Goal: Use online tool/utility: Utilize a website feature to perform a specific function

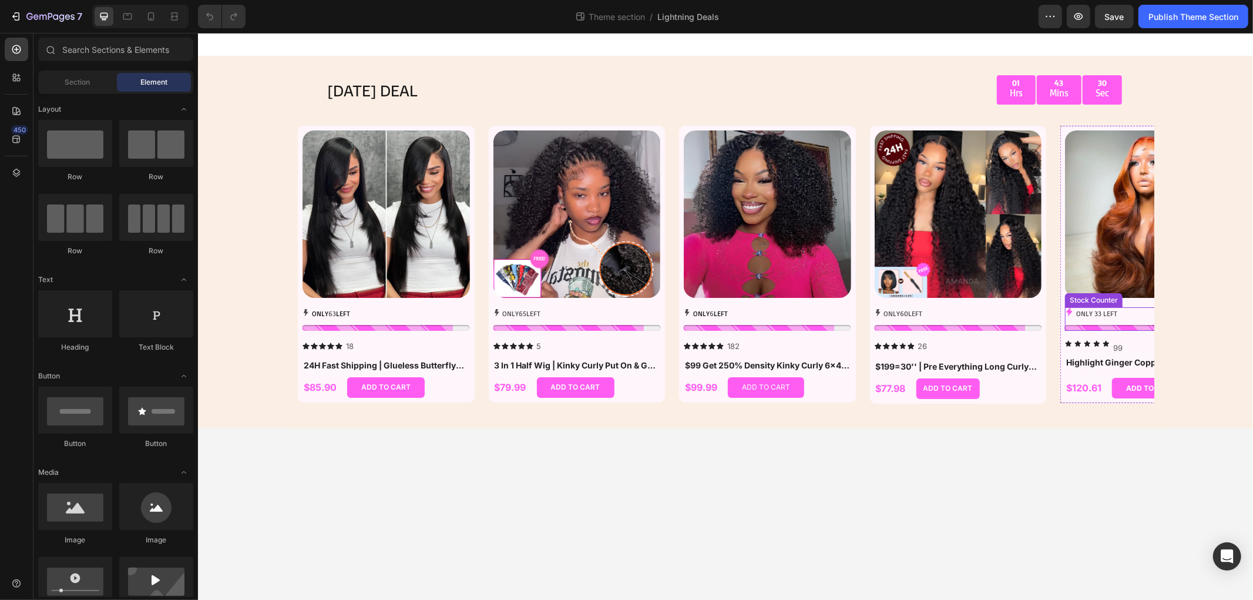
click at [1130, 313] on div "ONLY 33 LEFT" at bounding box center [1147, 313] width 167 height 13
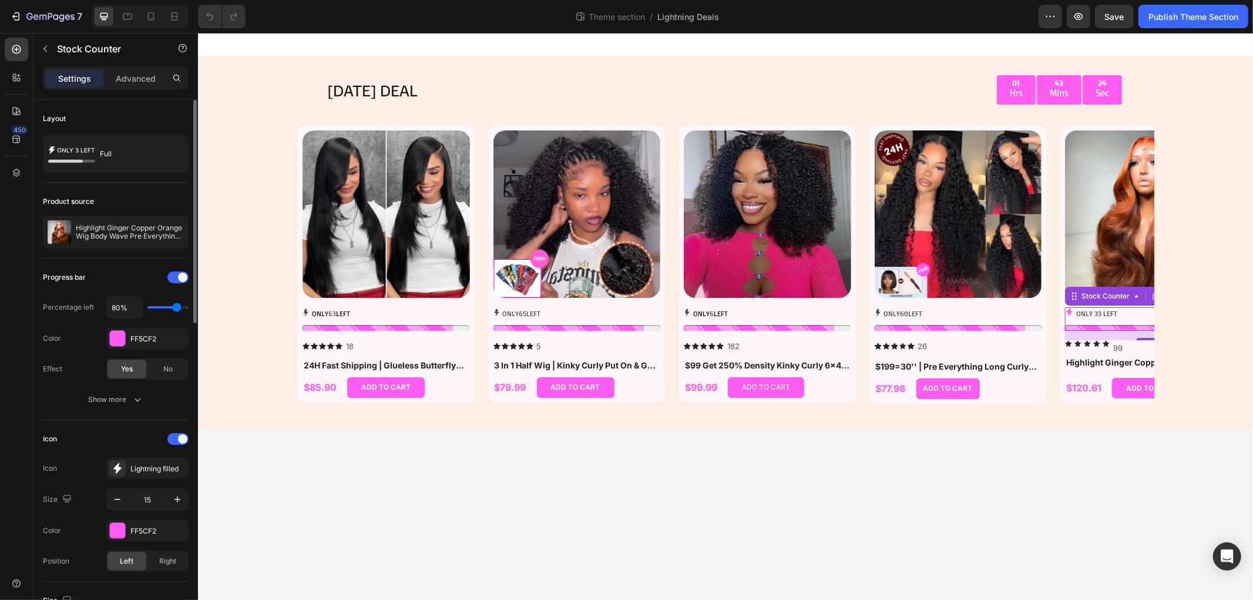
type input "90%"
type input "90"
type input "100%"
type input "100"
type input "90%"
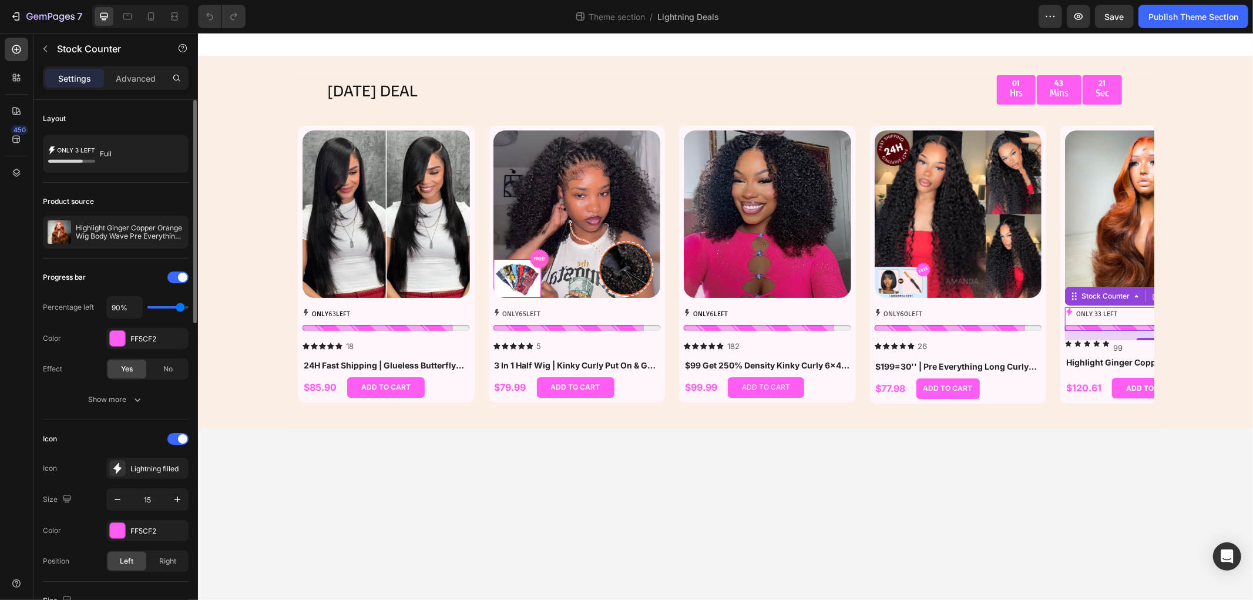
type input "90"
click at [180, 306] on input "range" at bounding box center [167, 307] width 41 height 2
click at [933, 311] on div "ONLY 60 LEFT" at bounding box center [957, 313] width 167 height 13
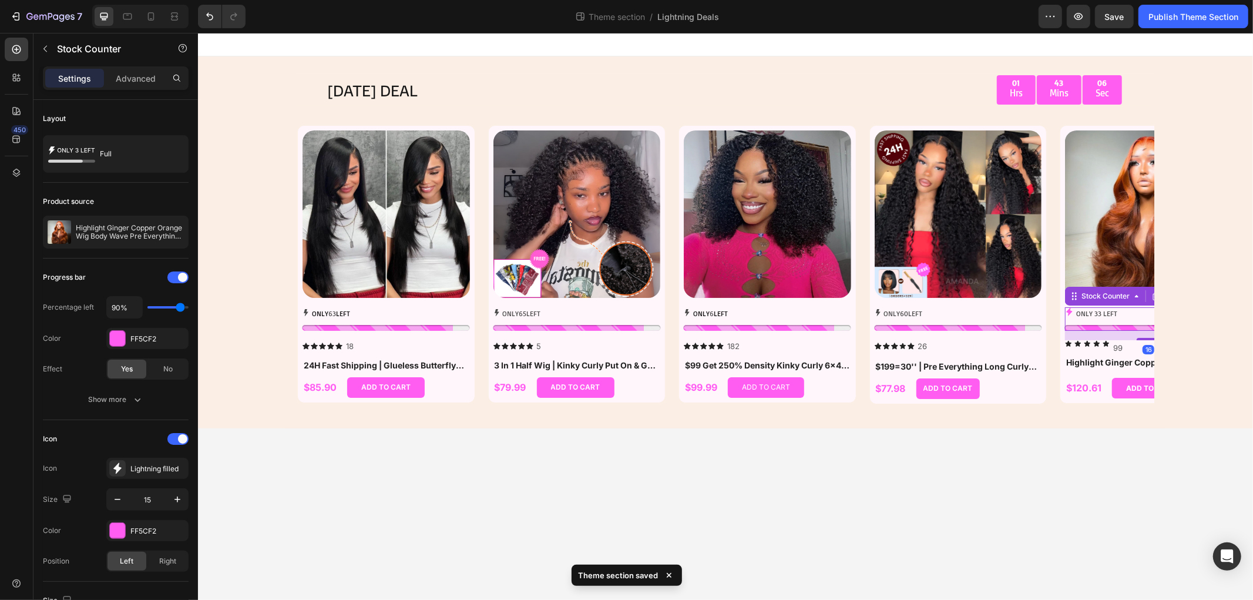
click at [1142, 315] on div "ONLY 33 LEFT" at bounding box center [1147, 313] width 167 height 13
click at [1118, 314] on div "ONLY 33 LEFT" at bounding box center [1147, 313] width 167 height 13
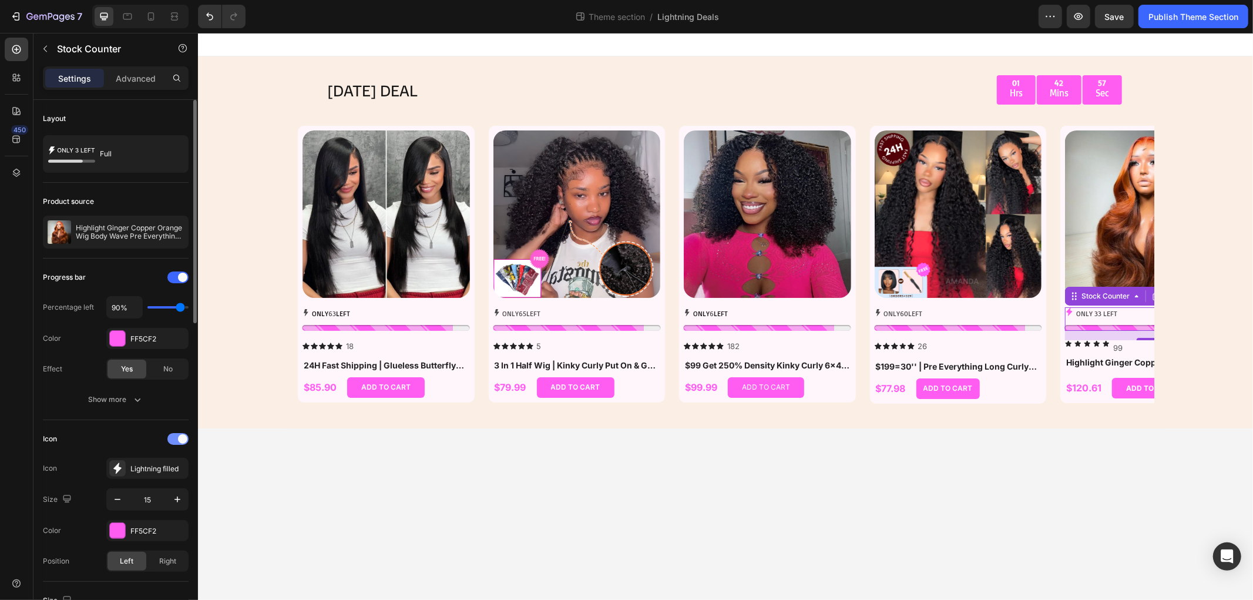
click at [182, 436] on span at bounding box center [182, 438] width 9 height 9
click at [182, 435] on div at bounding box center [177, 439] width 21 height 12
click at [156, 462] on div "Lightning filled" at bounding box center [147, 467] width 82 height 21
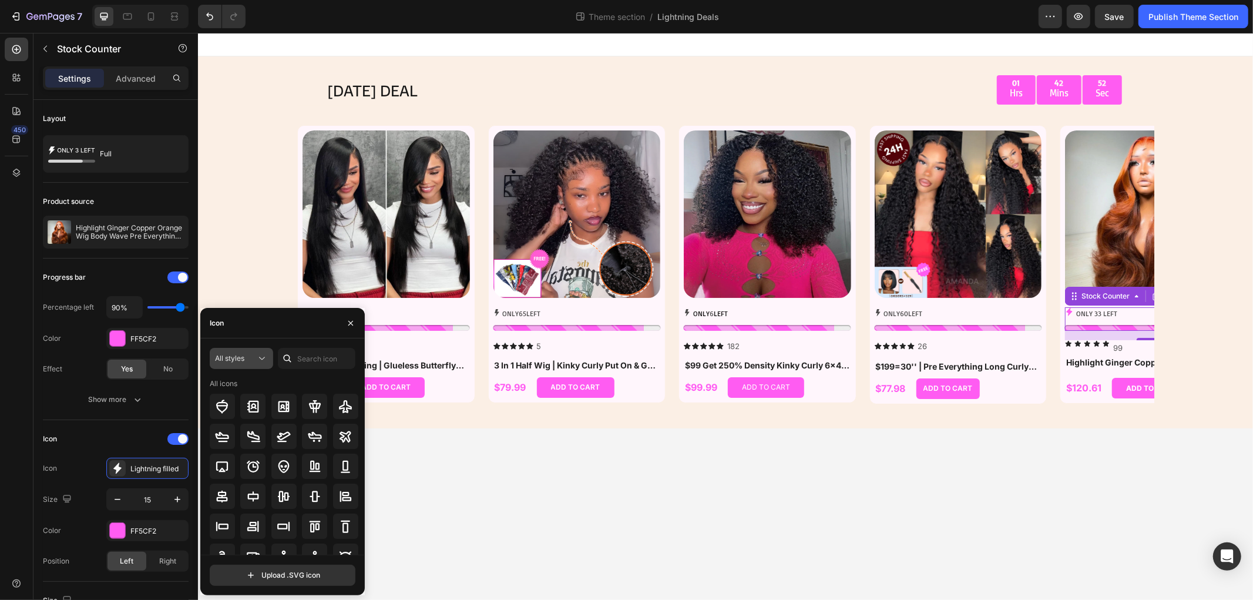
click at [236, 365] on button "All styles" at bounding box center [241, 358] width 63 height 21
click at [237, 470] on div "Filled" at bounding box center [220, 476] width 96 height 22
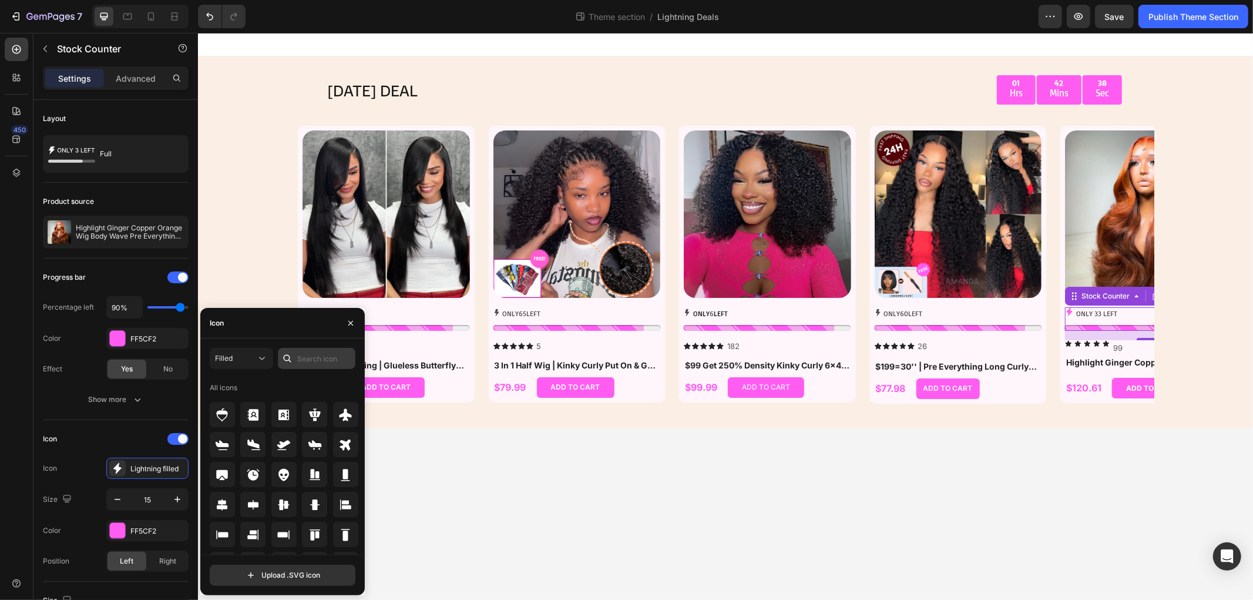
click at [317, 346] on div "Filled All icons Upload .SVG icon" at bounding box center [282, 466] width 164 height 257
click at [317, 352] on input "text" at bounding box center [317, 358] width 78 height 21
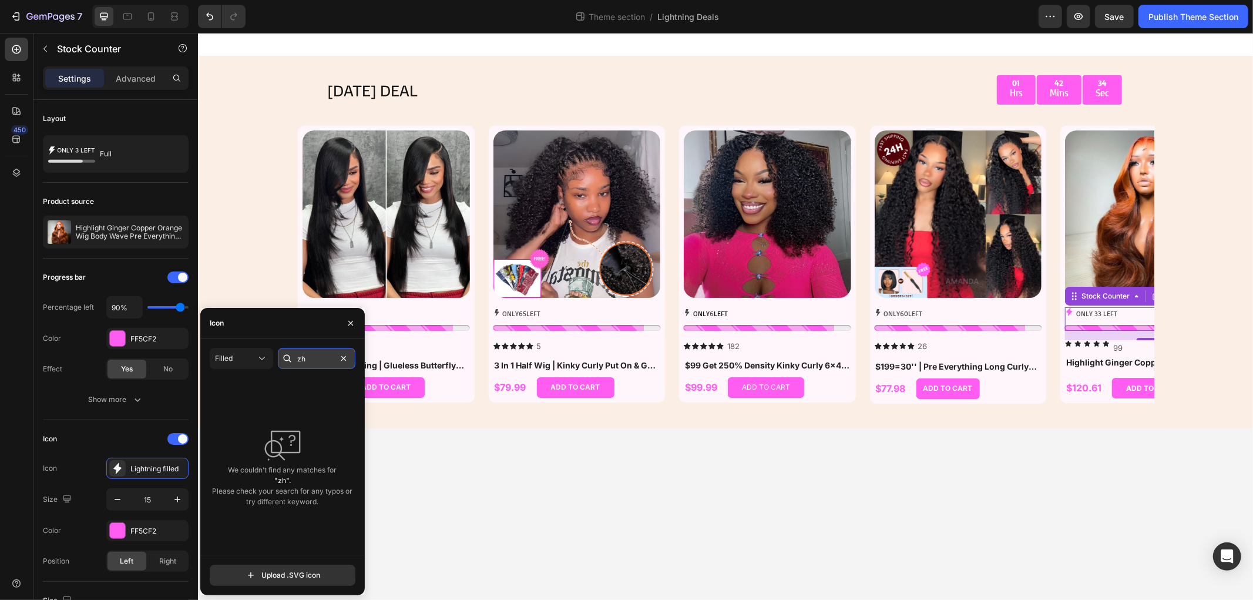
type input "z"
type input "闪"
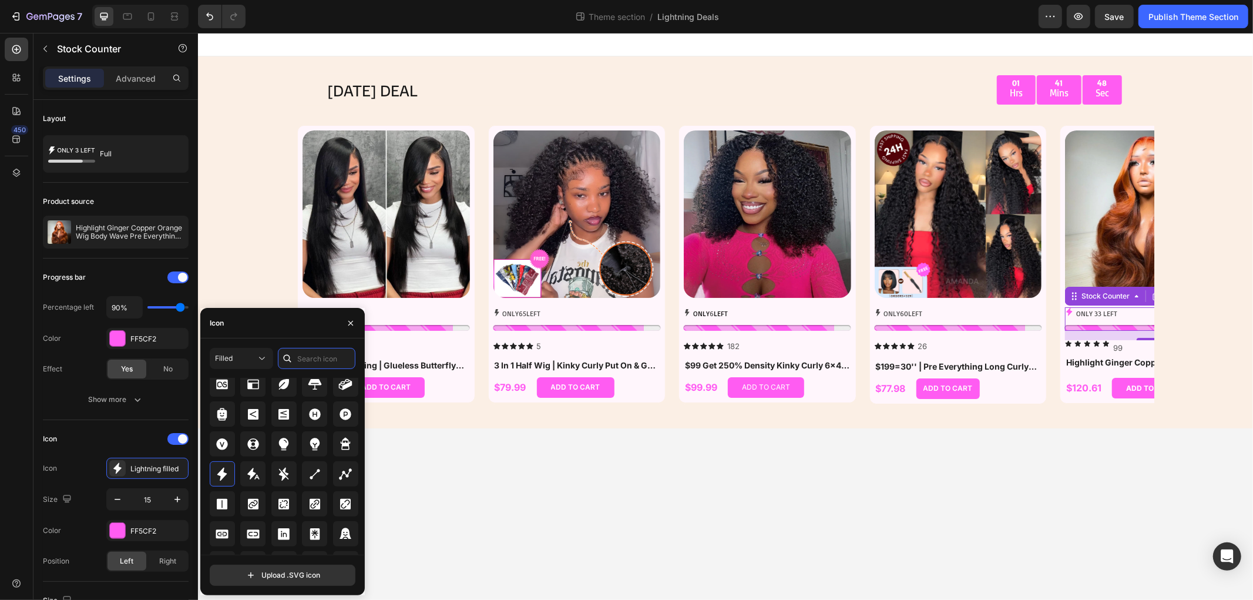
scroll to position [4234, 0]
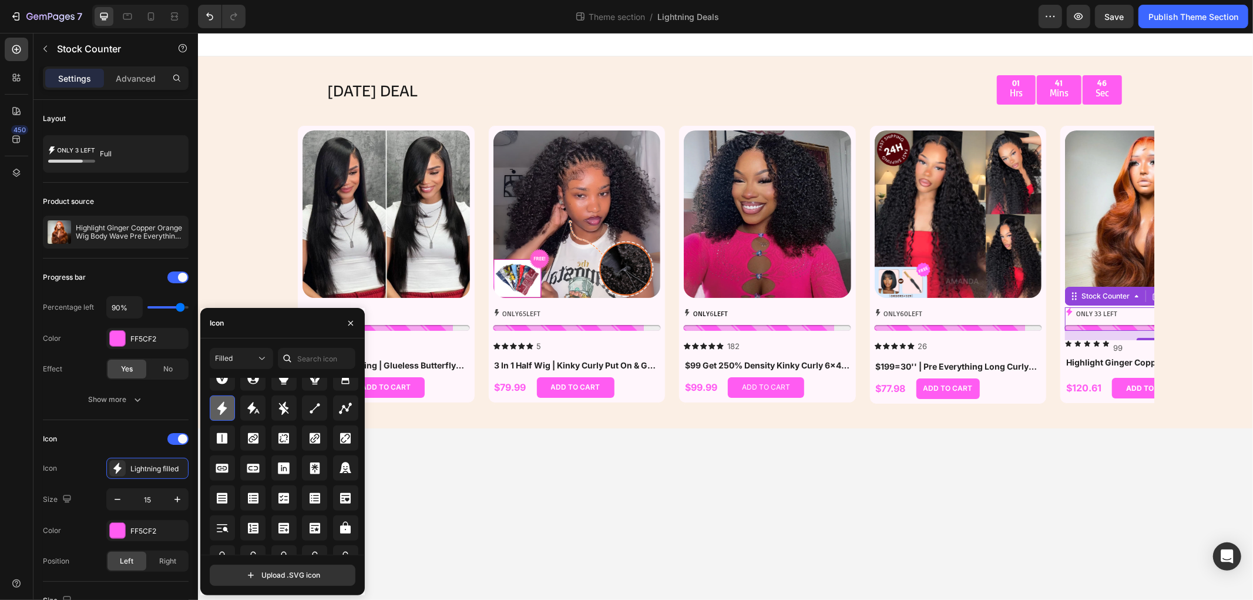
click at [225, 409] on icon at bounding box center [222, 408] width 14 height 14
click at [521, 494] on body "TODAY'S DEAL Text Block 01 Hrs 41 Mins 43 Sec Countdown Timer Row Row Product I…" at bounding box center [724, 315] width 1055 height 567
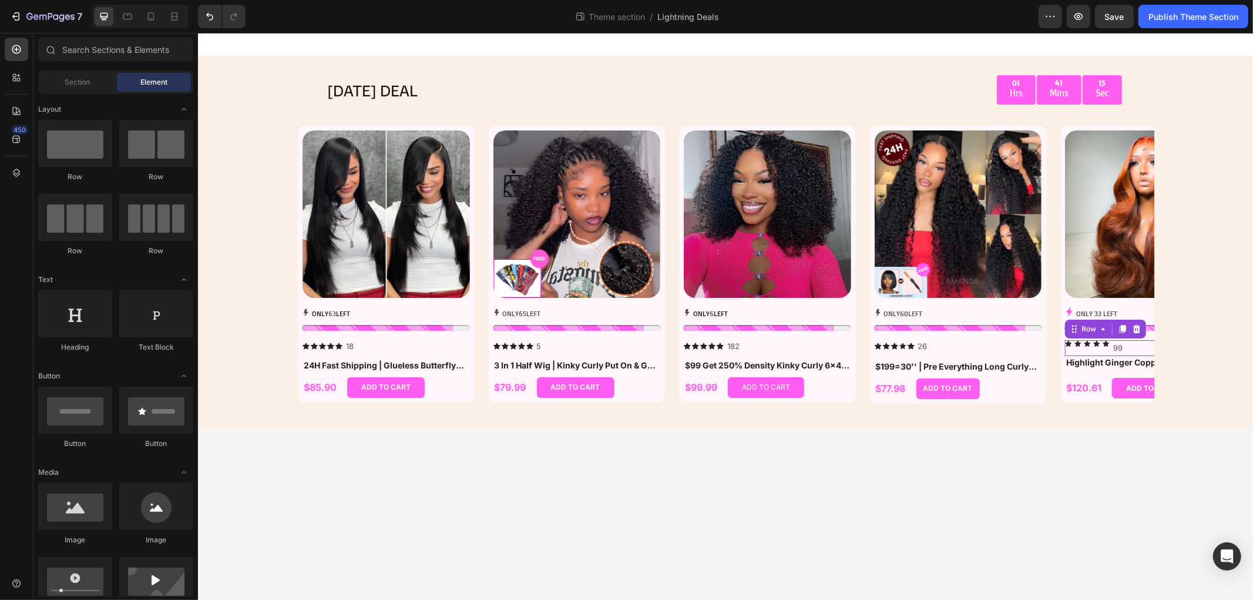
click at [1144, 352] on div "Icon Icon Icon Icon Icon 99 Text Block Row 0" at bounding box center [1147, 347] width 167 height 16
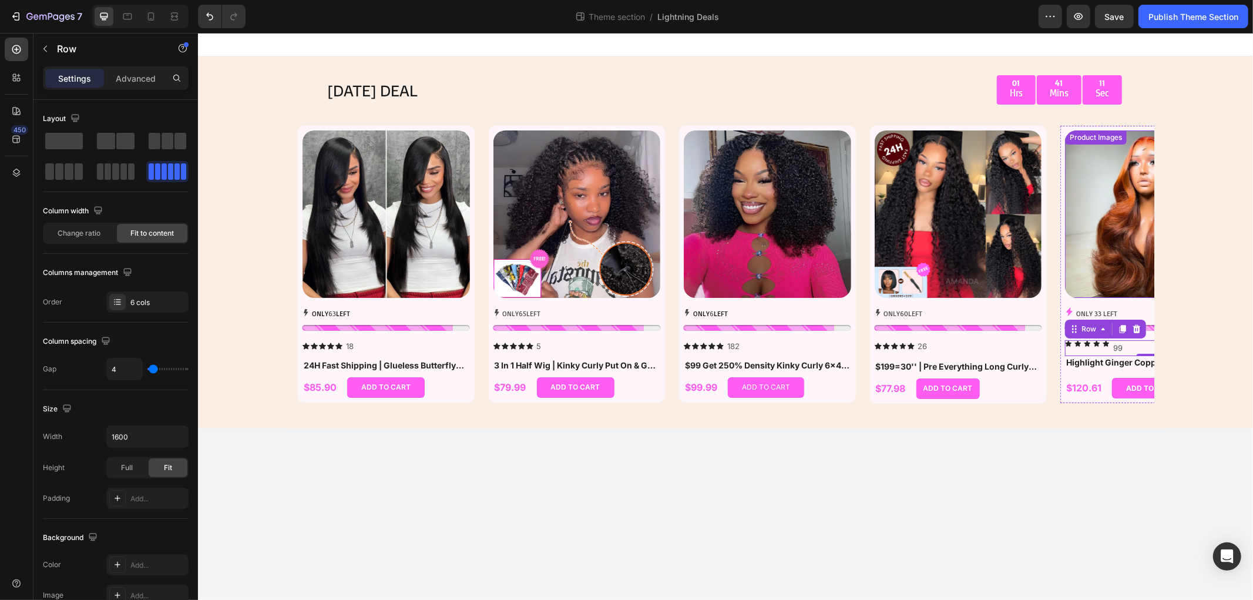
click at [1095, 218] on img at bounding box center [1147, 213] width 167 height 167
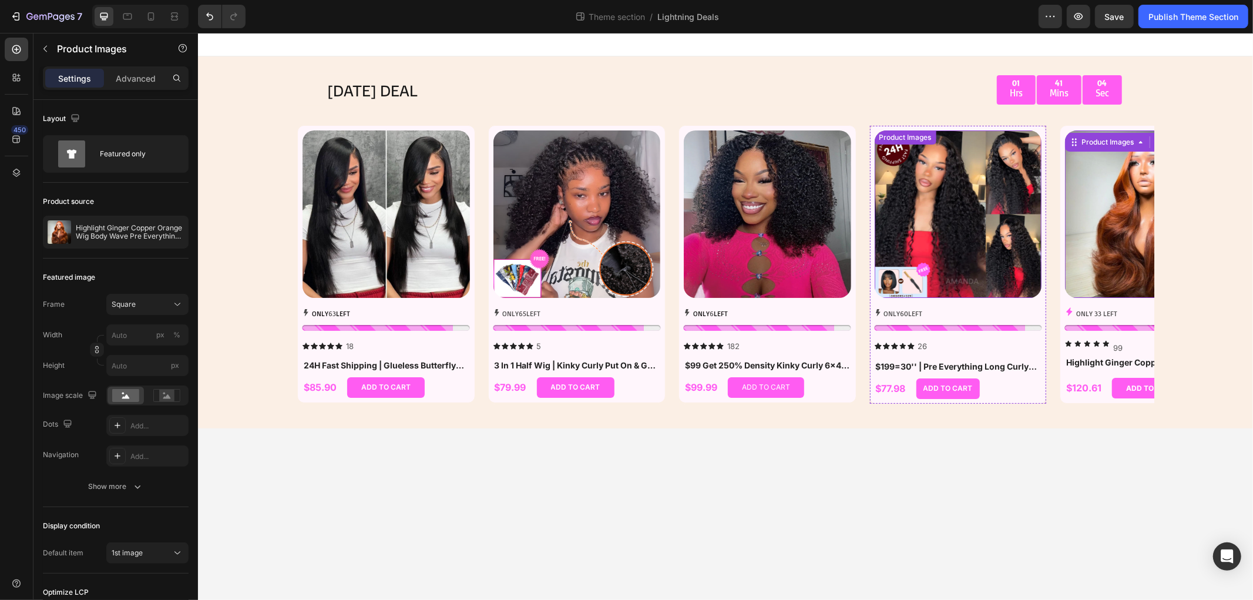
click at [972, 225] on img at bounding box center [957, 213] width 167 height 167
click at [1091, 226] on img at bounding box center [1147, 213] width 167 height 167
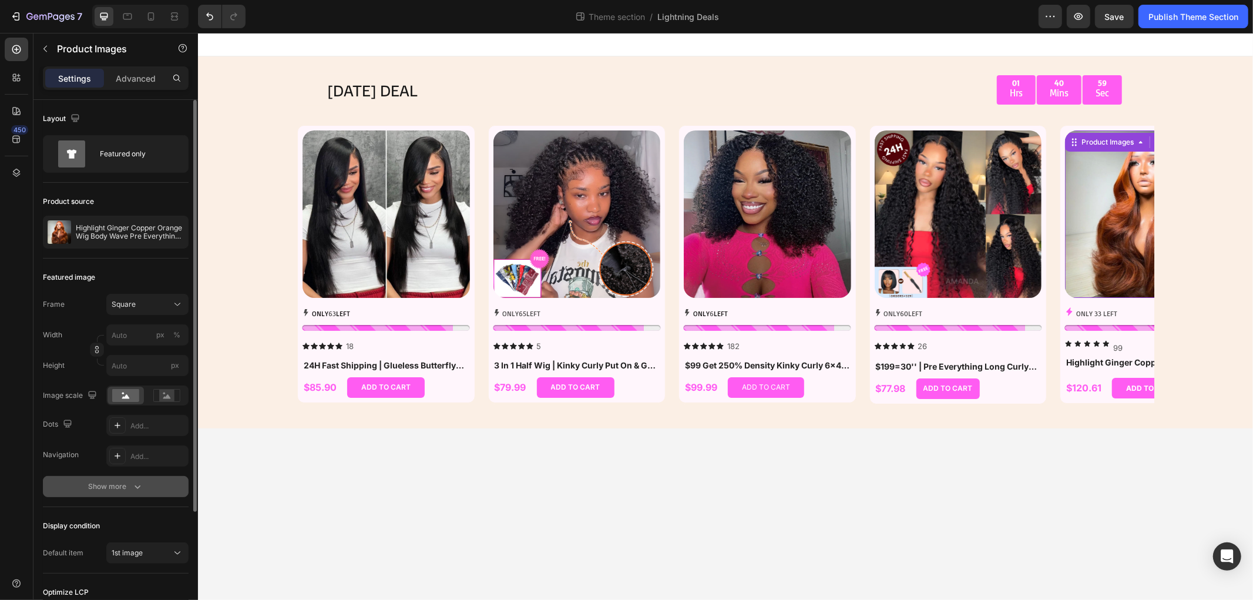
click at [134, 478] on button "Show more" at bounding box center [116, 486] width 146 height 21
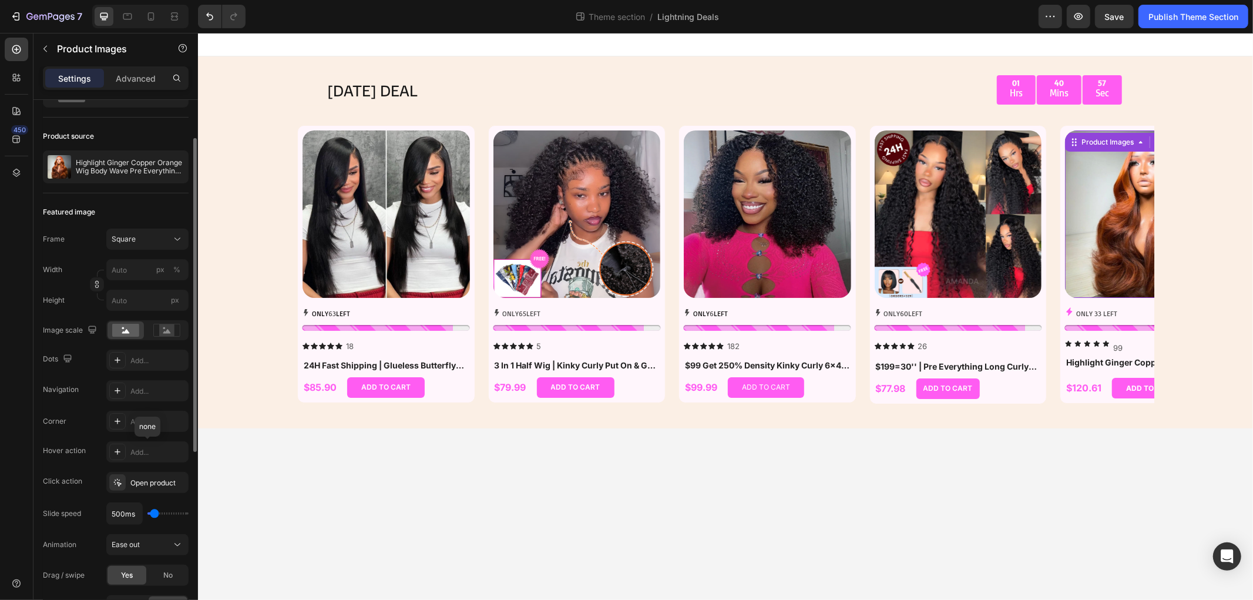
scroll to position [130, 0]
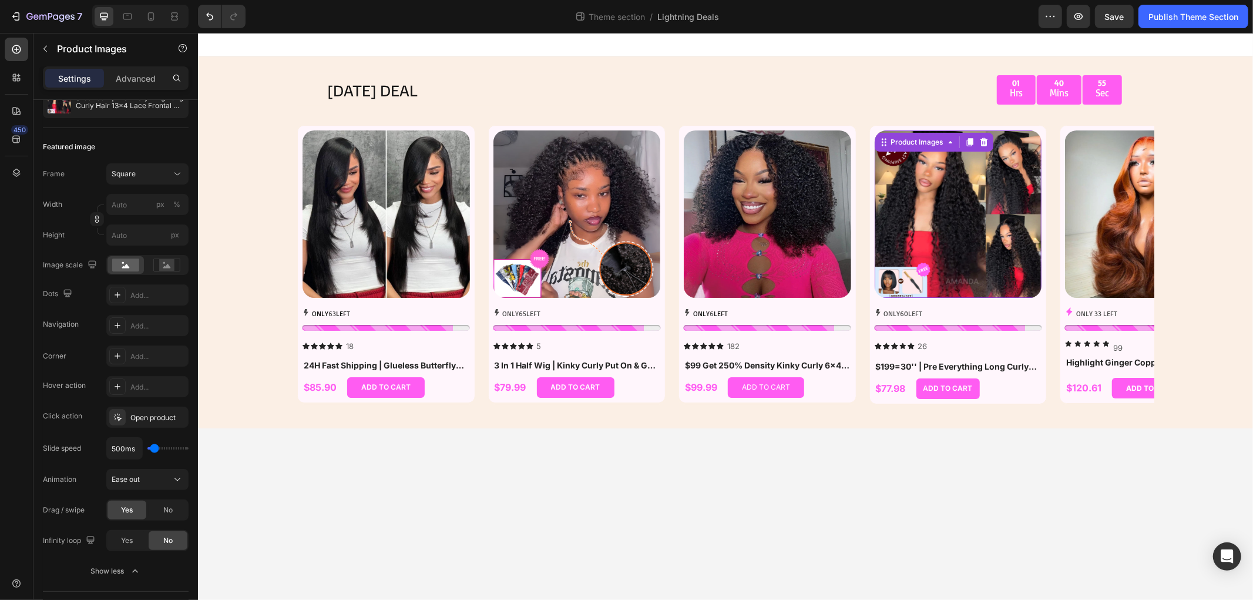
click at [960, 244] on img at bounding box center [957, 213] width 167 height 167
click at [1097, 233] on img at bounding box center [1147, 213] width 167 height 167
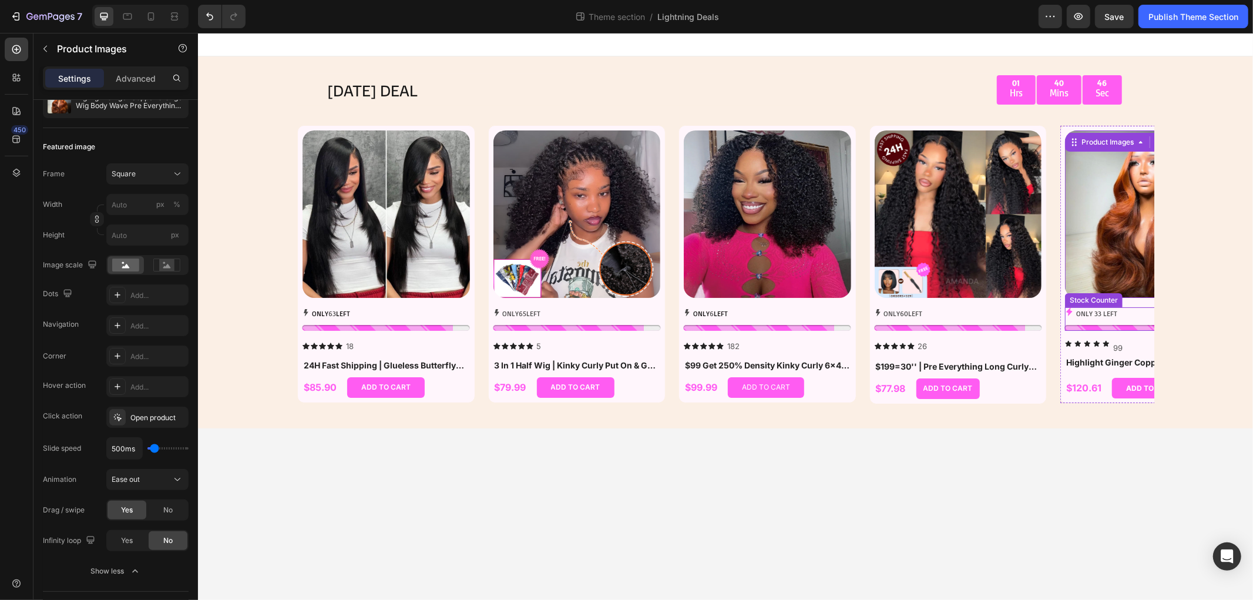
click at [1095, 312] on p "ONLY 33 LEFT" at bounding box center [1095, 313] width 41 height 13
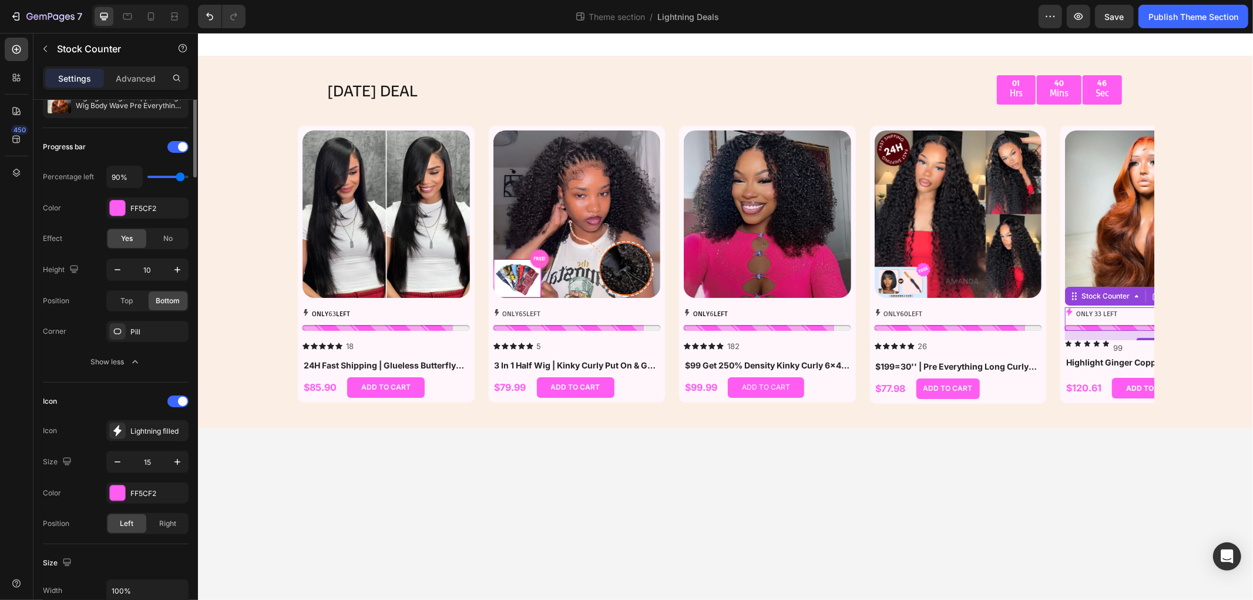
scroll to position [0, 0]
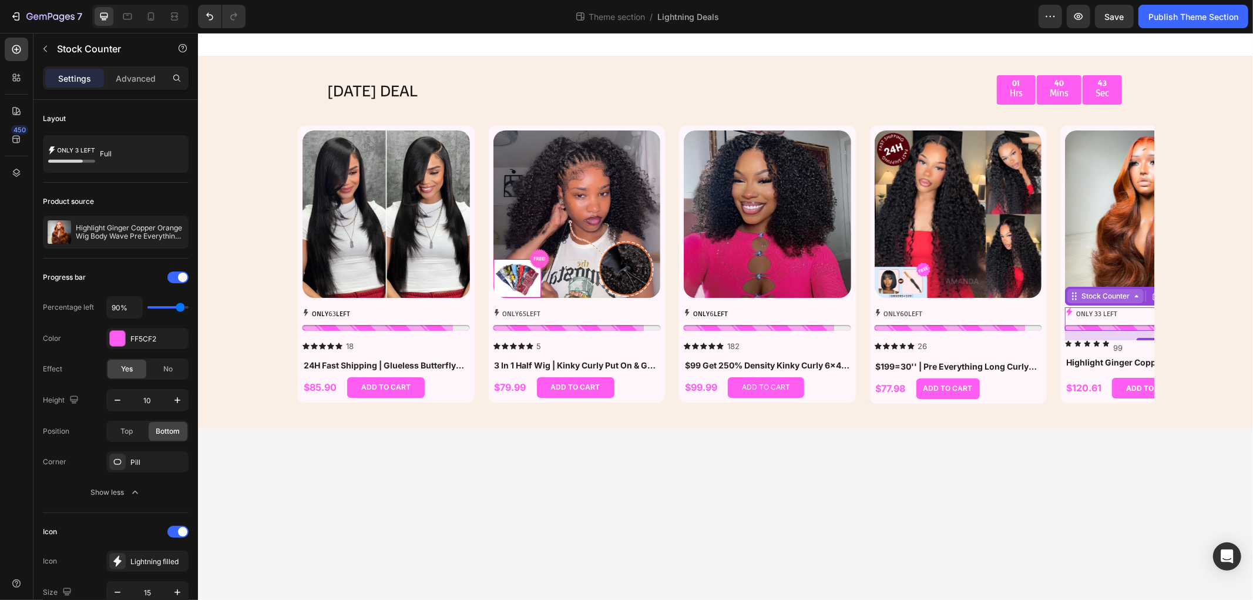
click at [1074, 298] on icon at bounding box center [1075, 298] width 2 height 2
click at [1068, 311] on icon at bounding box center [1069, 311] width 6 height 8
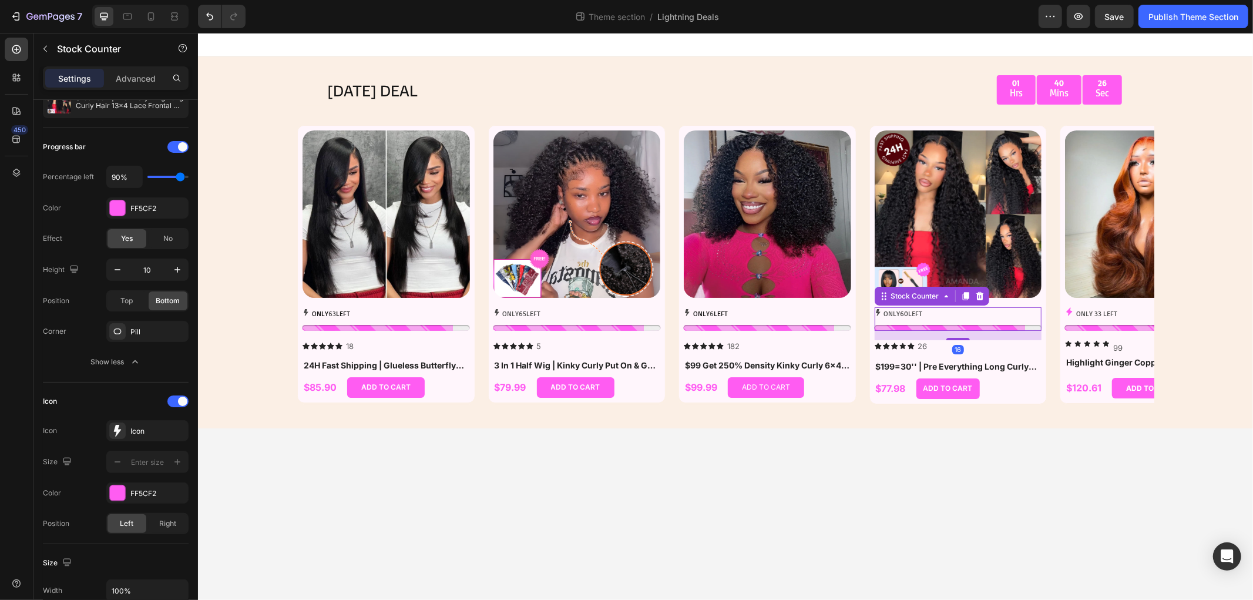
click at [910, 311] on p "ONLY 60 LEFT" at bounding box center [902, 313] width 39 height 13
click at [981, 314] on div "ONLY 60 LEFT" at bounding box center [957, 313] width 167 height 13
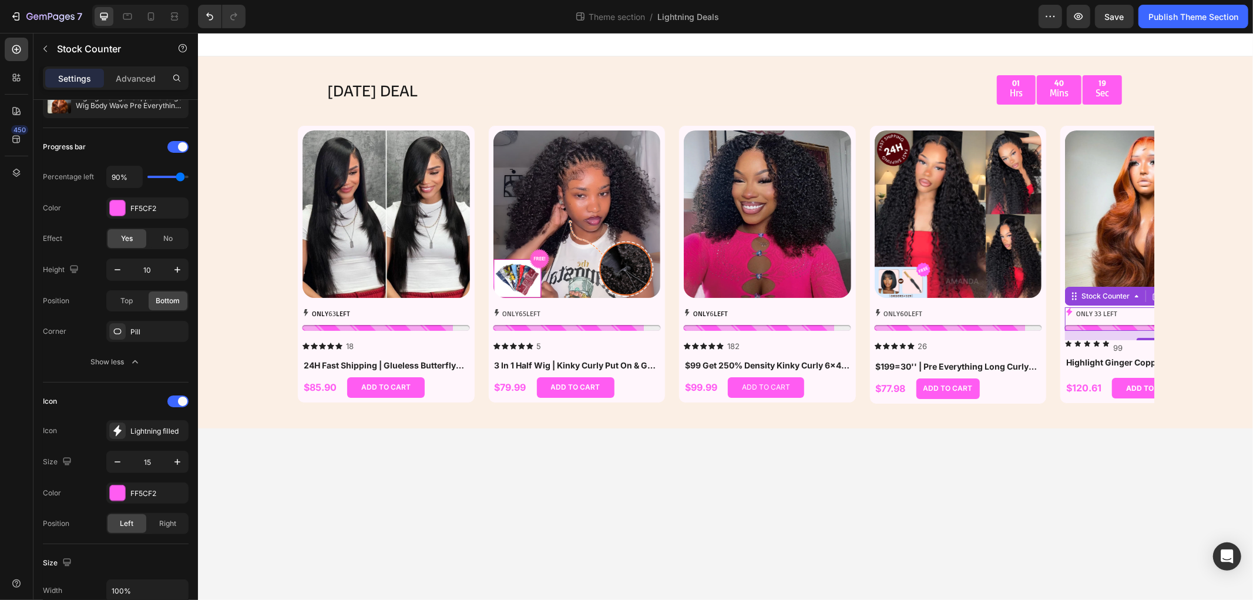
click at [1138, 309] on div "ONLY 33 LEFT" at bounding box center [1147, 313] width 167 height 13
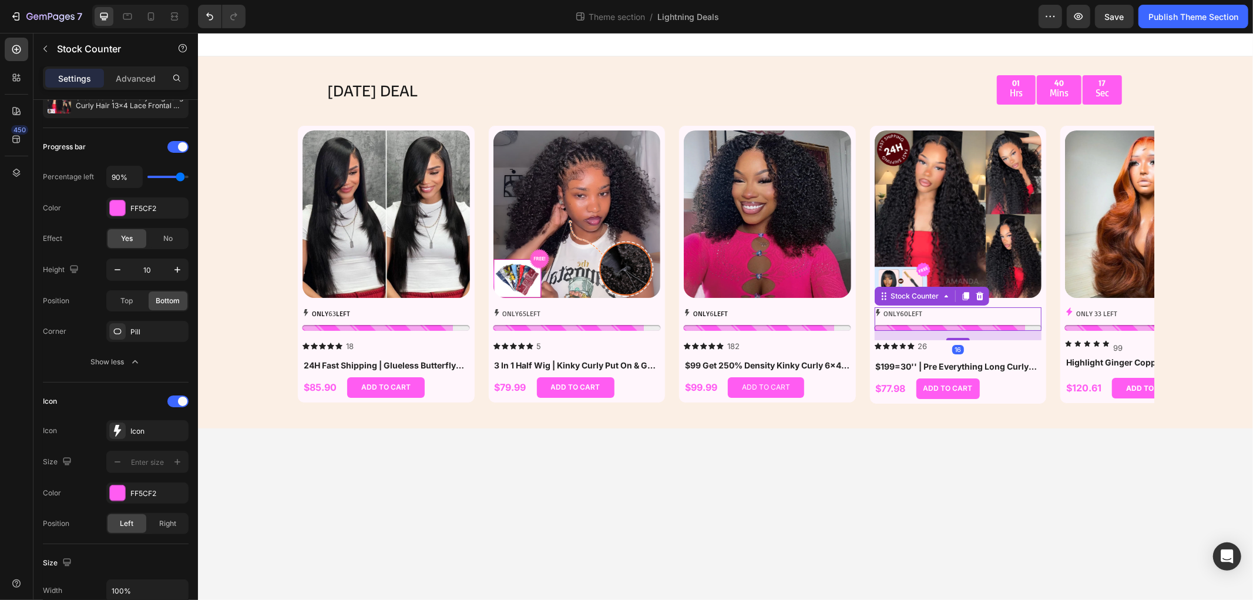
click at [1002, 313] on div "ONLY 60 LEFT" at bounding box center [957, 313] width 167 height 13
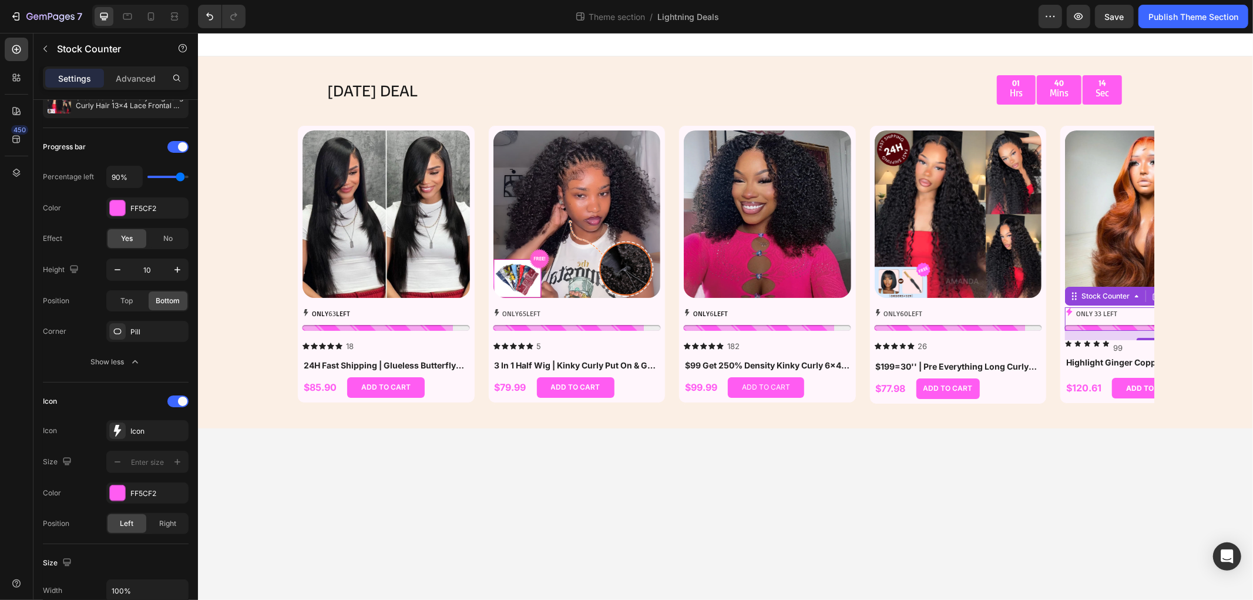
click at [1107, 315] on p "ONLY 33 LEFT" at bounding box center [1095, 313] width 41 height 13
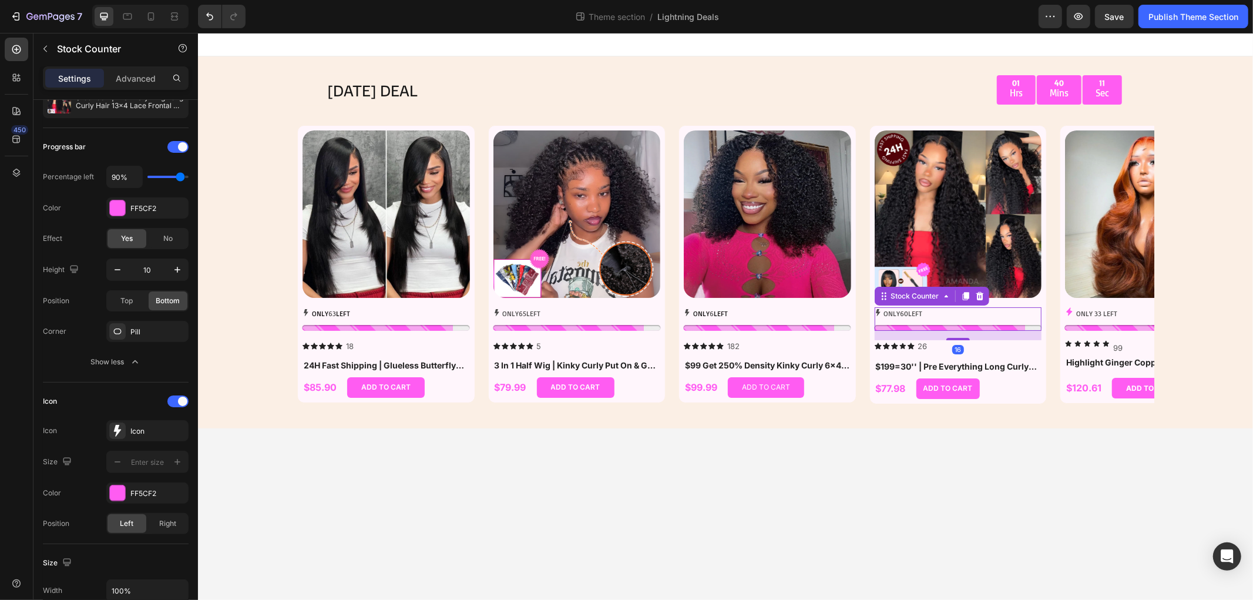
click at [1009, 323] on div "ONLY 60 LEFT" at bounding box center [957, 318] width 167 height 23
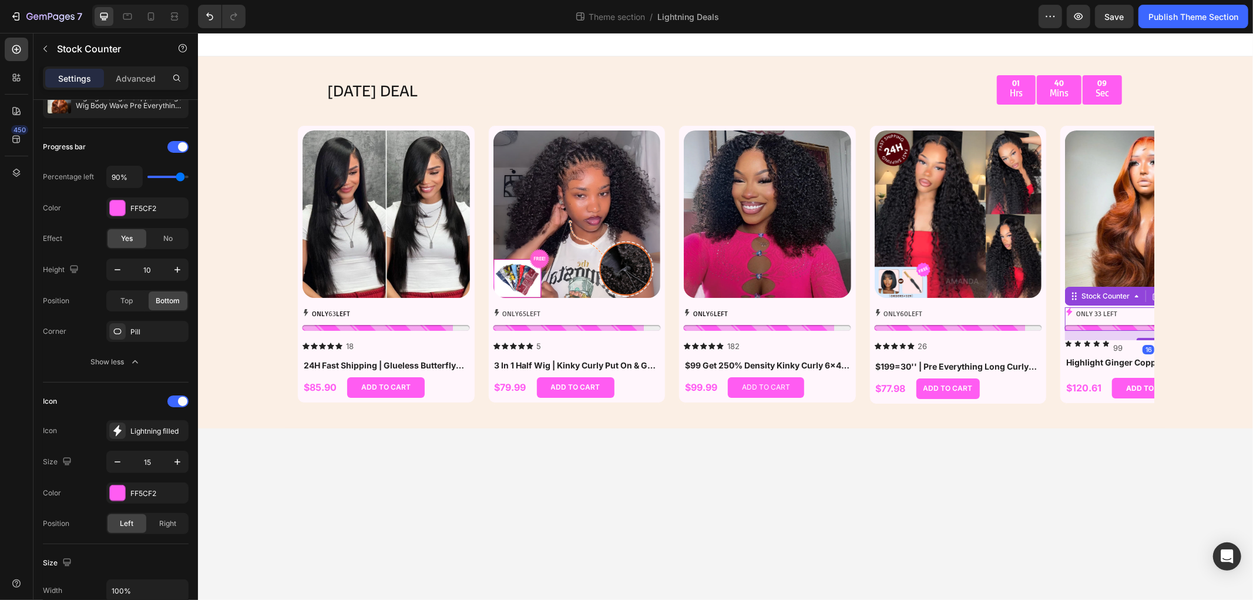
click at [1118, 318] on div "ONLY 33 LEFT" at bounding box center [1147, 313] width 167 height 13
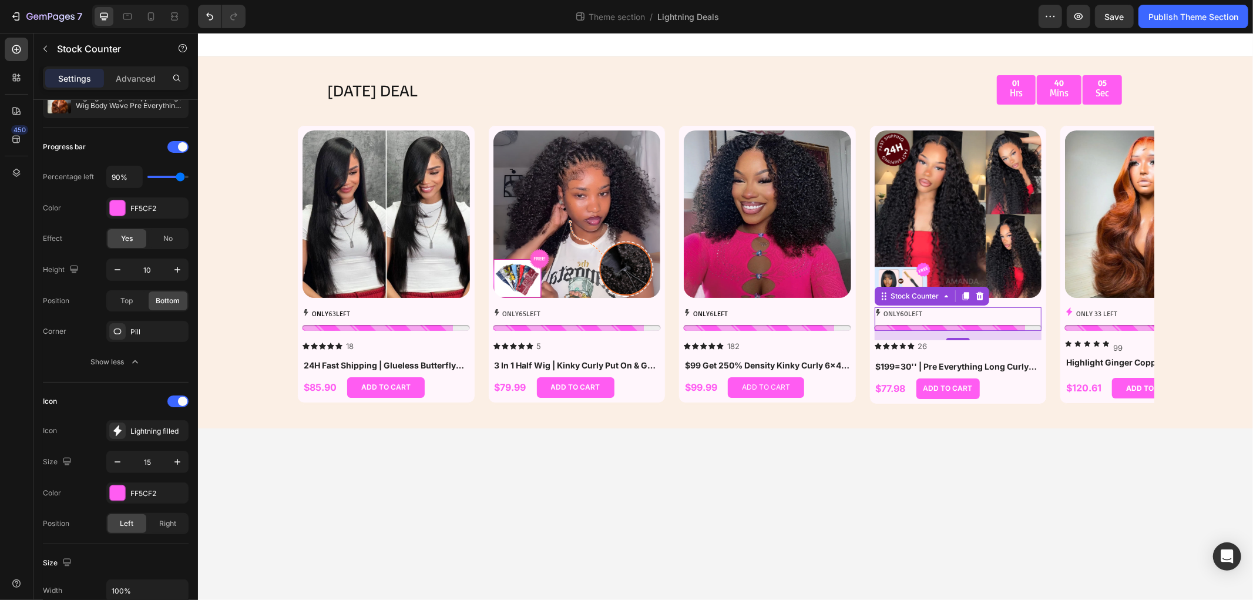
click at [950, 309] on div "ONLY 60 LEFT" at bounding box center [957, 313] width 167 height 13
click at [1099, 313] on p "ONLY 33 LEFT" at bounding box center [1095, 313] width 41 height 13
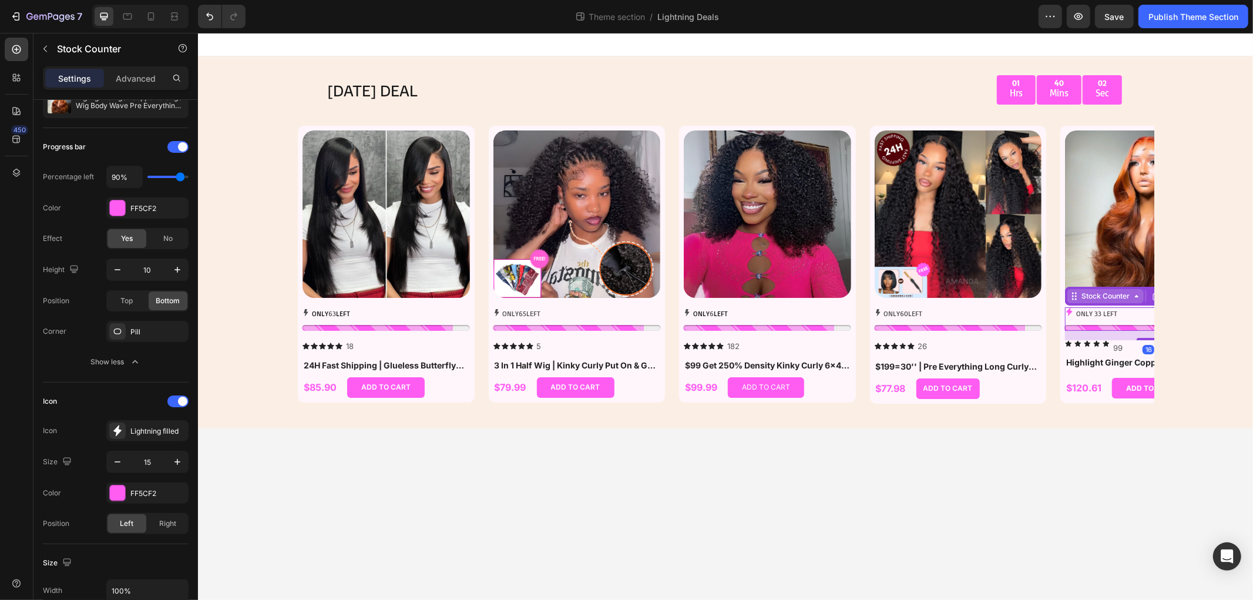
click at [1076, 295] on icon at bounding box center [1073, 295] width 9 height 9
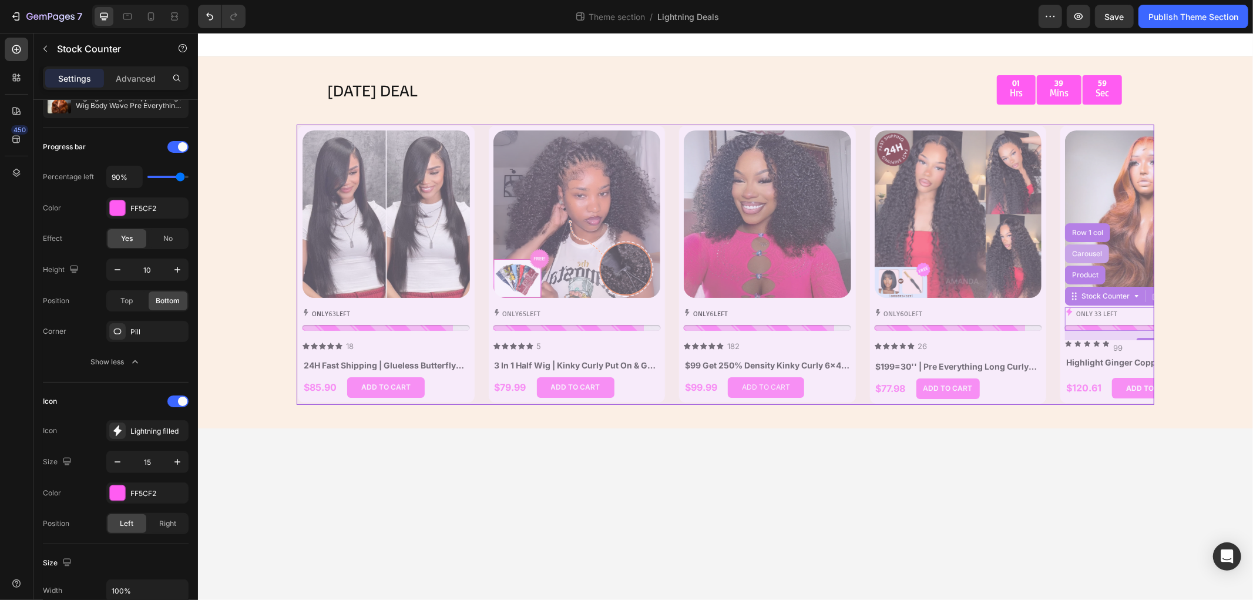
click at [1088, 253] on div "Carousel" at bounding box center [1086, 253] width 35 height 7
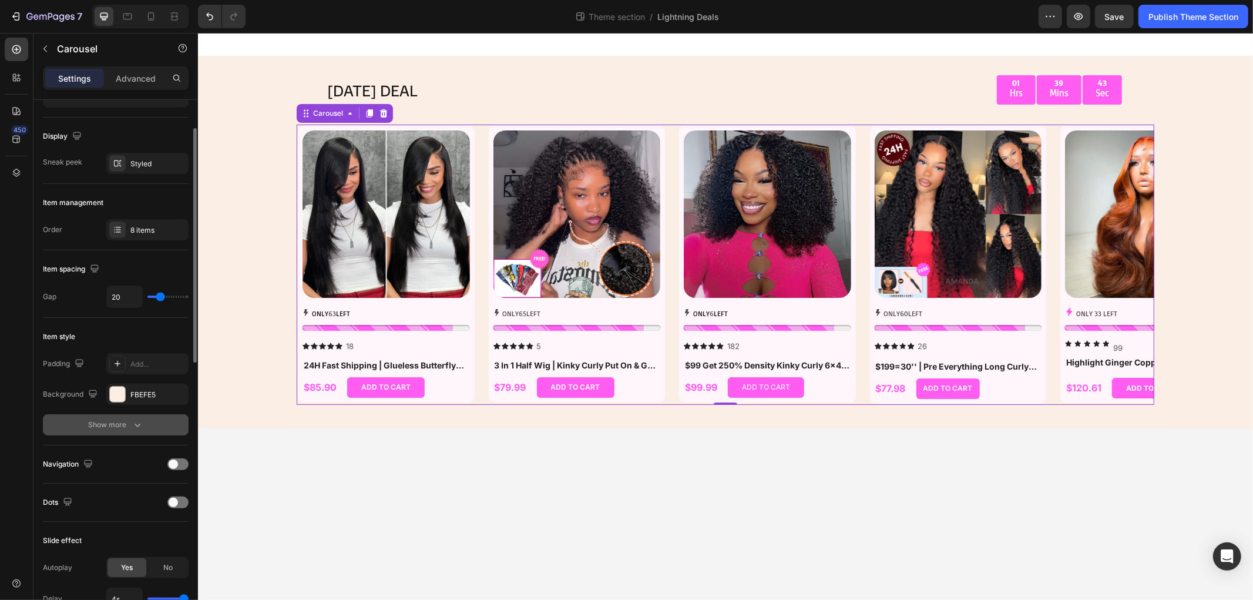
scroll to position [0, 0]
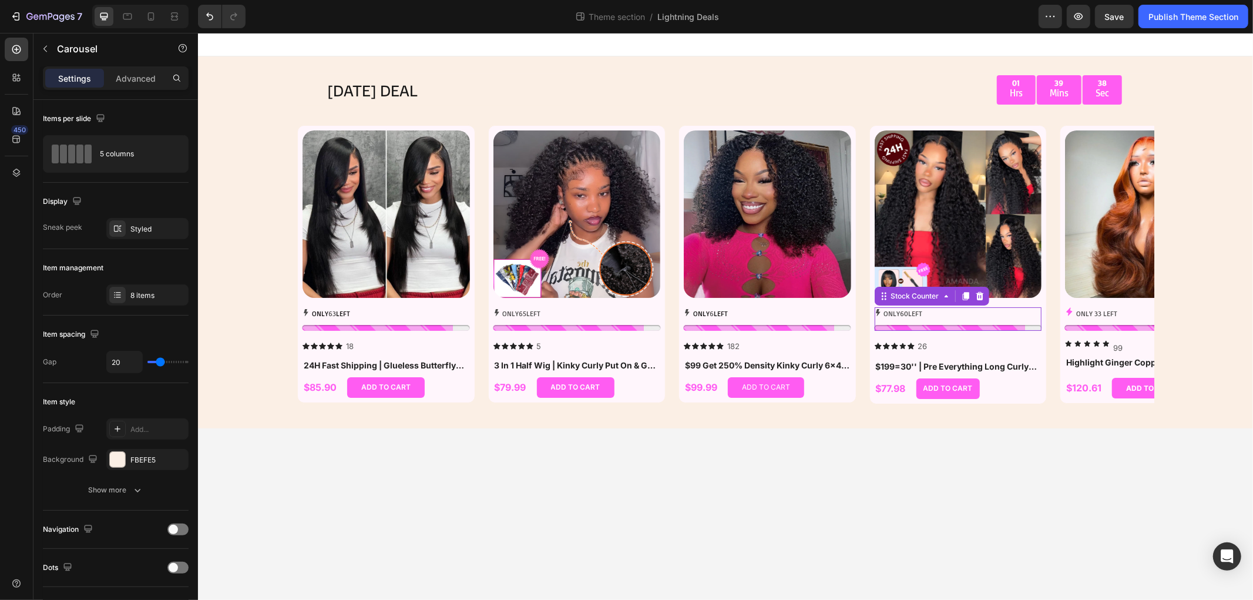
click at [940, 317] on div "ONLY 60 LEFT" at bounding box center [957, 313] width 167 height 13
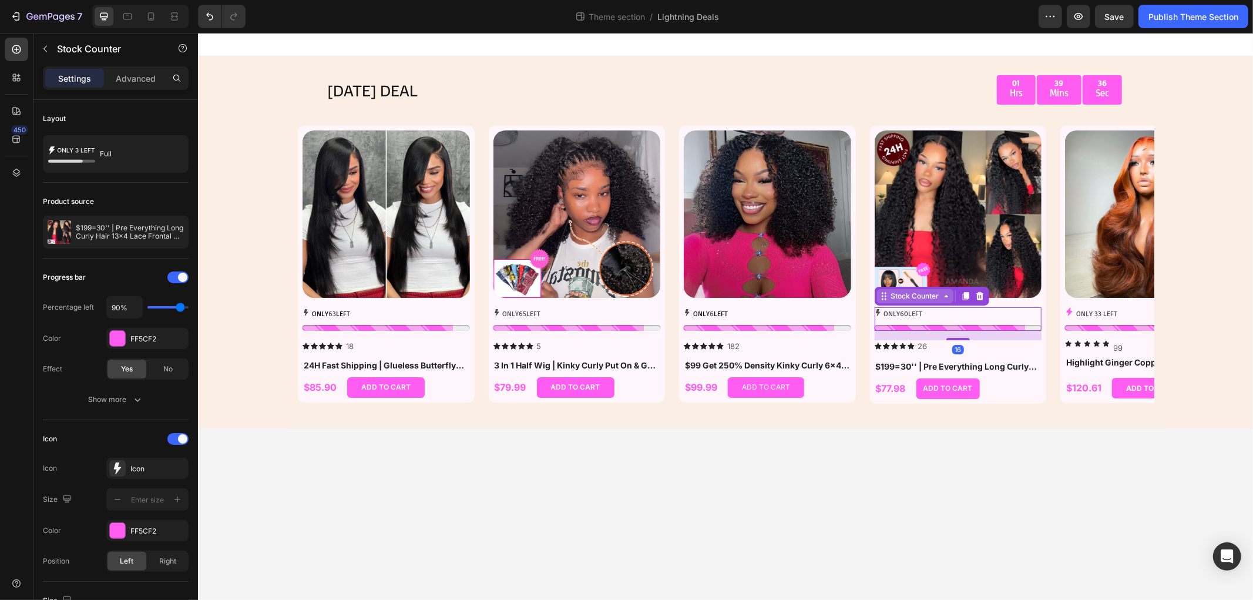
click at [902, 296] on div "Stock Counter" at bounding box center [914, 295] width 53 height 11
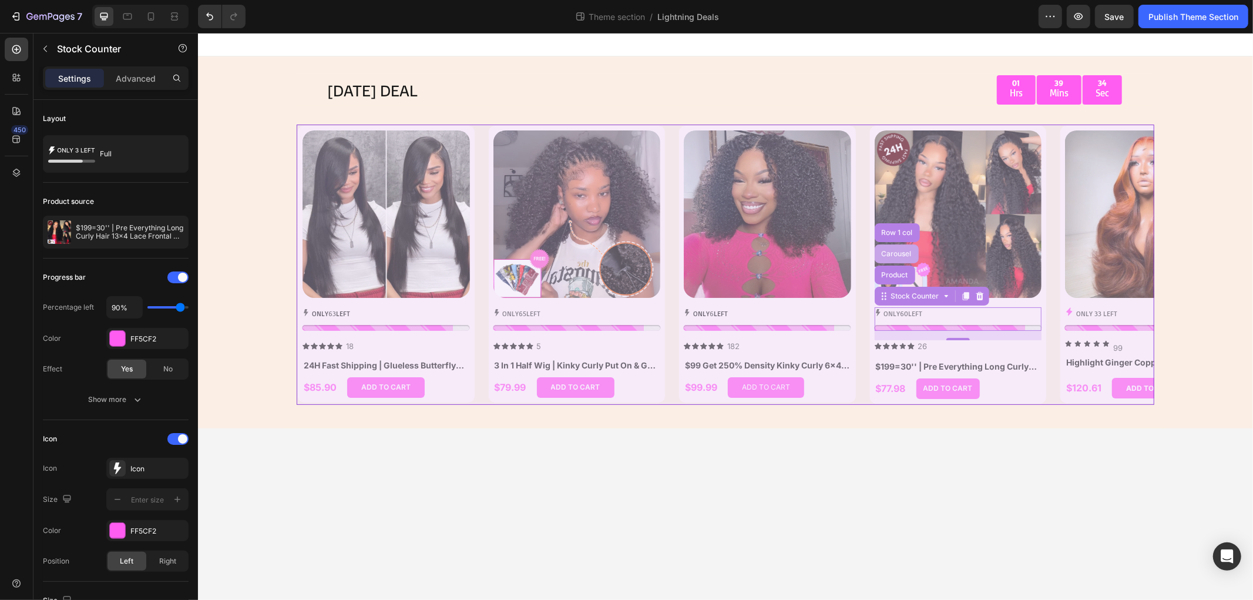
click at [895, 253] on div "Carousel" at bounding box center [896, 253] width 35 height 7
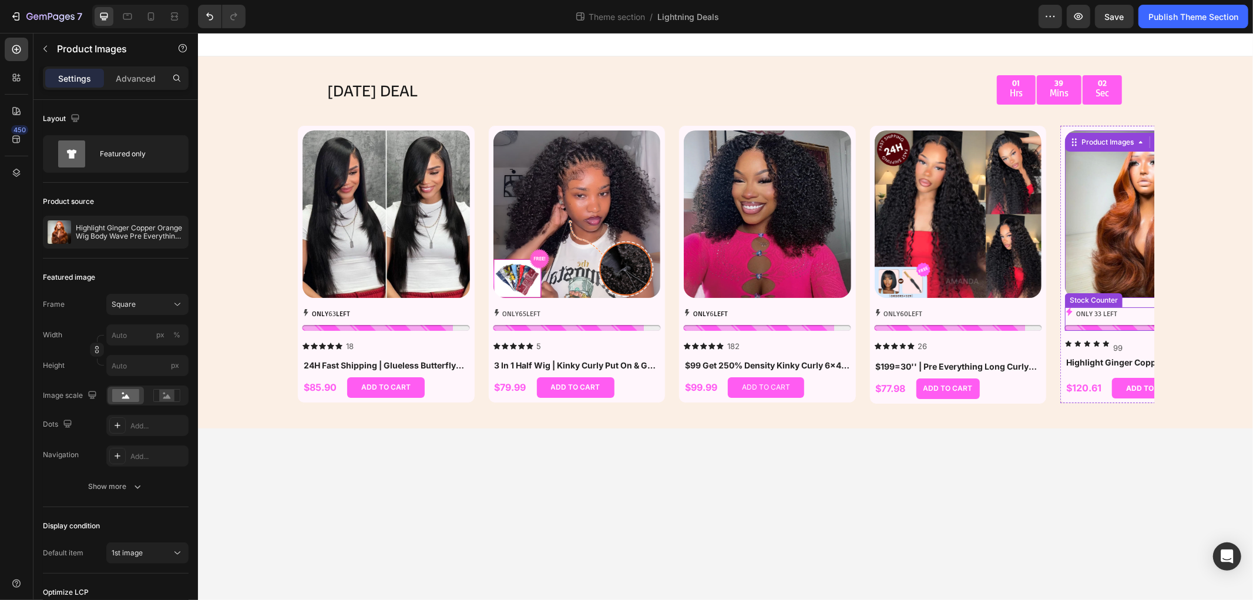
click at [1102, 312] on p "ONLY 33 LEFT" at bounding box center [1095, 313] width 41 height 13
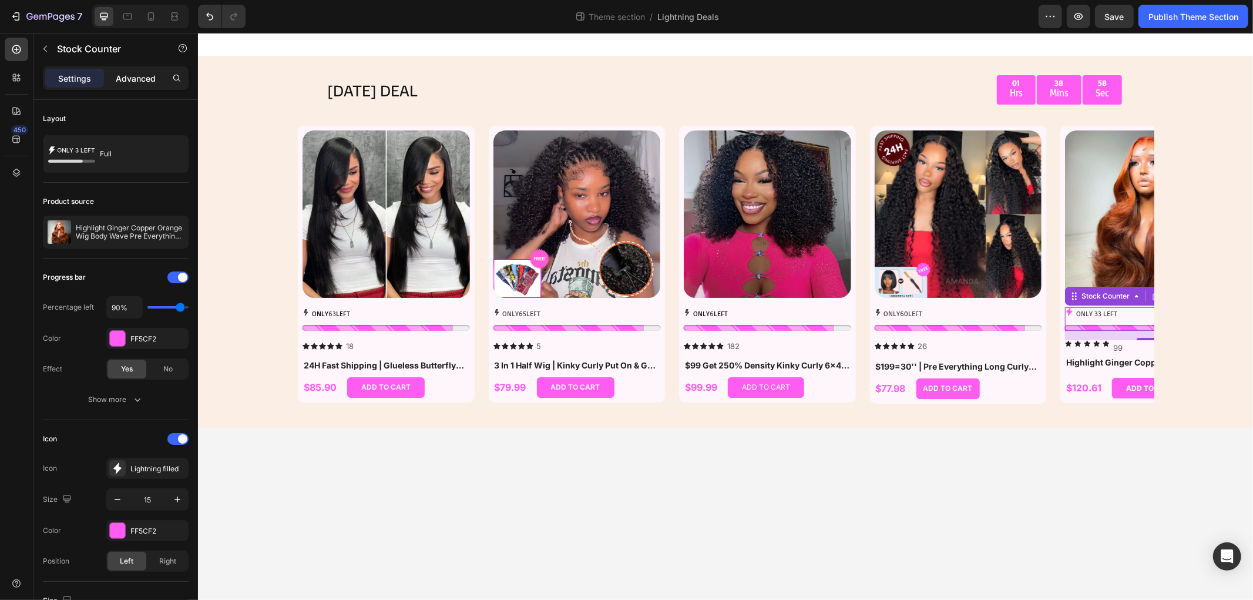
click at [135, 78] on p "Advanced" at bounding box center [136, 78] width 40 height 12
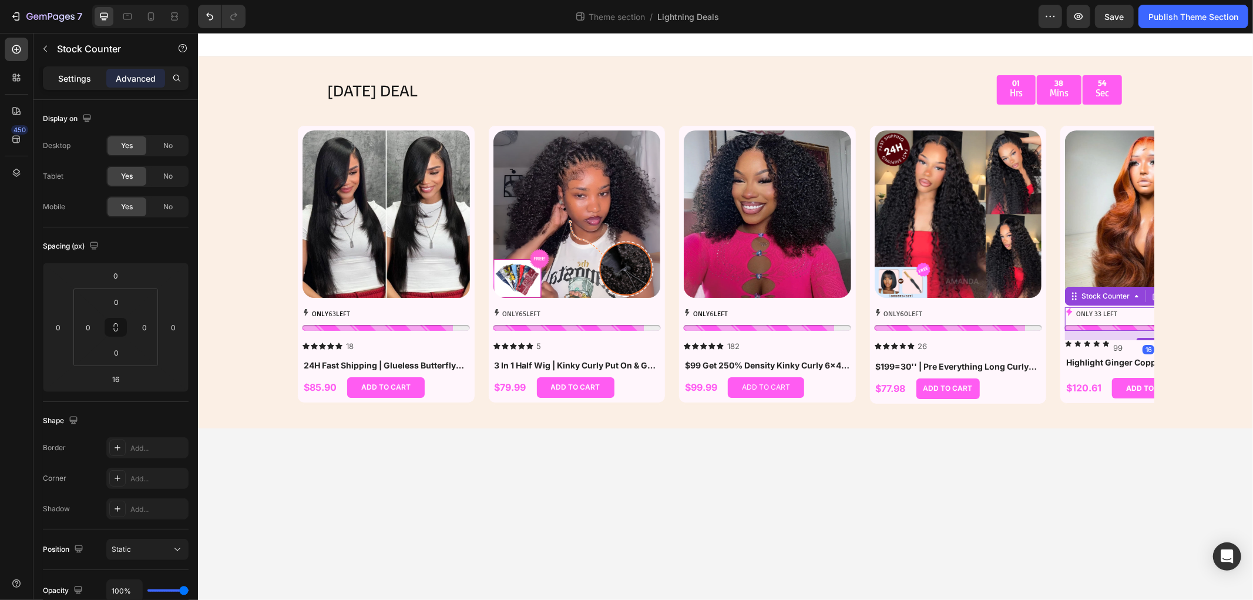
click at [84, 73] on p "Settings" at bounding box center [74, 78] width 33 height 12
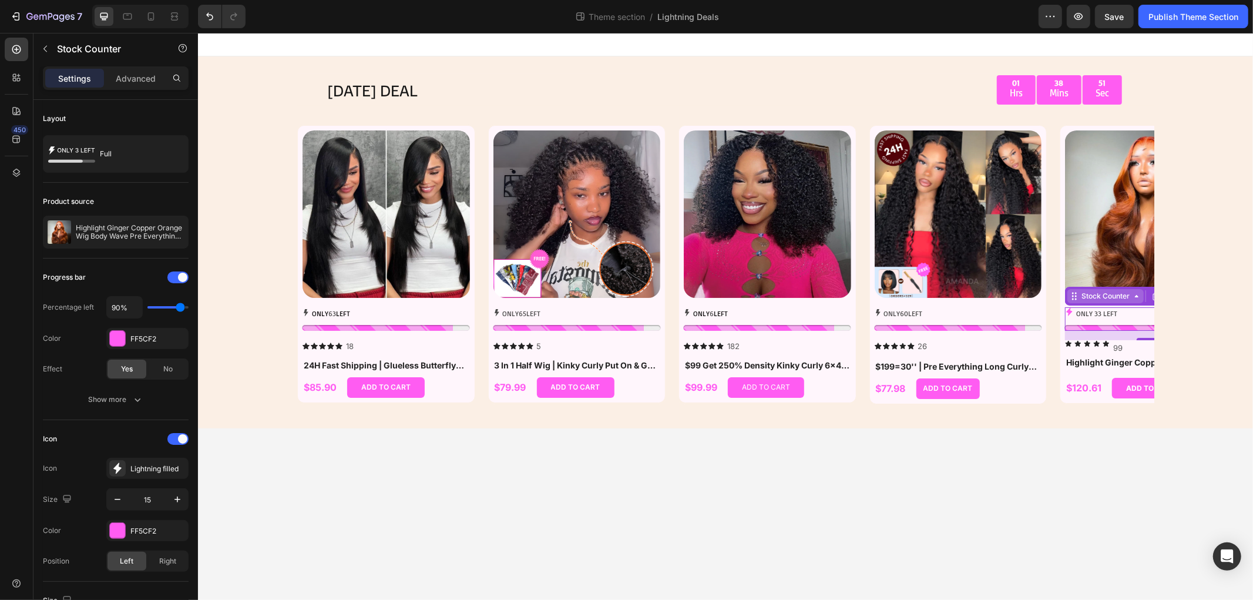
drag, startPoint x: 1077, startPoint y: 297, endPoint x: 1082, endPoint y: 291, distance: 7.9
click at [1082, 291] on div "Stock Counter" at bounding box center [1104, 295] width 76 height 14
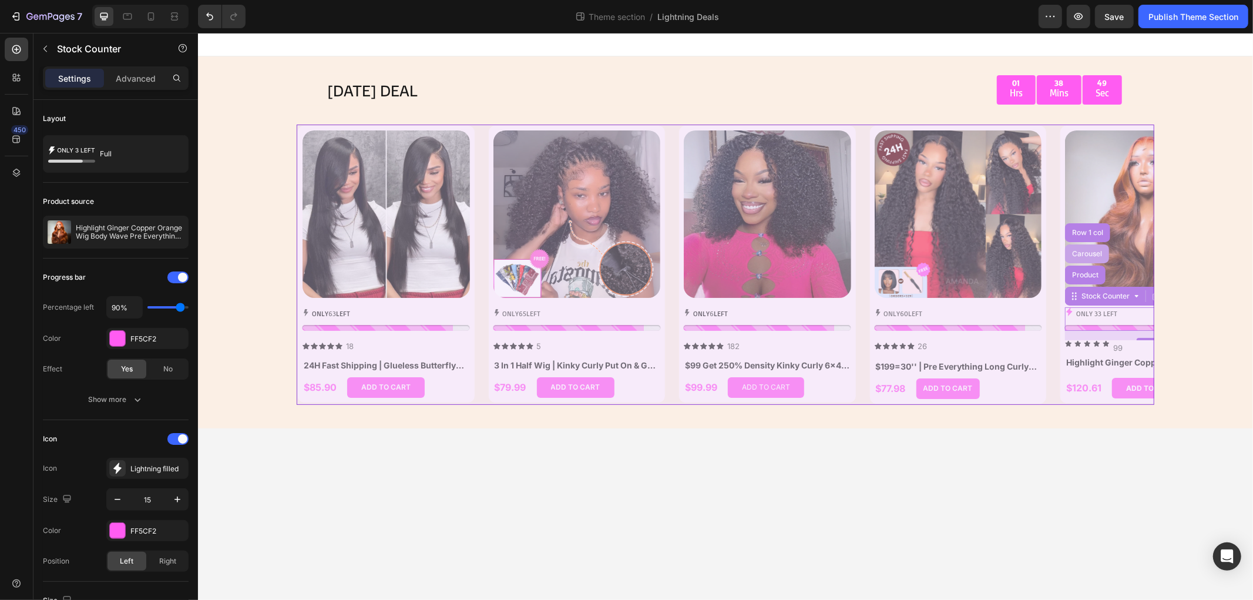
click at [1082, 253] on div "Carousel" at bounding box center [1086, 253] width 35 height 7
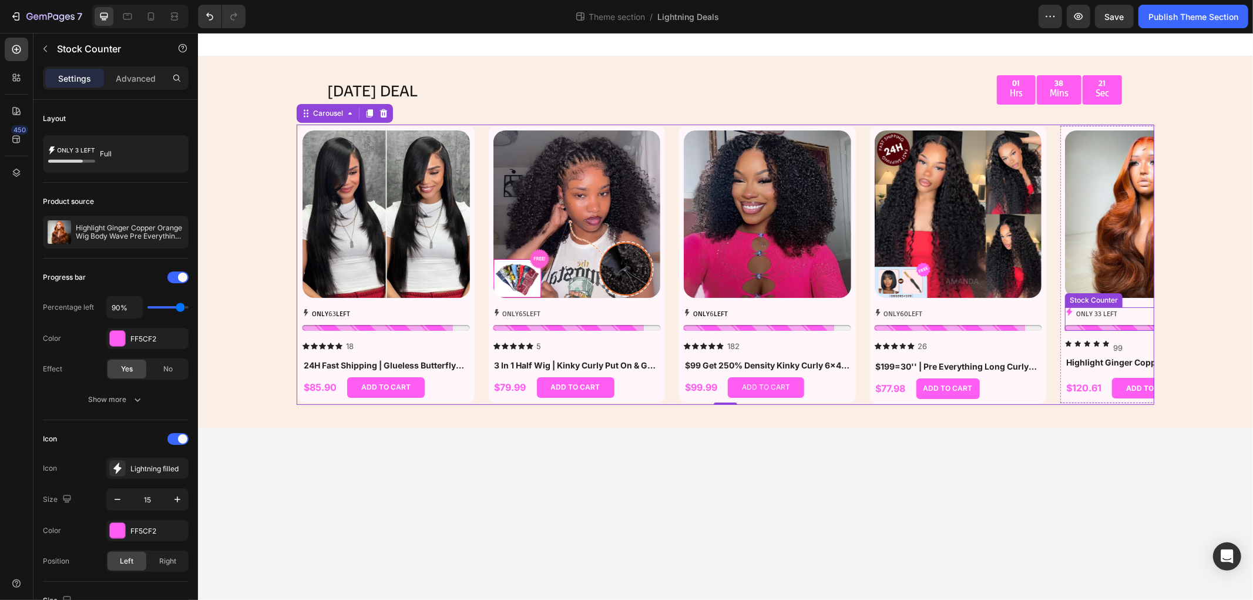
click at [1122, 313] on div "ONLY 33 LEFT" at bounding box center [1147, 313] width 167 height 13
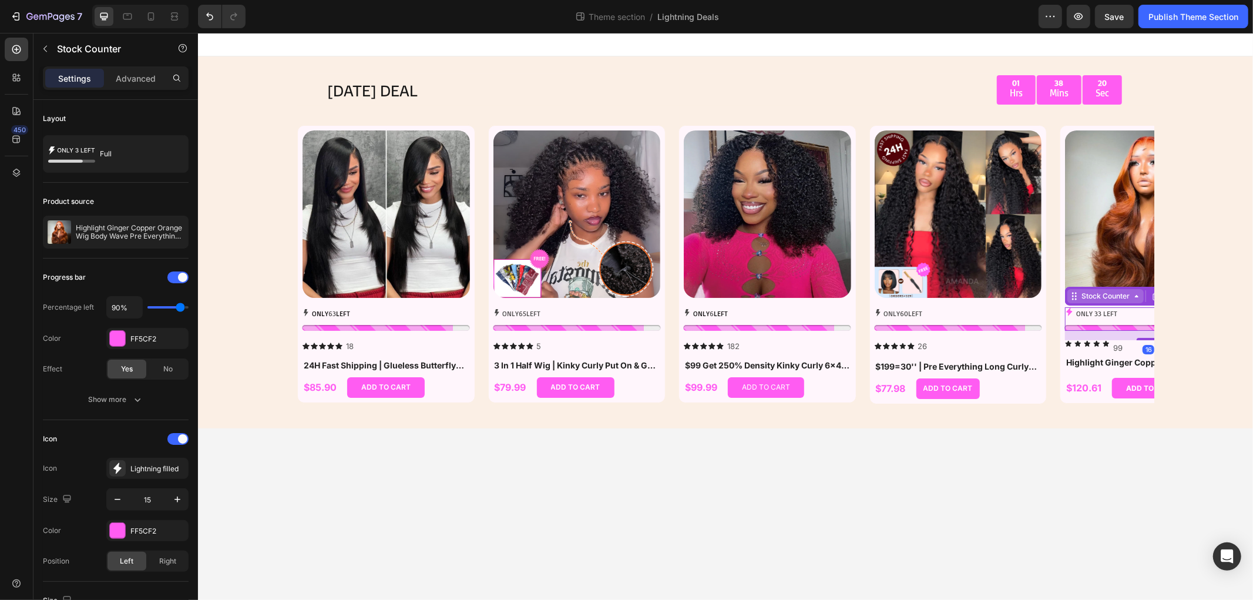
click at [1090, 294] on div "Stock Counter" at bounding box center [1104, 295] width 53 height 11
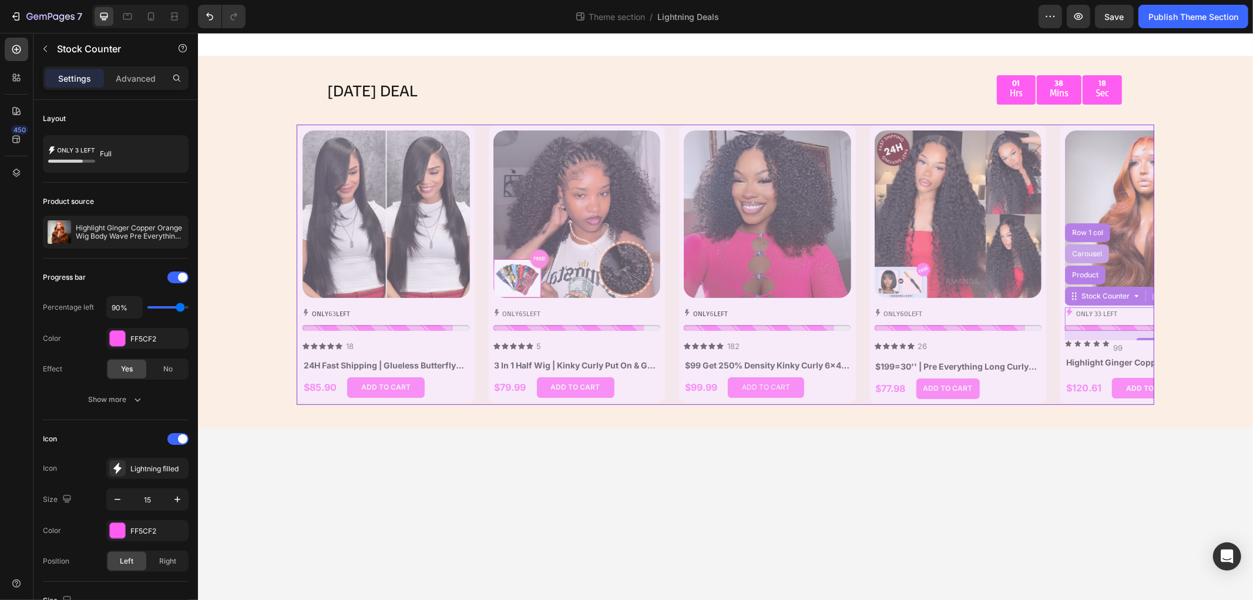
click at [1084, 250] on div "Carousel" at bounding box center [1086, 253] width 35 height 7
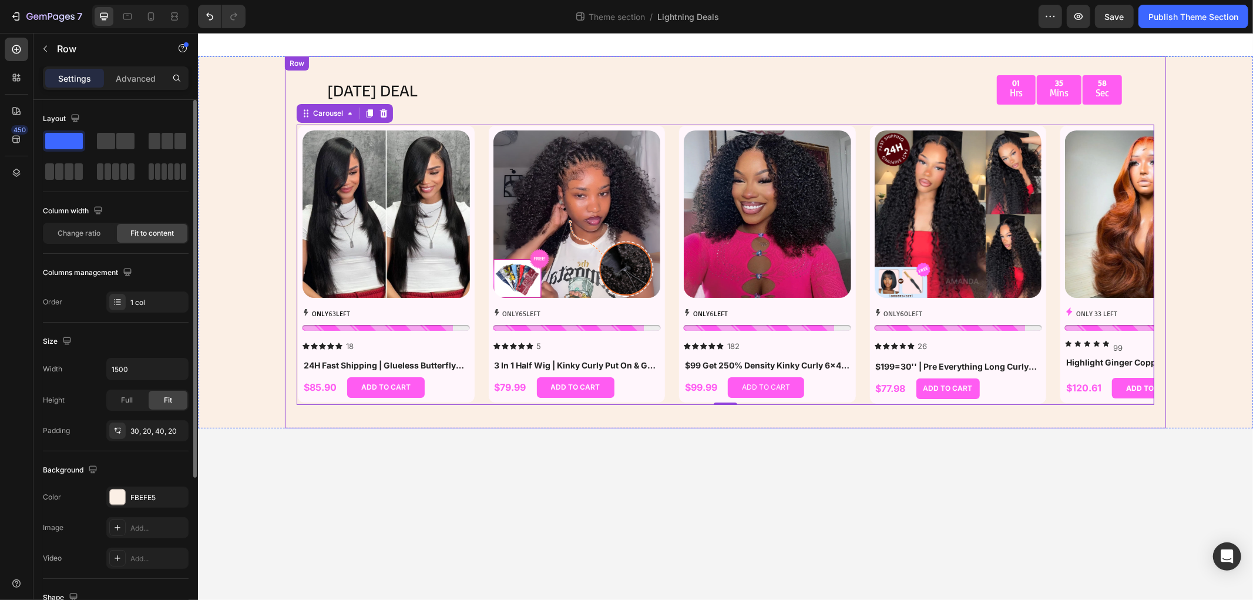
click at [618, 109] on div "TODAY'S DEAL Text Block 01 Hrs 35 Mins 58 Sec Countdown Timer Row Row Product I…" at bounding box center [724, 238] width 857 height 331
click at [83, 240] on div "Change ratio" at bounding box center [79, 233] width 70 height 19
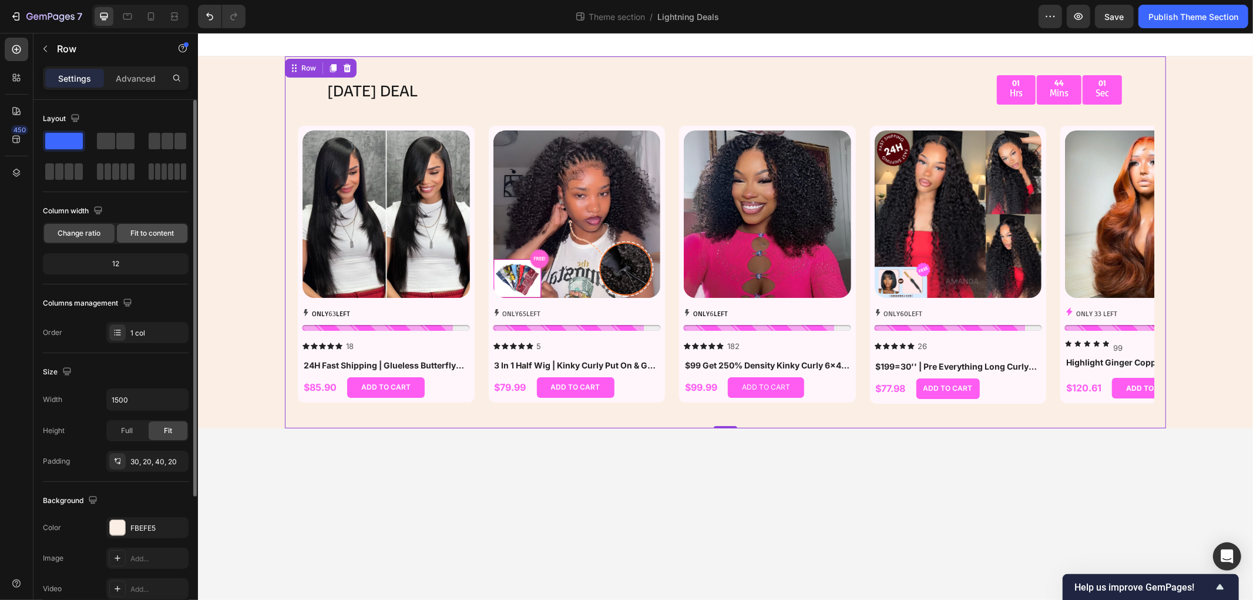
click at [124, 231] on div "Fit to content" at bounding box center [152, 233] width 70 height 19
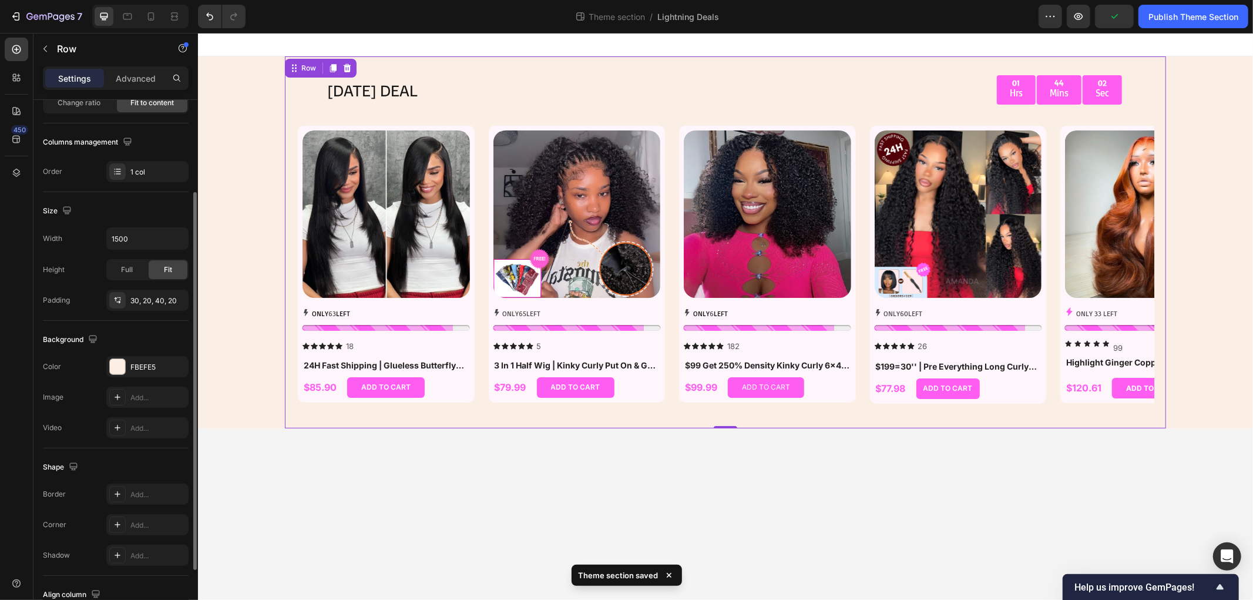
scroll to position [219, 0]
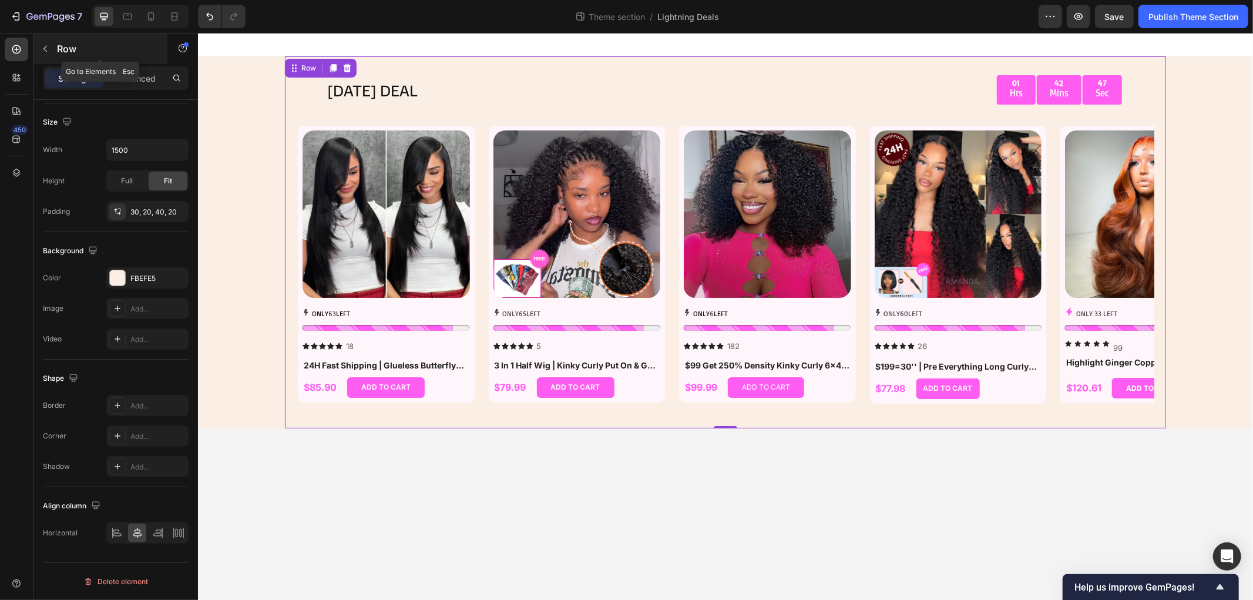
click at [46, 49] on icon "button" at bounding box center [45, 48] width 9 height 9
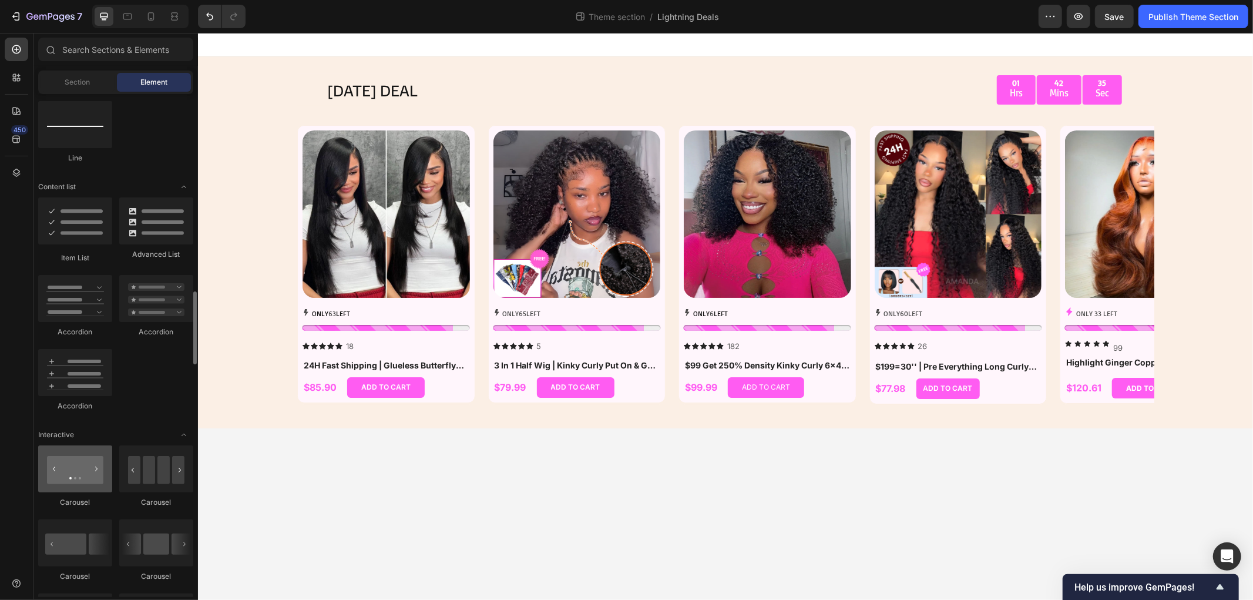
scroll to position [913, 0]
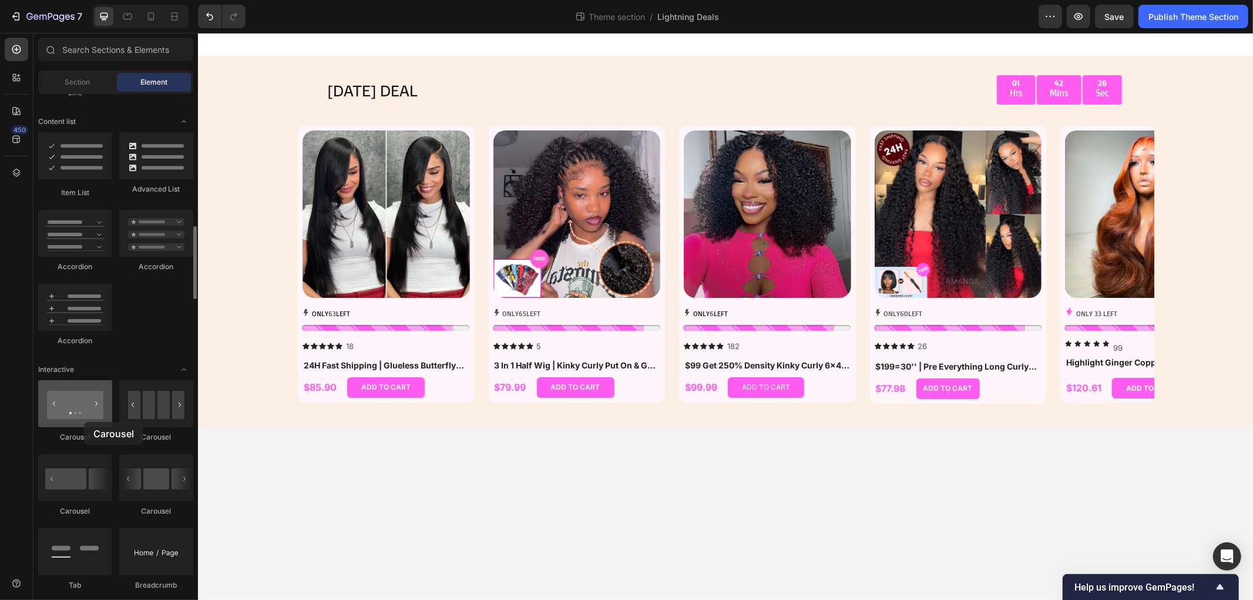
click at [84, 422] on div at bounding box center [75, 403] width 74 height 47
click at [78, 416] on div at bounding box center [75, 403] width 74 height 47
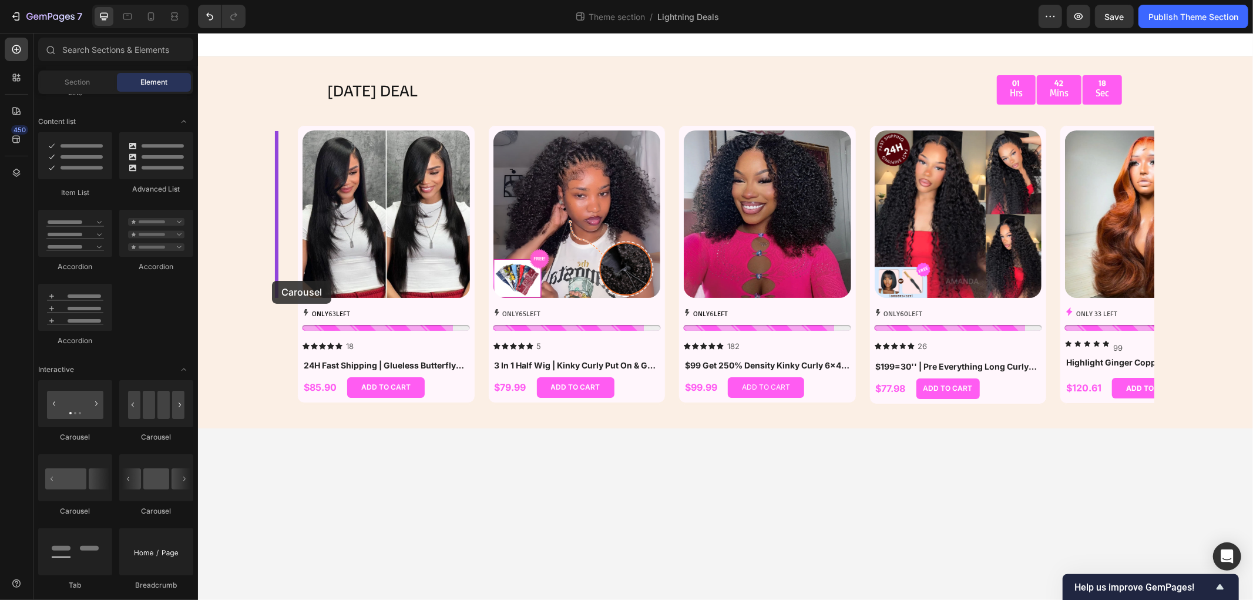
drag, startPoint x: 277, startPoint y: 444, endPoint x: 241, endPoint y: 308, distance: 140.9
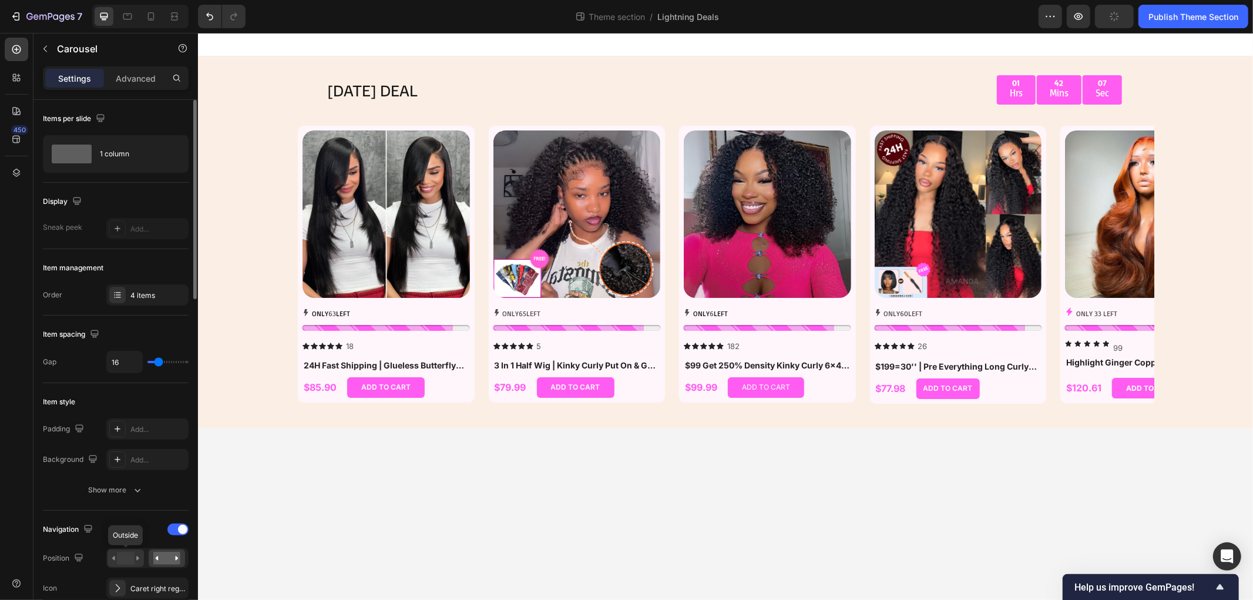
click at [124, 556] on rect at bounding box center [125, 557] width 17 height 13
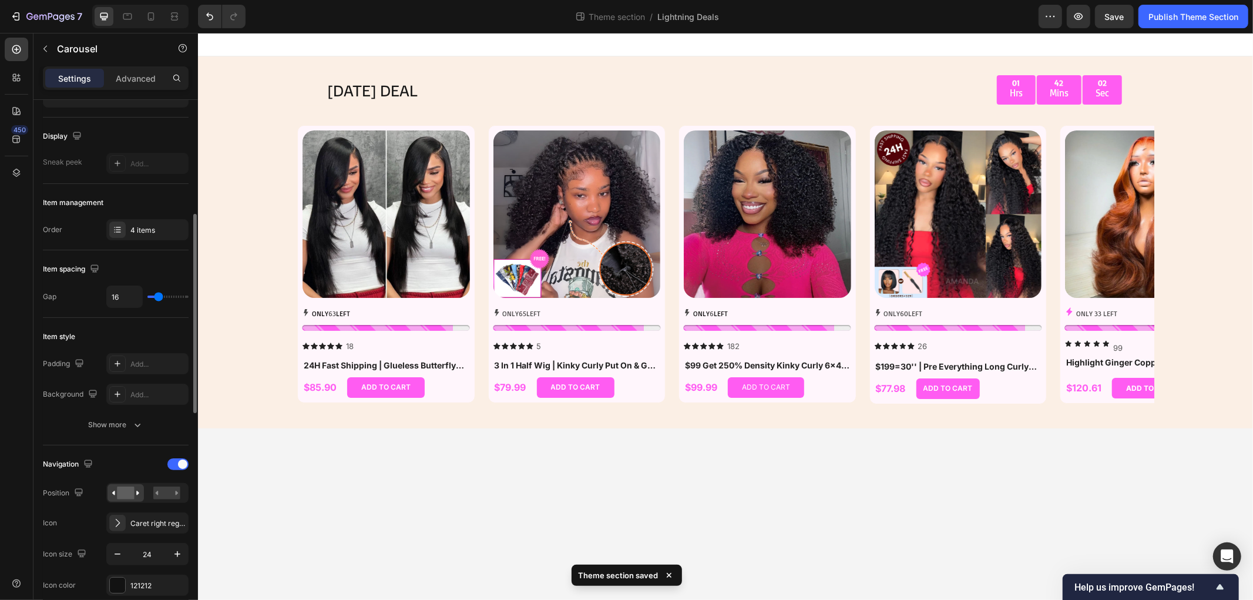
scroll to position [130, 0]
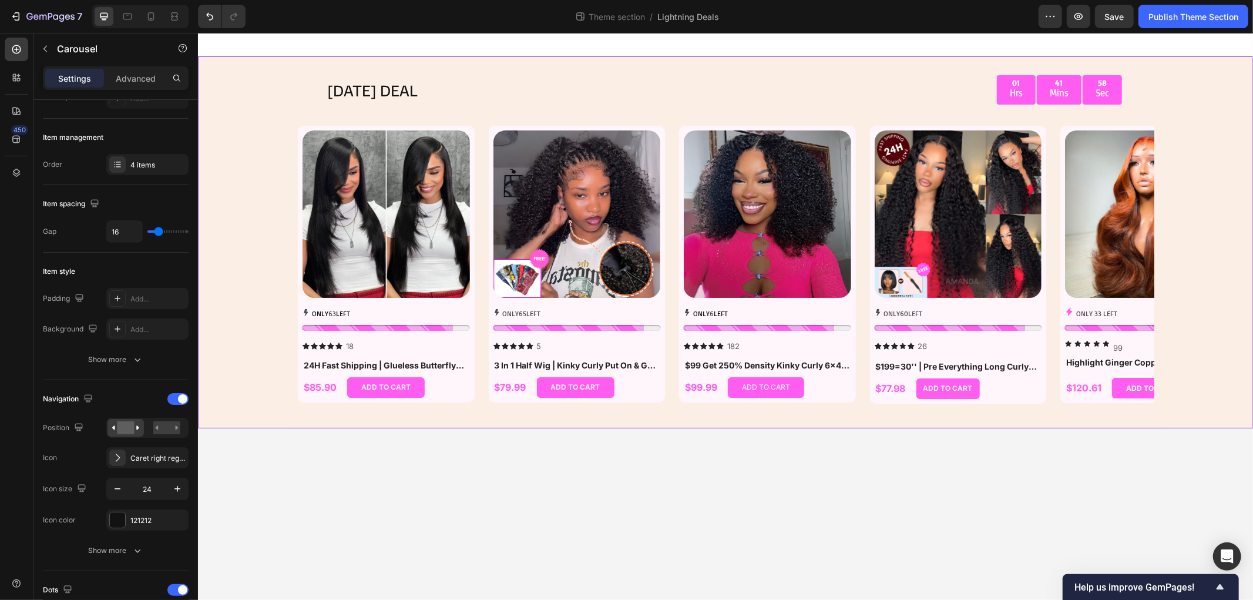
click at [1209, 232] on div "TODAY'S DEAL Text Block 01 Hrs 41 Mins 58 Sec Countdown Timer Row Row Product I…" at bounding box center [724, 242] width 1055 height 372
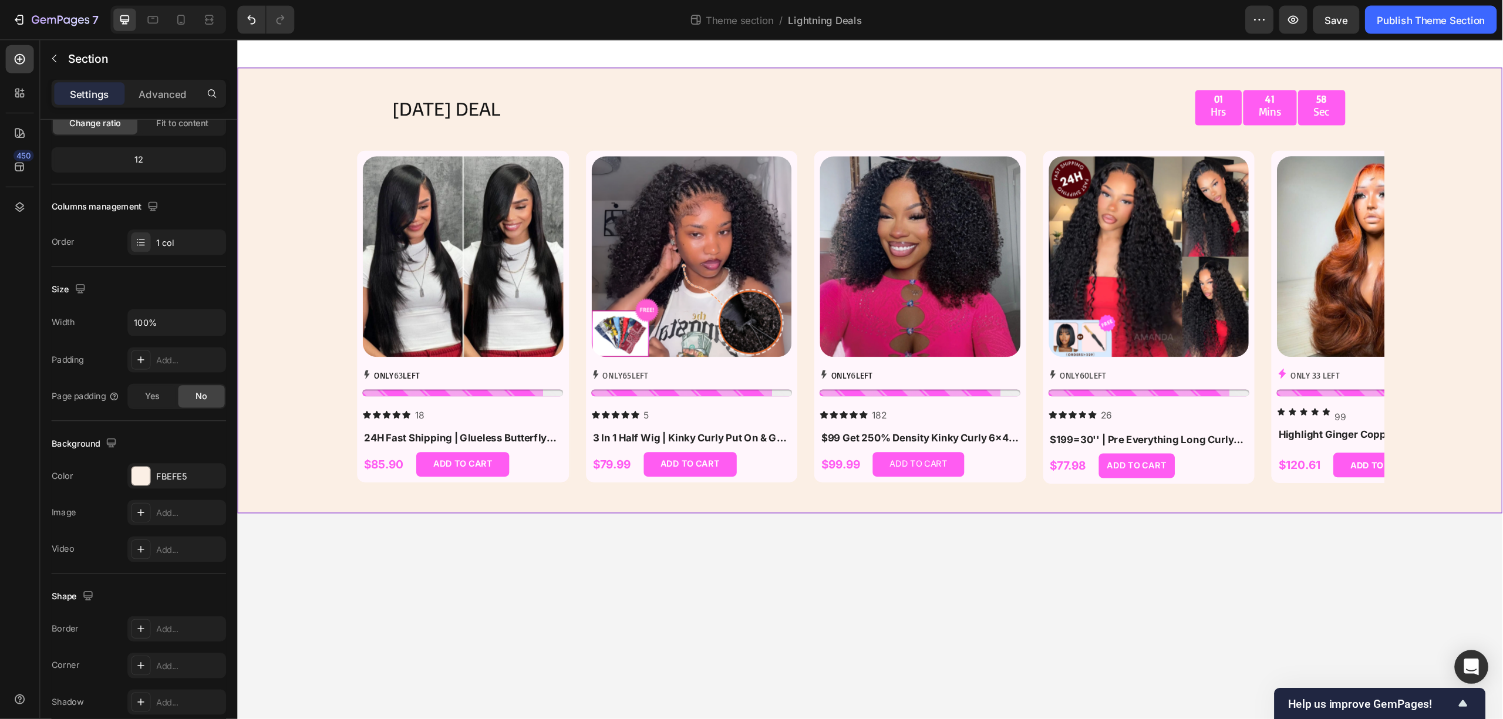
scroll to position [0, 0]
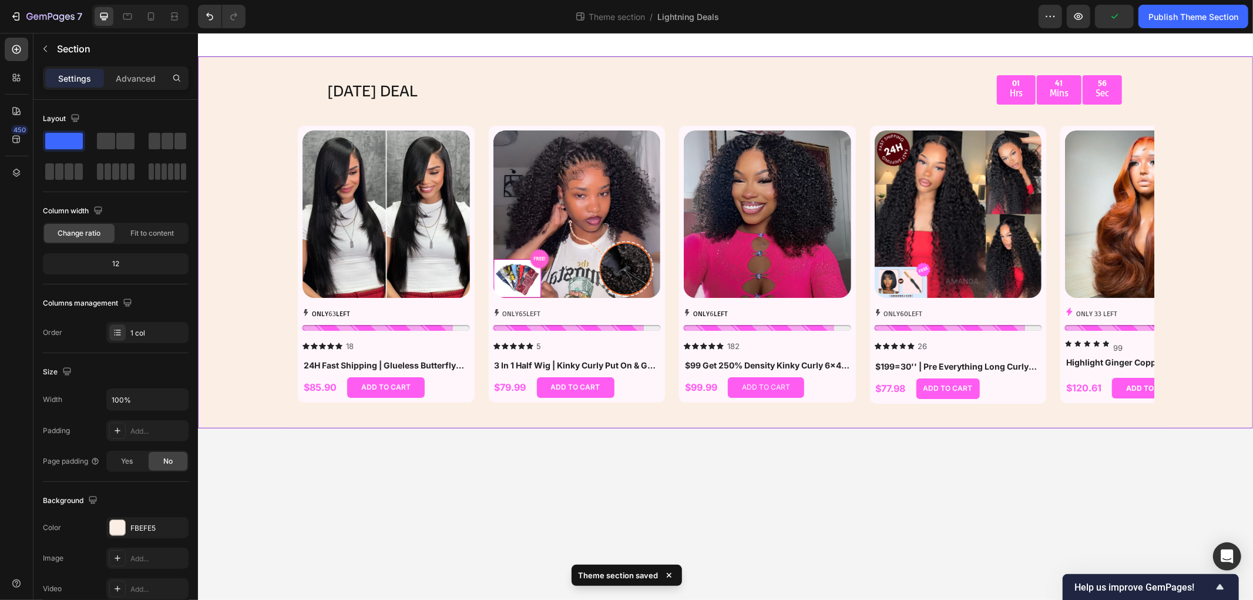
drag, startPoint x: 1219, startPoint y: 233, endPoint x: 1165, endPoint y: 237, distance: 53.6
click at [1165, 237] on div "TODAY'S DEAL Text Block 01 Hrs 41 Mins 56 Sec Countdown Timer Row Row Product I…" at bounding box center [724, 242] width 1055 height 372
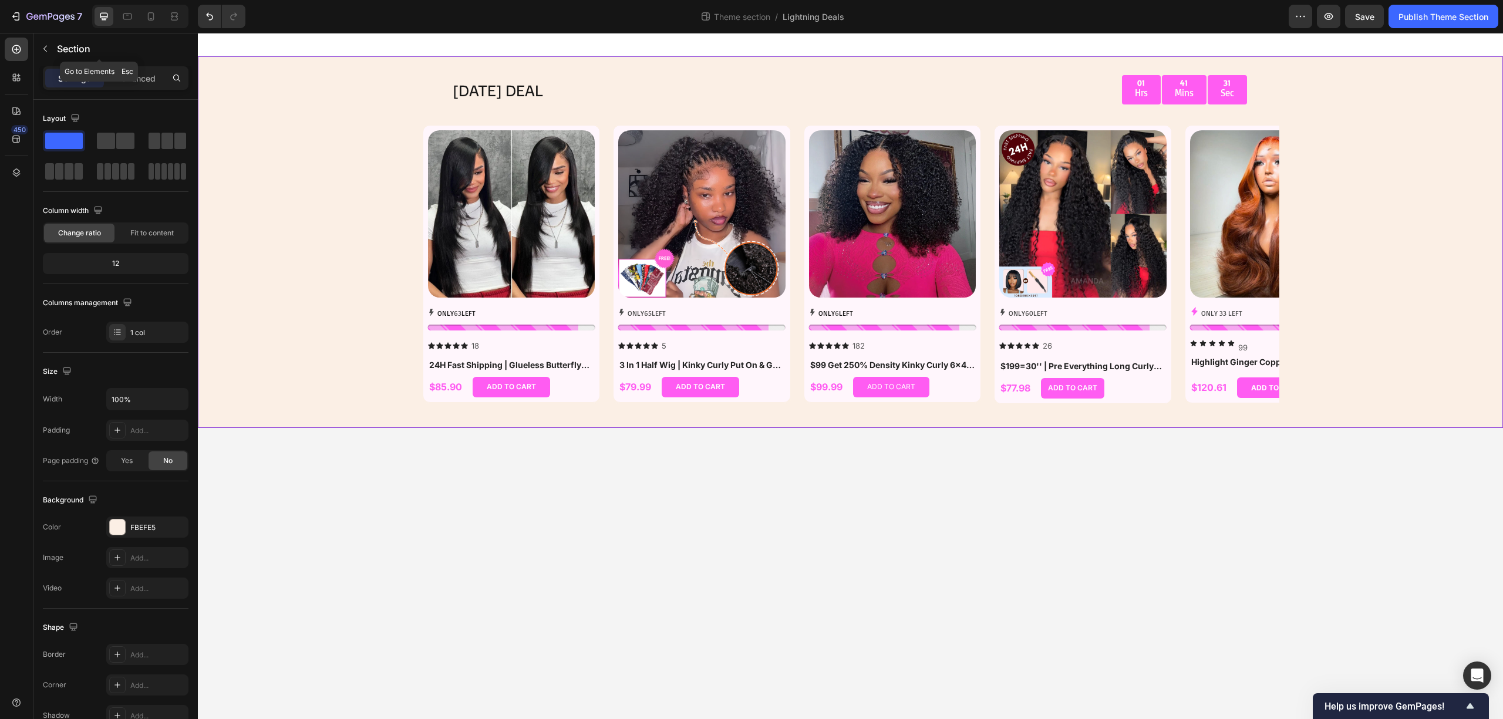
click at [45, 48] on icon "button" at bounding box center [45, 48] width 9 height 9
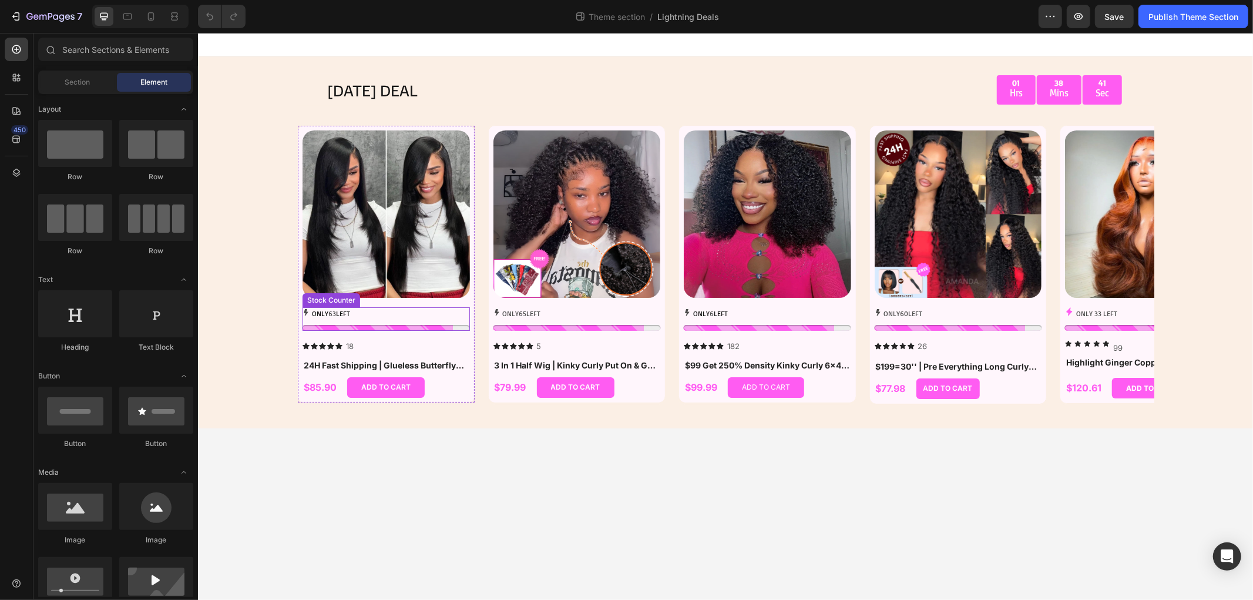
click at [381, 308] on div "ONLY 63 LEFT" at bounding box center [385, 313] width 167 height 13
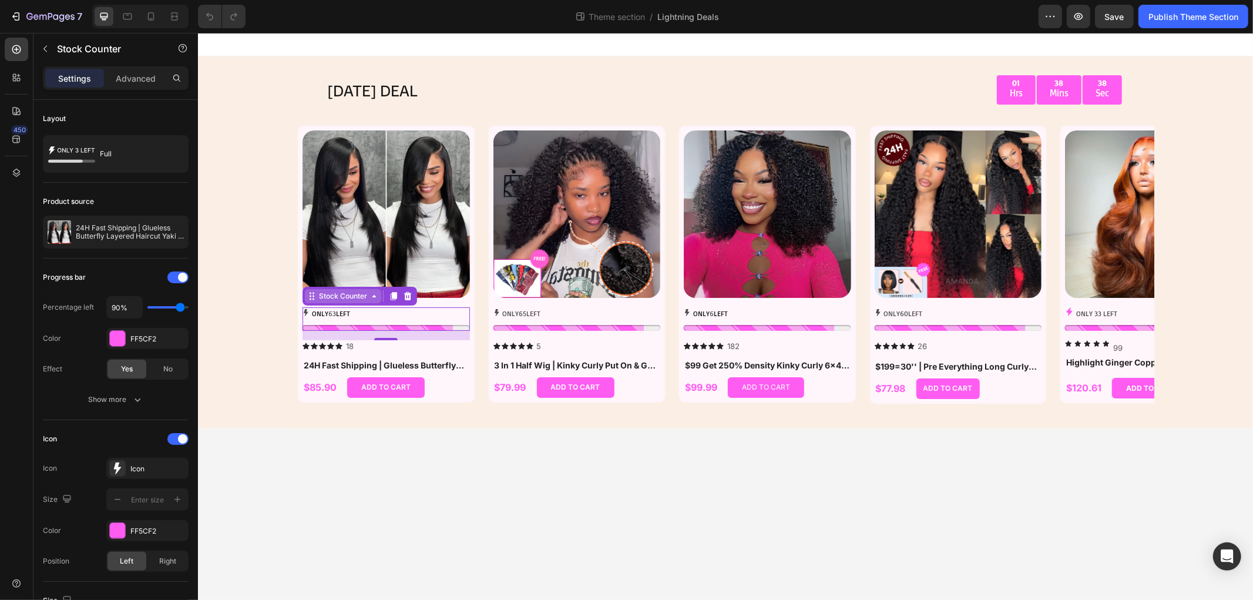
click at [335, 295] on div "Stock Counter" at bounding box center [342, 295] width 53 height 11
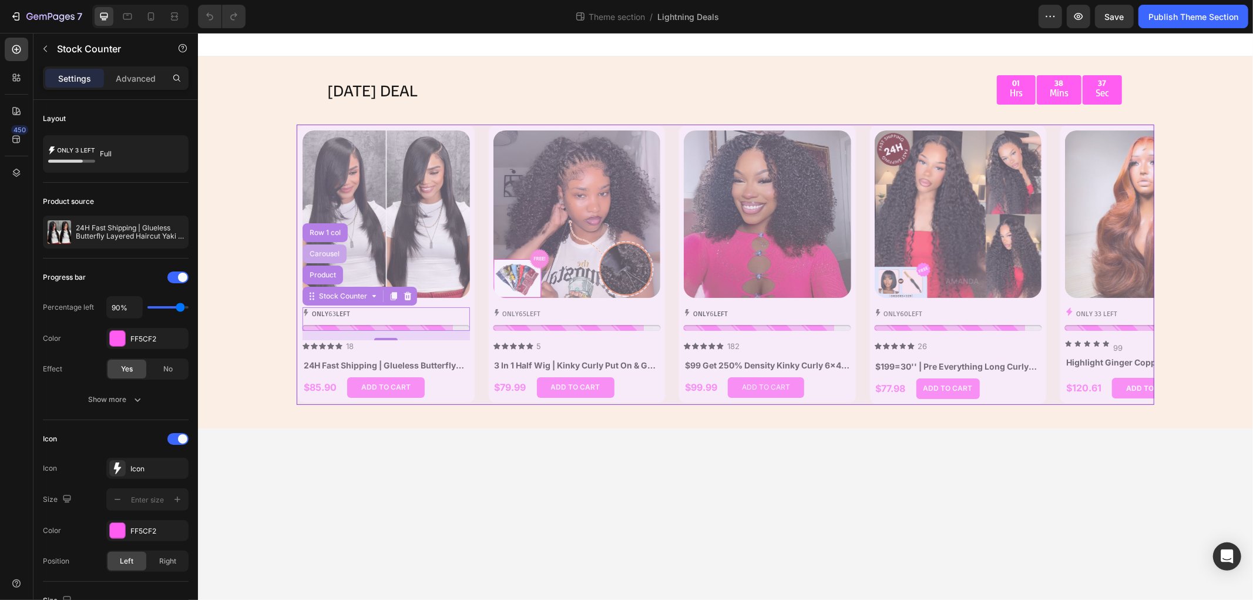
click at [331, 250] on div "Carousel" at bounding box center [324, 253] width 35 height 7
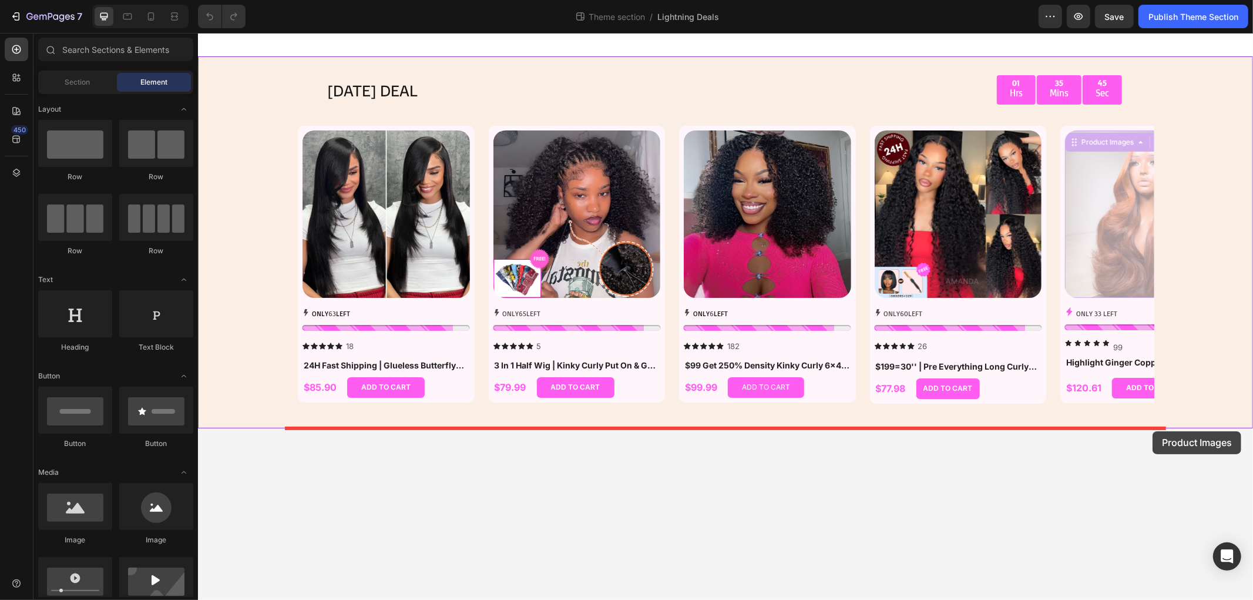
drag, startPoint x: 1060, startPoint y: 430, endPoint x: 1173, endPoint y: 428, distance: 112.8
click at [1153, 429] on div at bounding box center [724, 315] width 1055 height 567
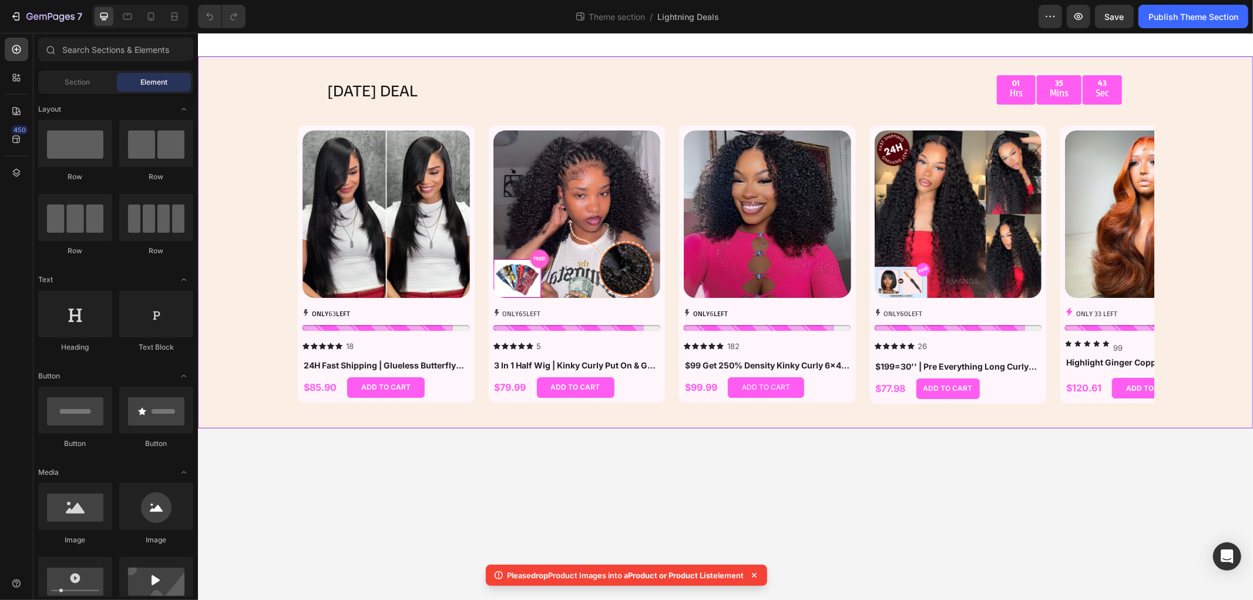
click at [1206, 395] on div "TODAY'S DEAL Text Block 01 Hrs 35 Mins 43 Sec Countdown Timer Row Row Product I…" at bounding box center [724, 242] width 1055 height 372
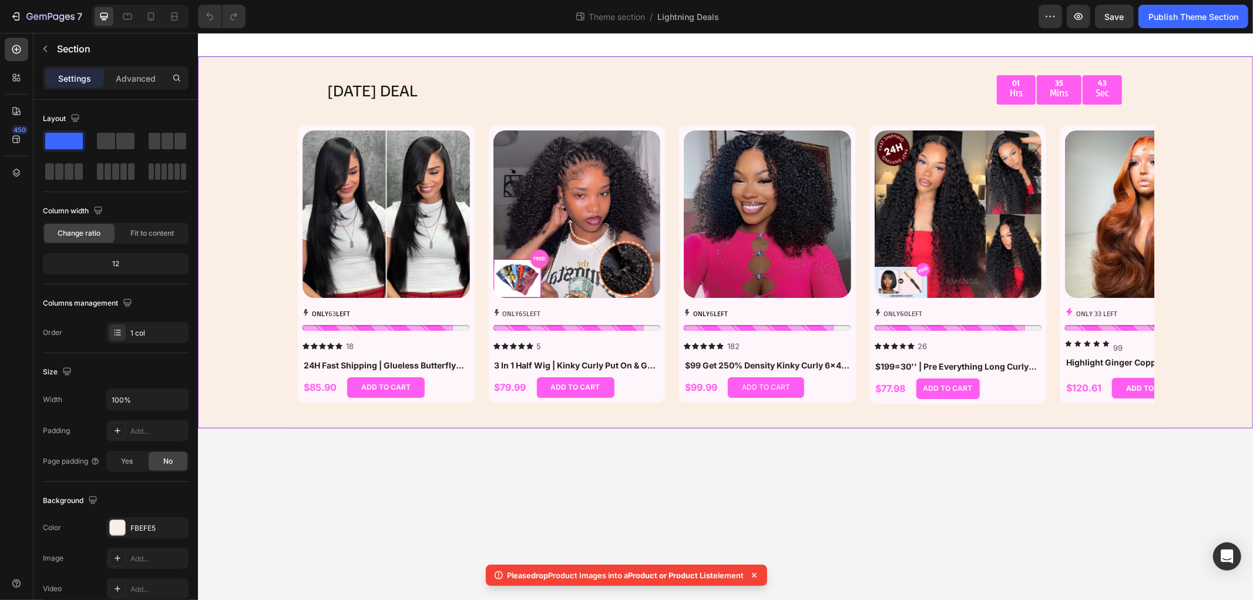
click at [1219, 371] on div "TODAY'S DEAL Text Block 01 Hrs 35 Mins 43 Sec Countdown Timer Row Row Product I…" at bounding box center [724, 242] width 1055 height 372
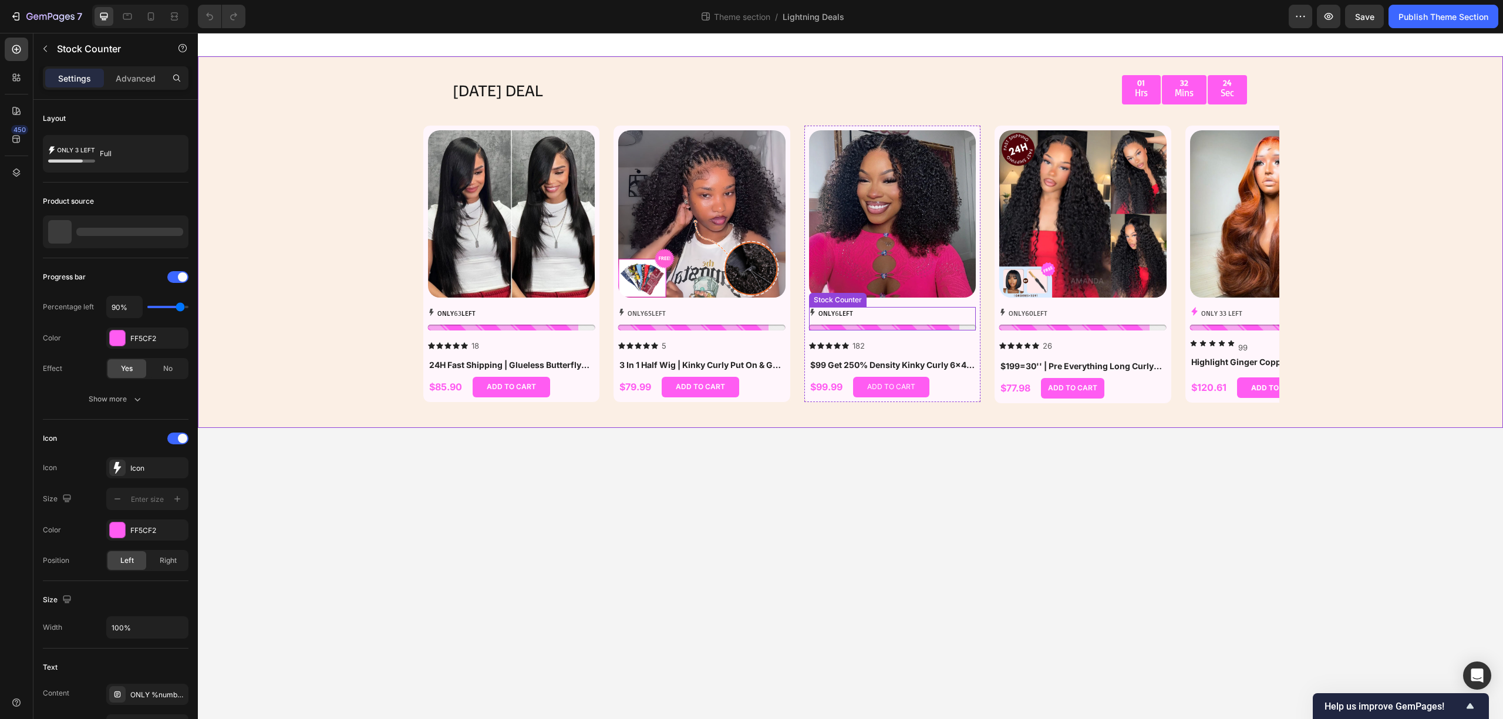
click at [908, 317] on div "ONLY 6 LEFT" at bounding box center [892, 313] width 167 height 13
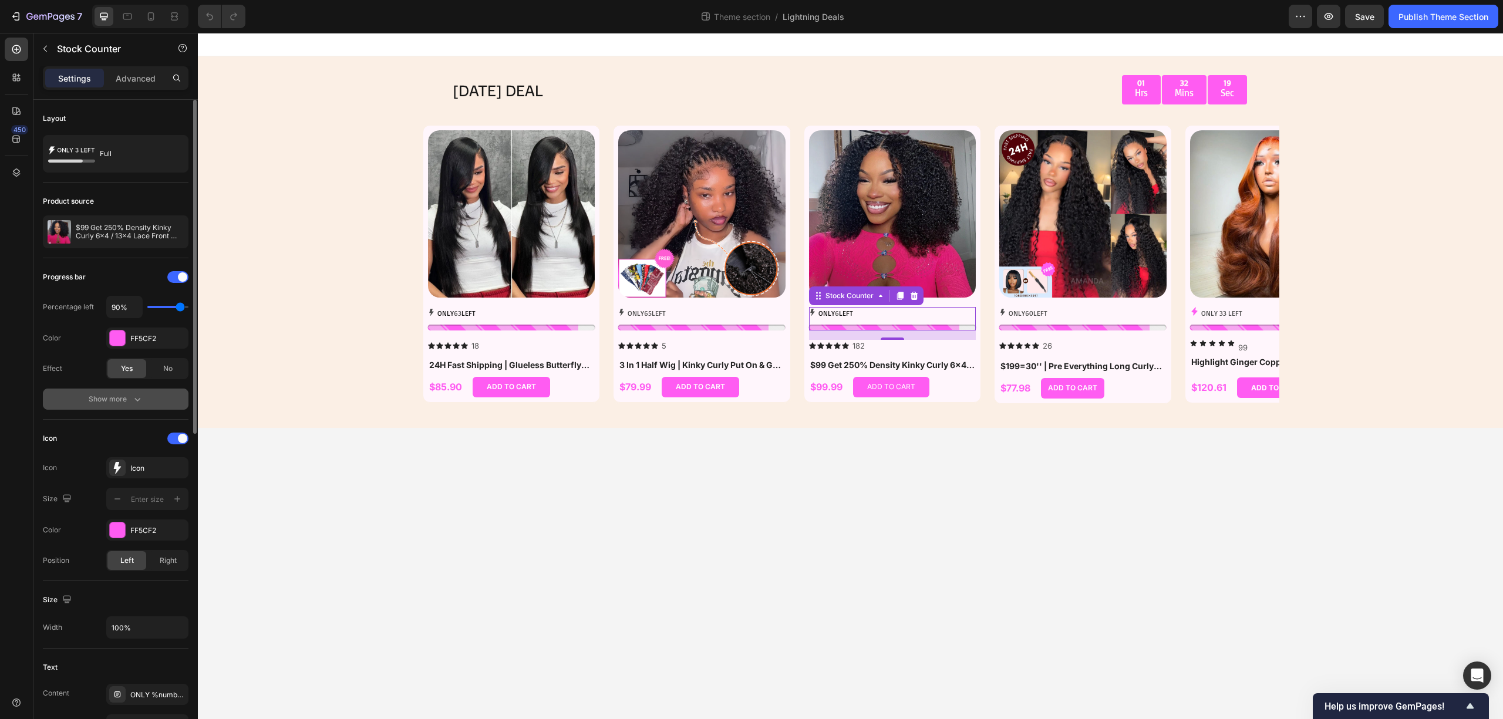
click at [120, 402] on div "Show more" at bounding box center [116, 399] width 55 height 12
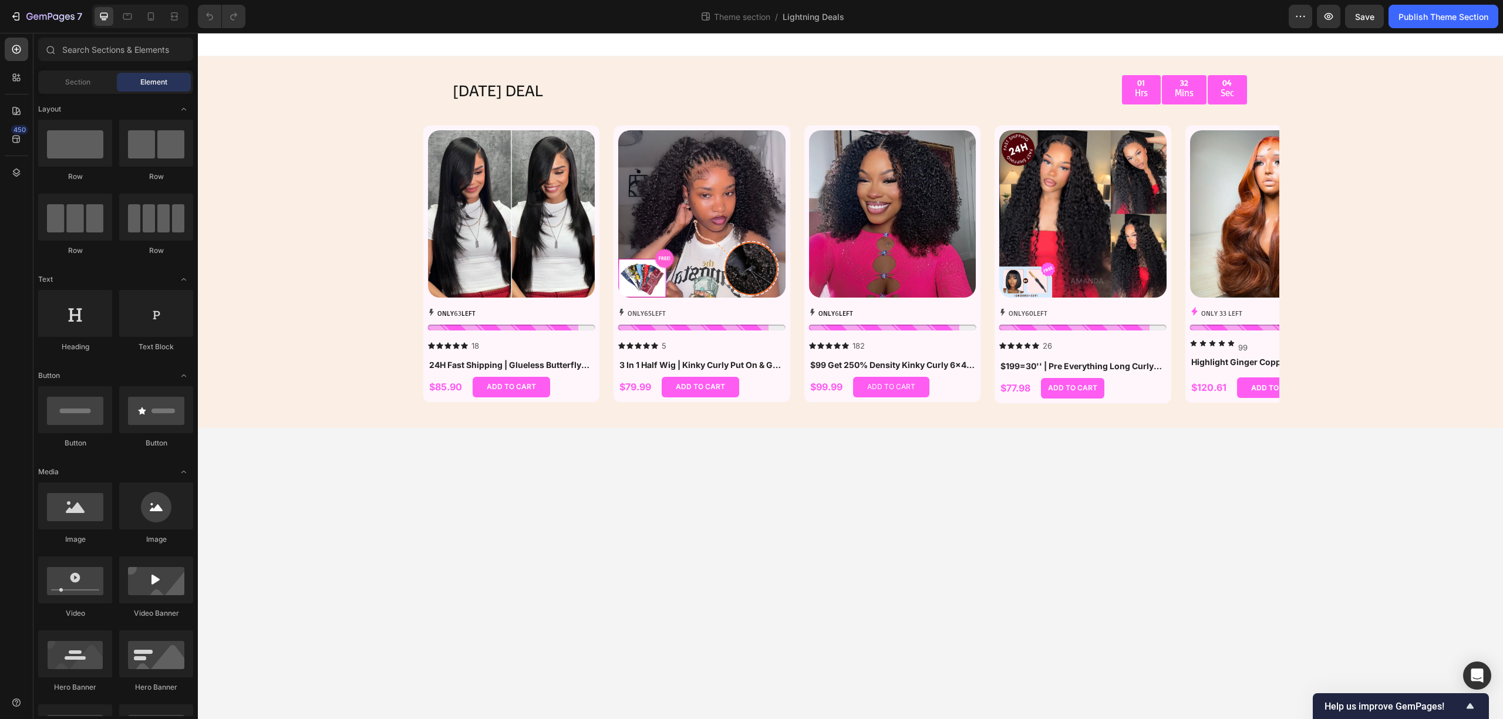
click at [1168, 444] on body "TODAY'S DEAL Text Block 01 Hrs 32 Mins 04 Sec Countdown Timer Row Row Product I…" at bounding box center [850, 376] width 1305 height 686
click at [15, 18] on icon "button" at bounding box center [16, 17] width 12 height 12
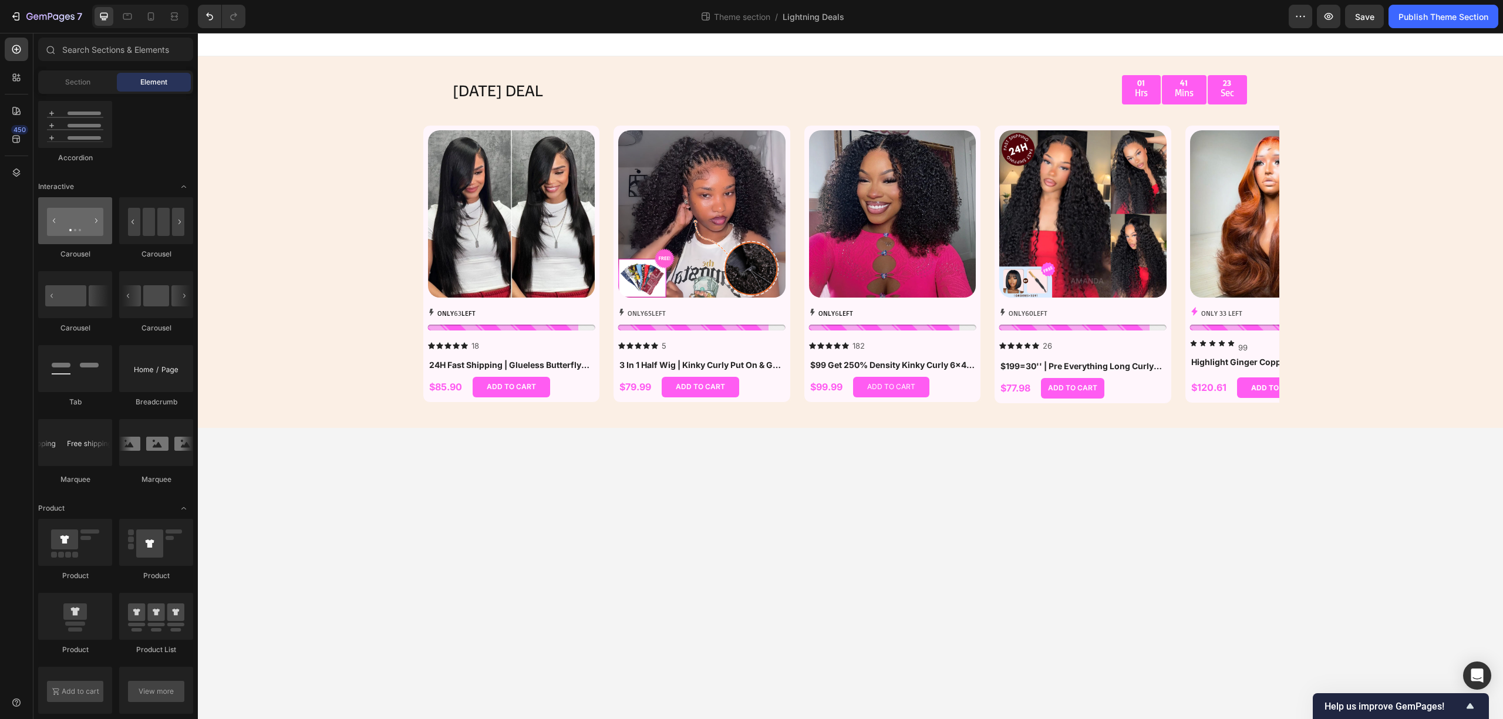
click at [68, 227] on div at bounding box center [75, 220] width 74 height 47
drag, startPoint x: 269, startPoint y: 259, endPoint x: 362, endPoint y: 233, distance: 96.9
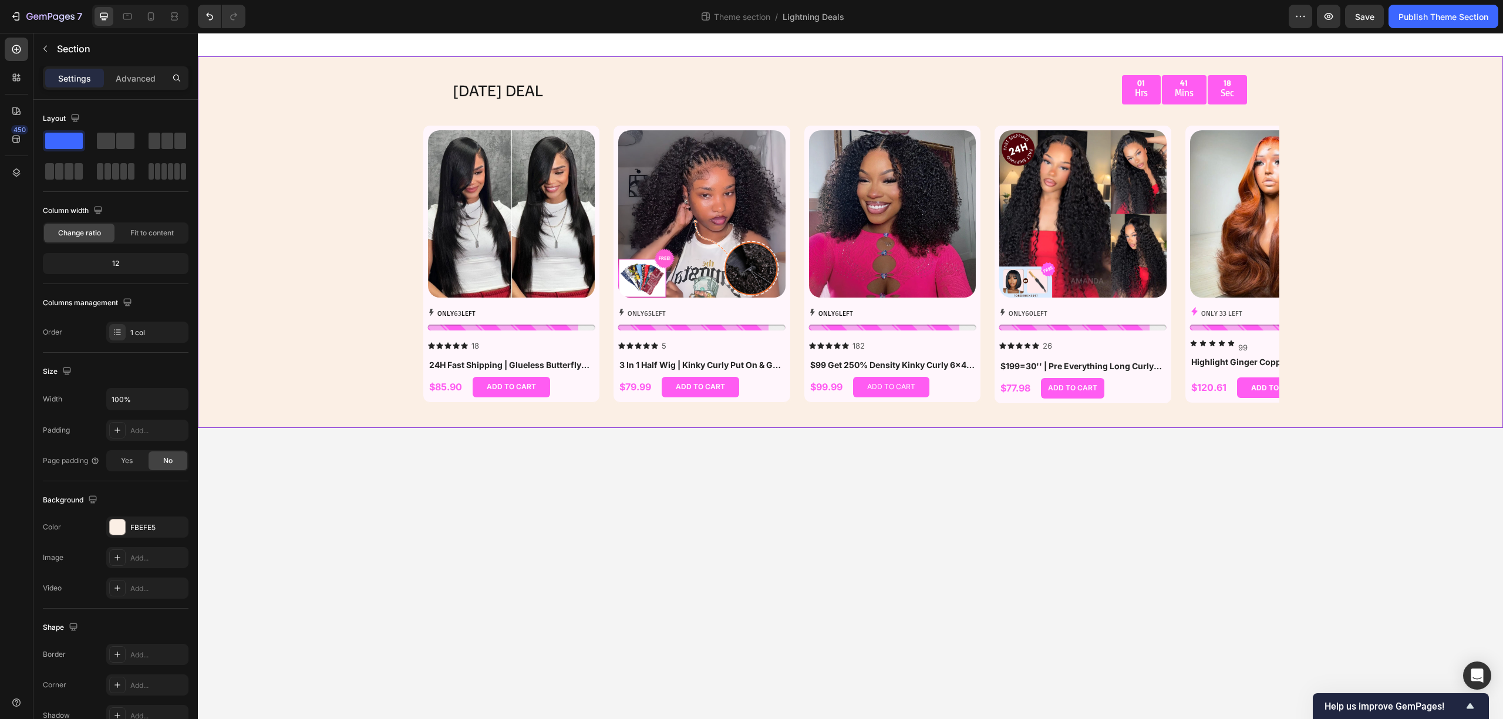
click at [345, 234] on div "TODAY'S DEAL Text Block 01 Hrs 41 Mins 18 Sec Countdown Timer Row Row Product I…" at bounding box center [850, 242] width 1305 height 372
click at [46, 47] on icon "button" at bounding box center [45, 48] width 9 height 9
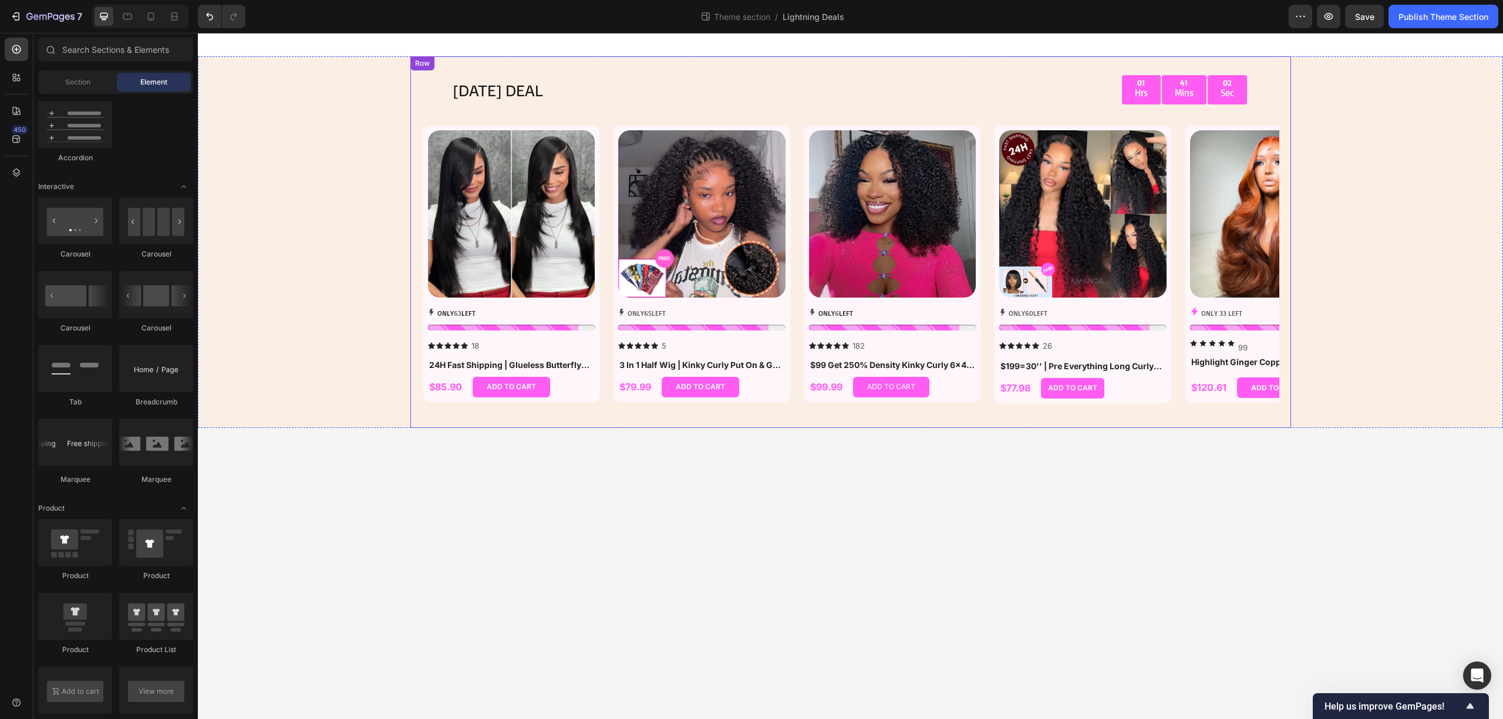
click at [693, 69] on div "TODAY'S DEAL Text Block 01 Hrs 41 Mins 02 Sec Countdown Timer Row Row Product I…" at bounding box center [850, 242] width 881 height 372
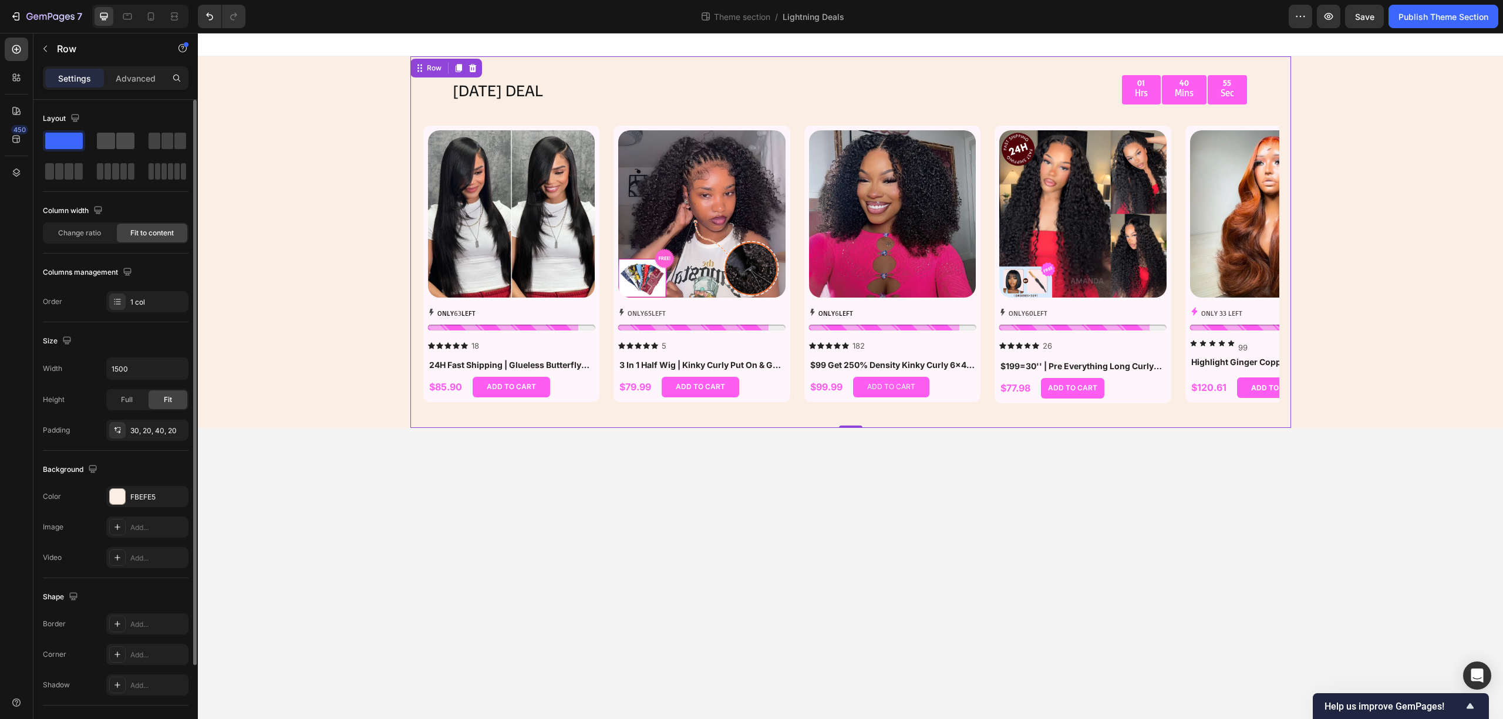
click at [123, 136] on span at bounding box center [125, 141] width 18 height 16
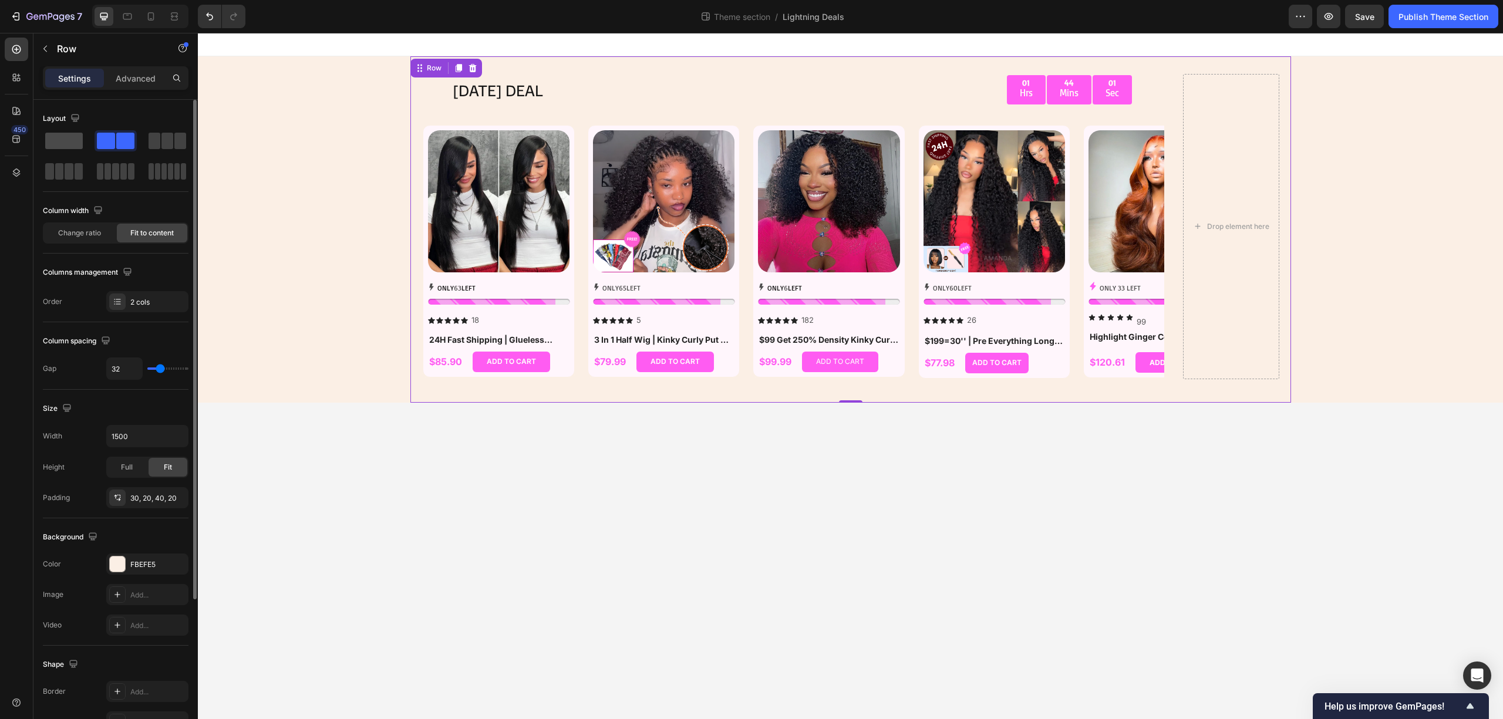
click at [59, 146] on span at bounding box center [64, 141] width 38 height 16
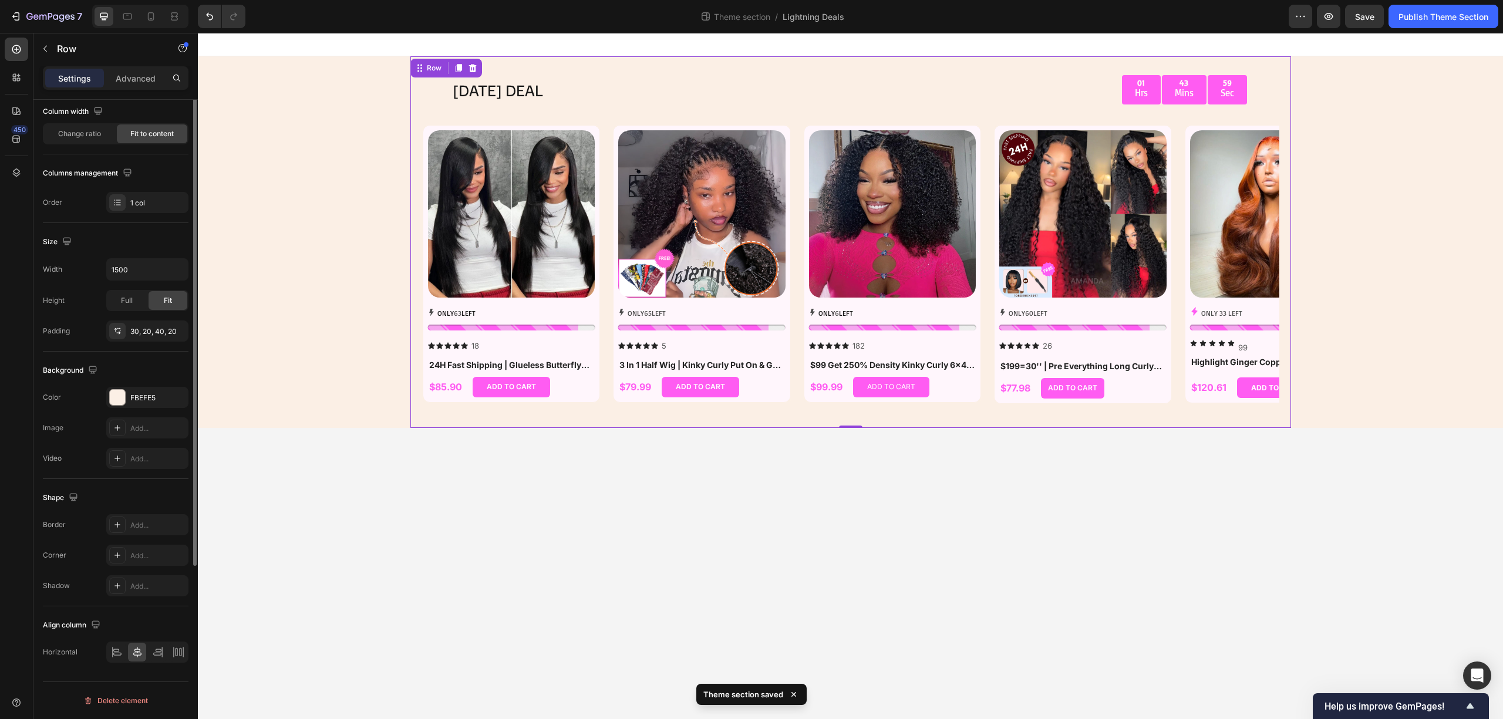
scroll to position [0, 0]
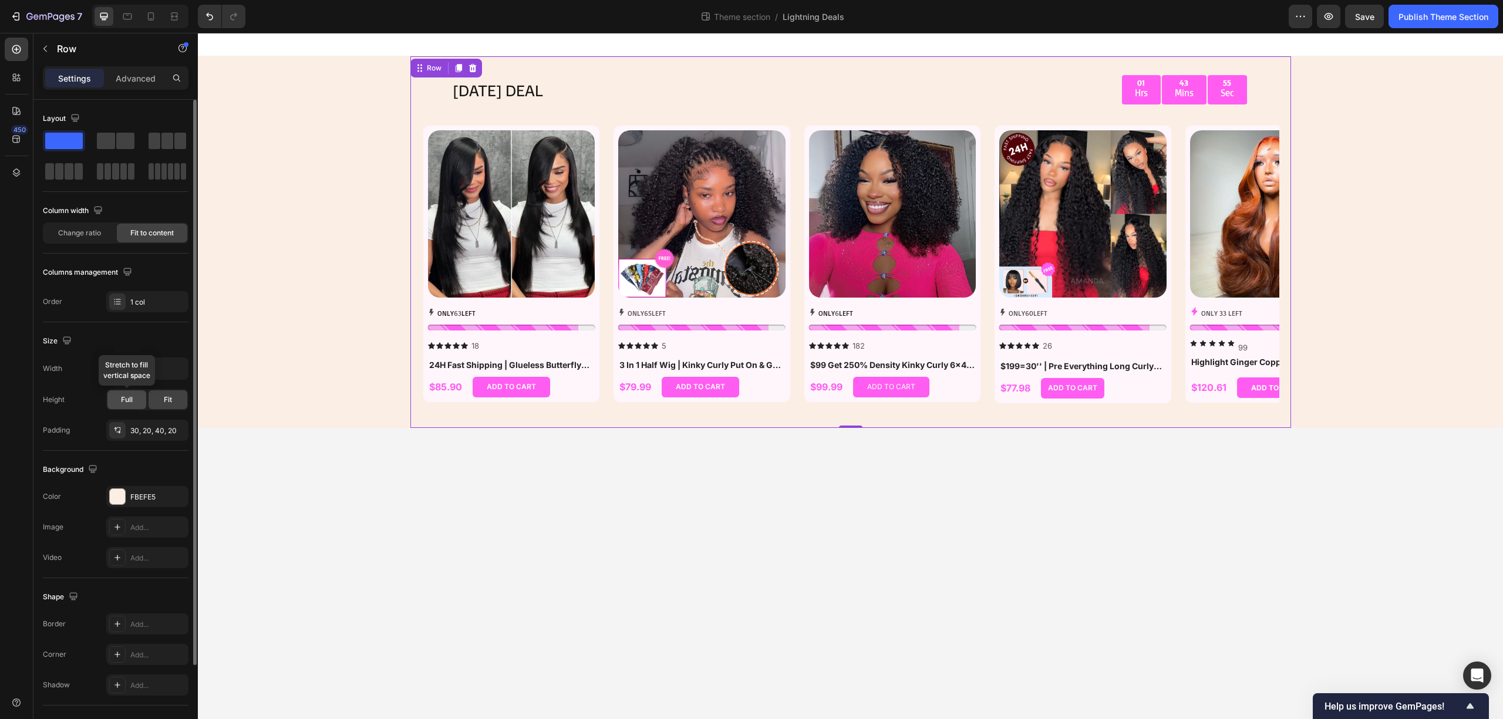
click at [128, 405] on span "Full" at bounding box center [127, 400] width 12 height 11
click at [165, 402] on span "Fit" at bounding box center [168, 400] width 8 height 11
click at [166, 294] on div "1 col" at bounding box center [147, 301] width 82 height 21
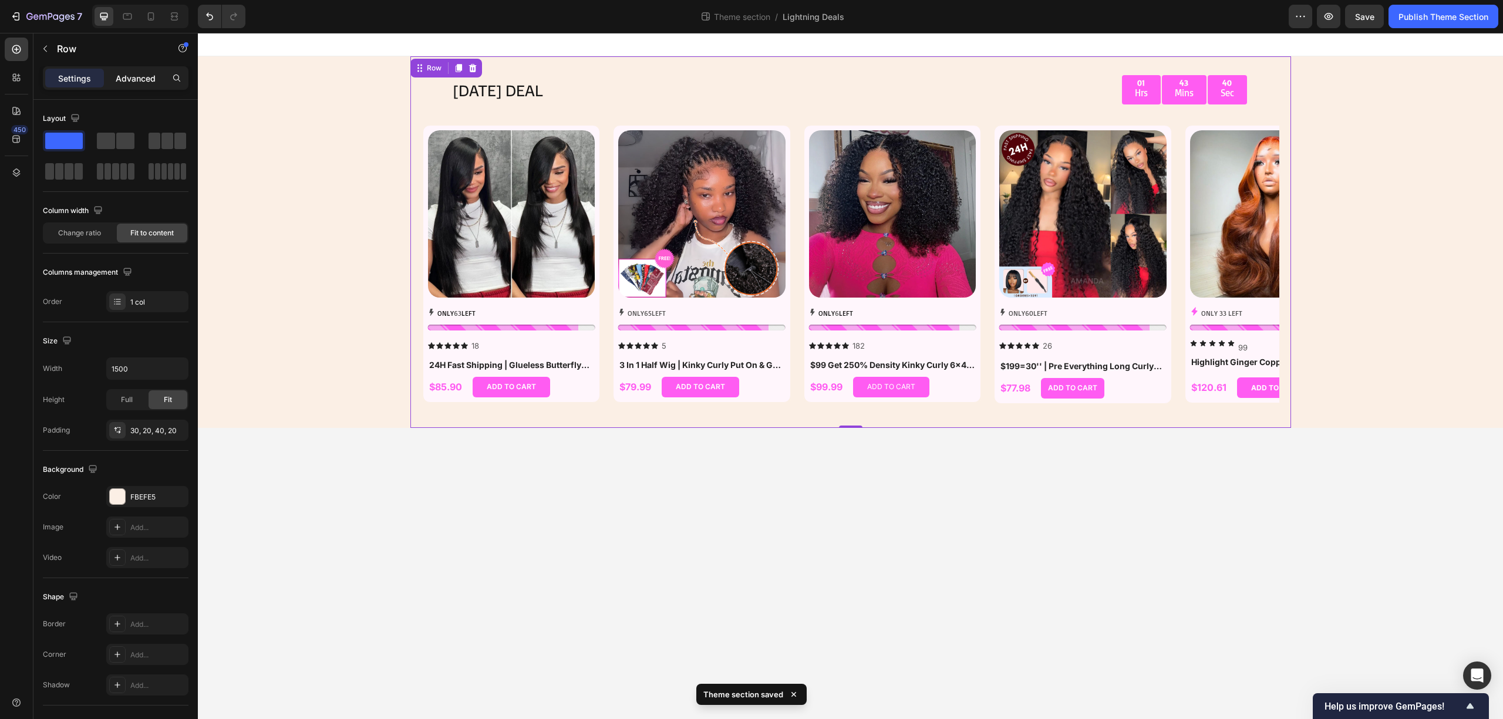
click at [139, 86] on div "Advanced" at bounding box center [135, 78] width 59 height 19
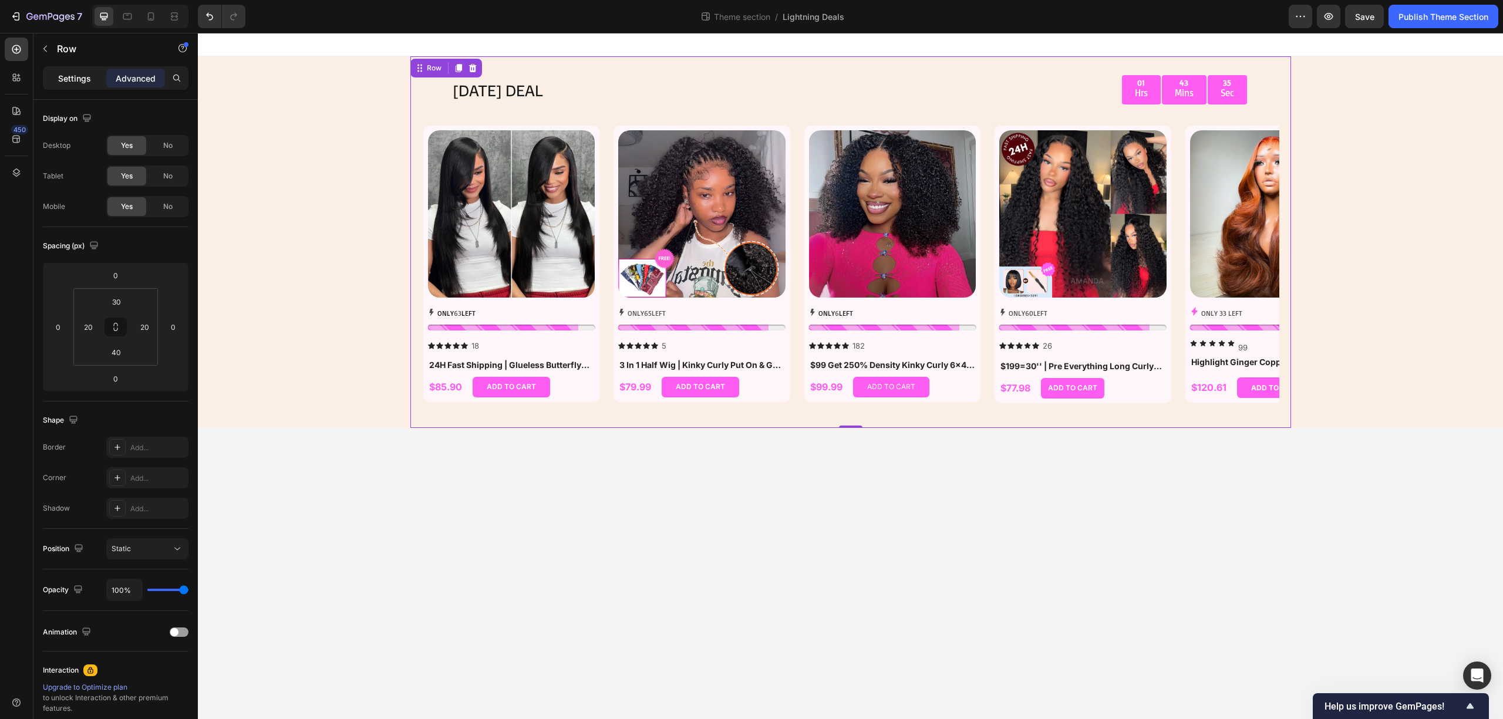
click at [83, 83] on p "Settings" at bounding box center [74, 78] width 33 height 12
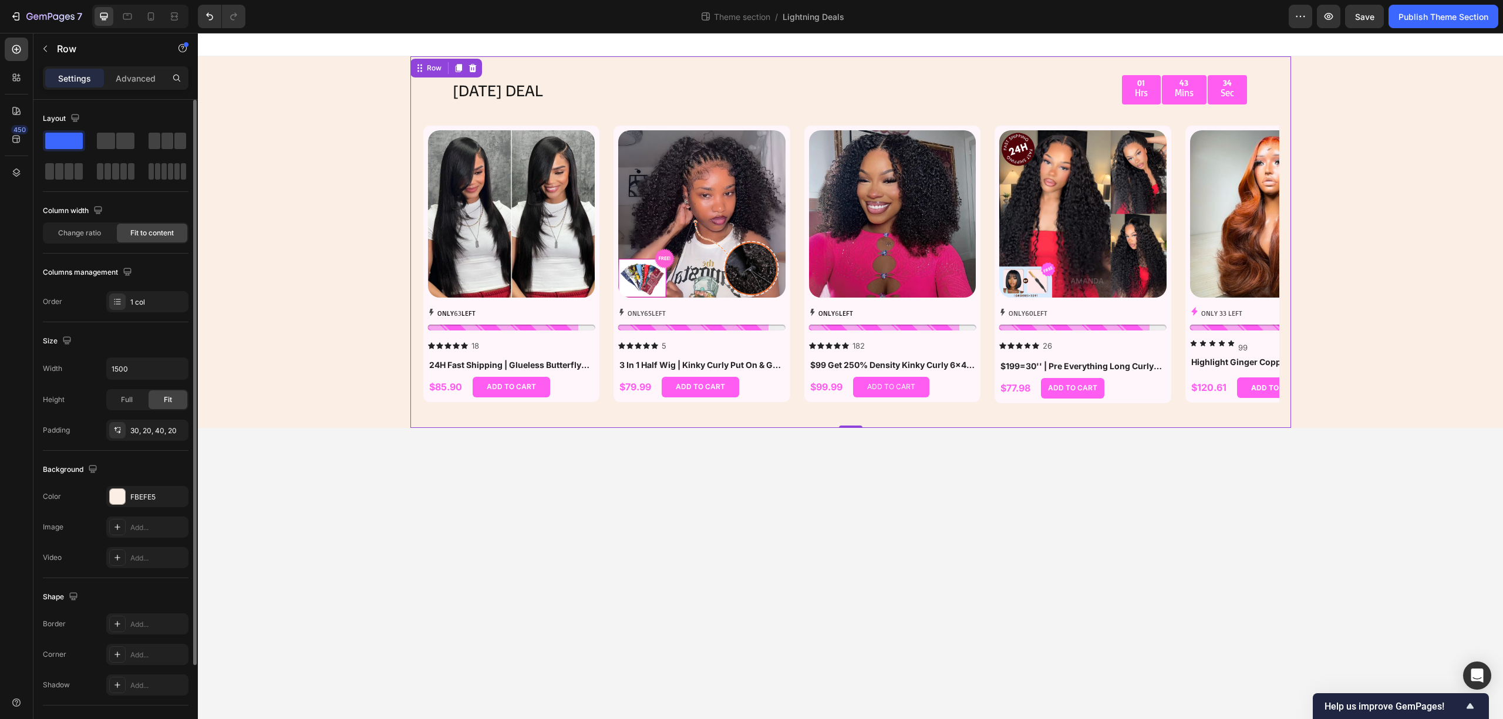
scroll to position [101, 0]
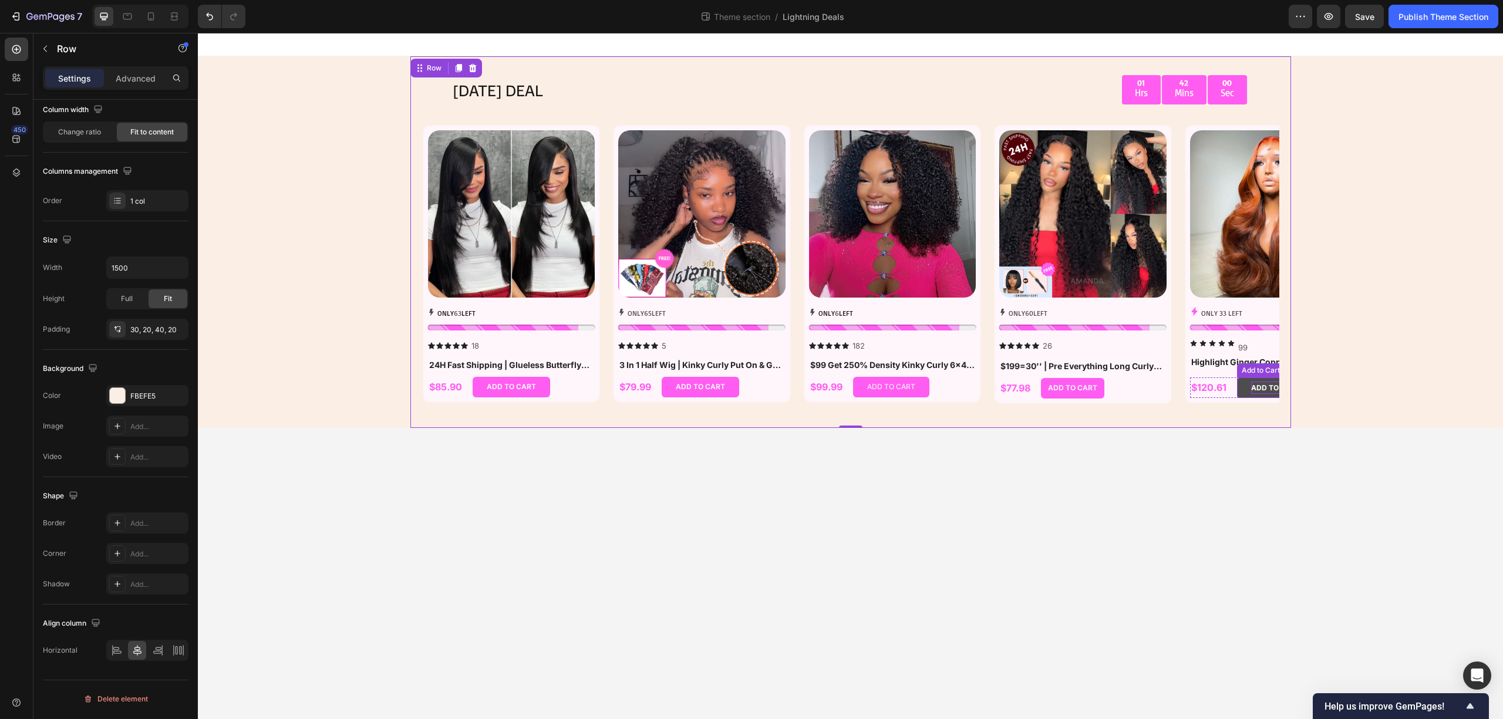
click at [1259, 383] on div "ADD TO CART" at bounding box center [1275, 388] width 49 height 13
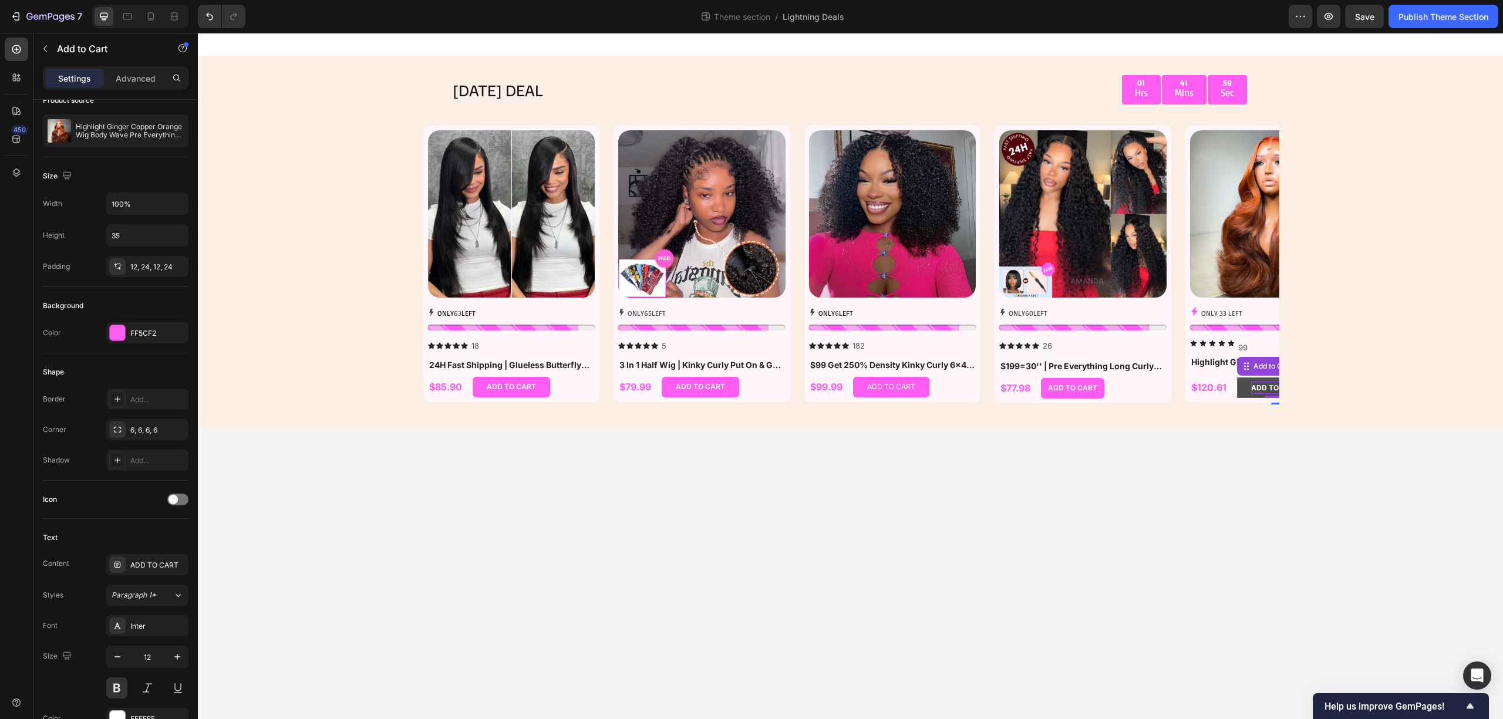
scroll to position [0, 0]
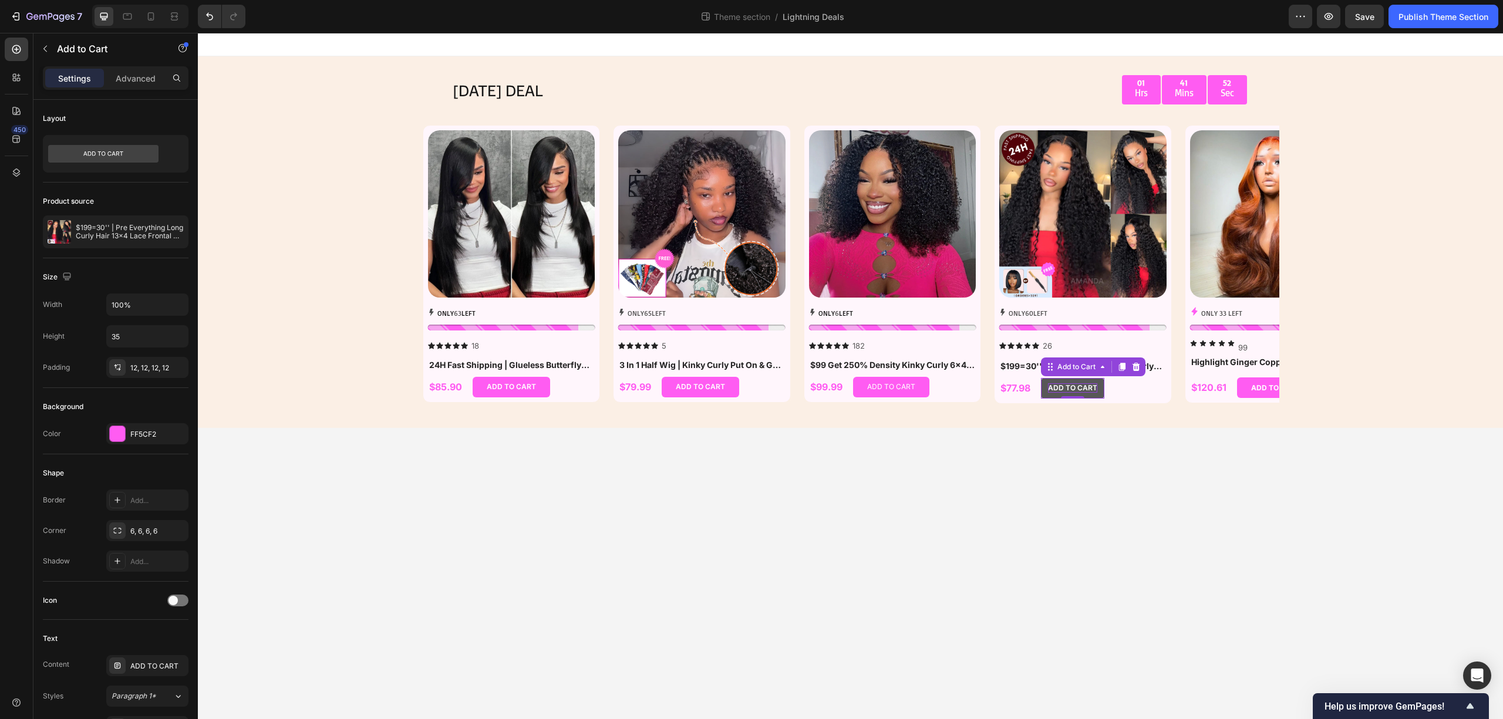
click at [1081, 390] on div "ADD TO CART" at bounding box center [1072, 387] width 49 height 9
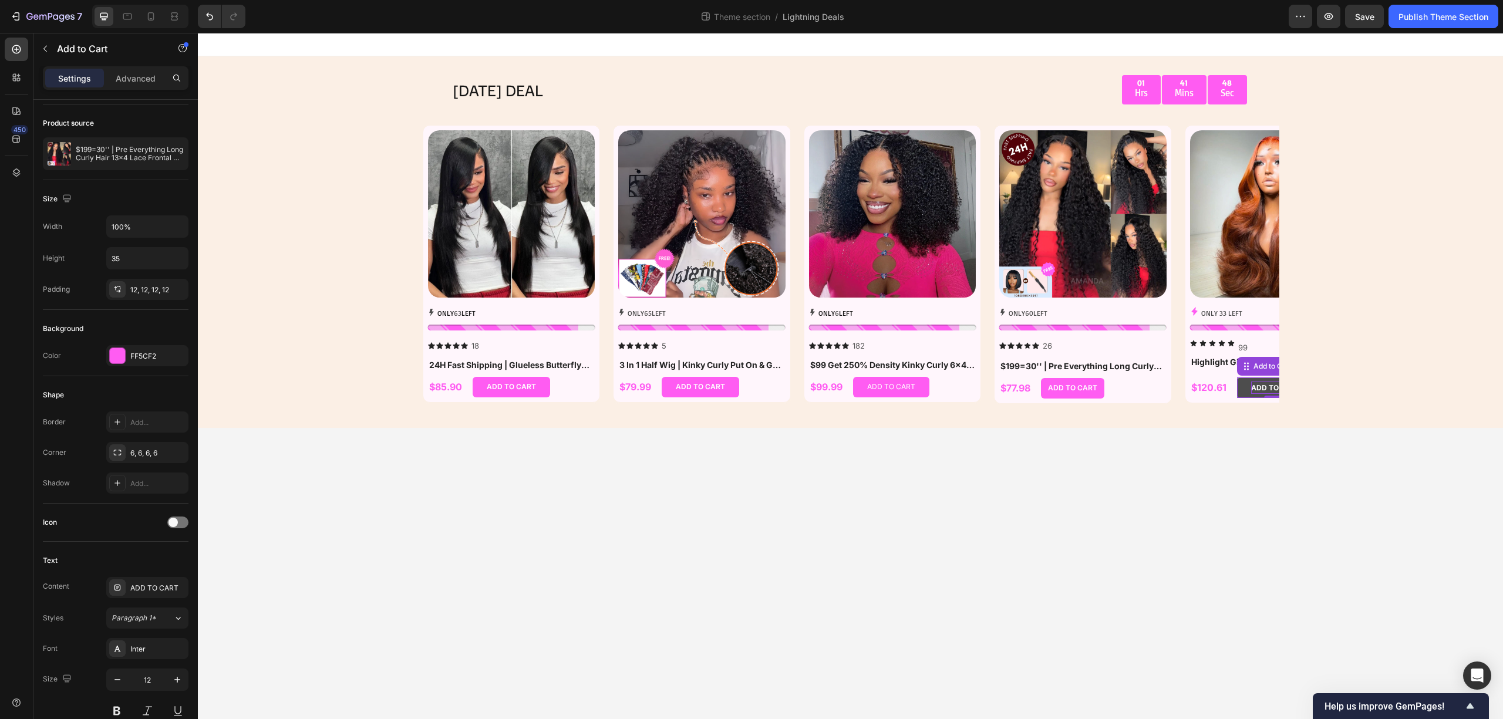
click at [1269, 384] on div "ADD TO CART" at bounding box center [1275, 388] width 49 height 13
click at [1086, 383] on div "ADD TO CART" at bounding box center [1072, 387] width 49 height 9
click at [1261, 384] on div "ADD TO CART" at bounding box center [1275, 388] width 49 height 13
click at [1261, 383] on div "ADD TO CART" at bounding box center [1275, 388] width 49 height 13
click at [1264, 389] on p "ADF TO CART" at bounding box center [1275, 388] width 48 height 13
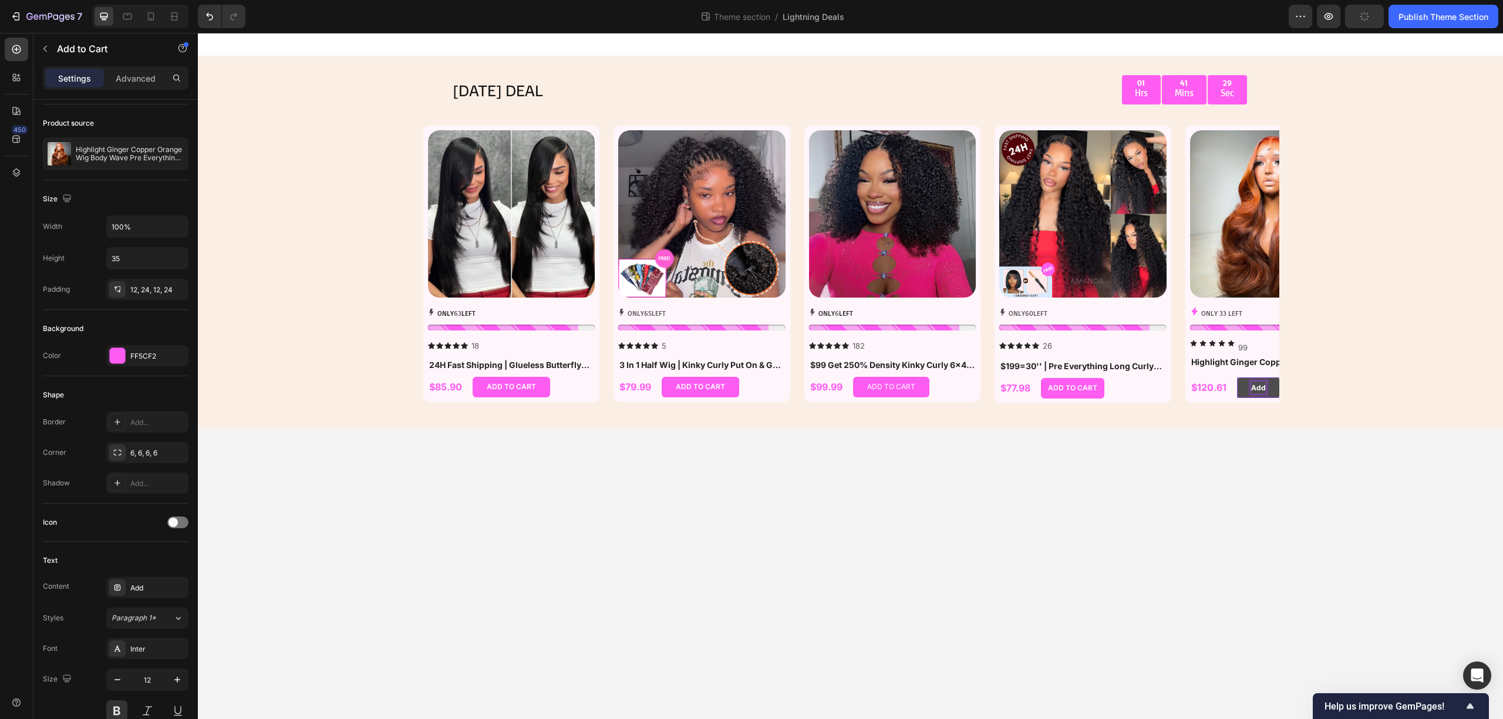
click at [1237, 378] on button "Add" at bounding box center [1258, 388] width 43 height 21
click at [1237, 378] on button "Add TO" at bounding box center [1264, 388] width 55 height 21
click at [1237, 378] on button "Add To" at bounding box center [1263, 388] width 53 height 21
click at [1270, 514] on body "TODAY'S DEAL Text Block 01 Hrs 41 Mins 11 Sec Countdown Timer Row Row Product I…" at bounding box center [850, 376] width 1305 height 686
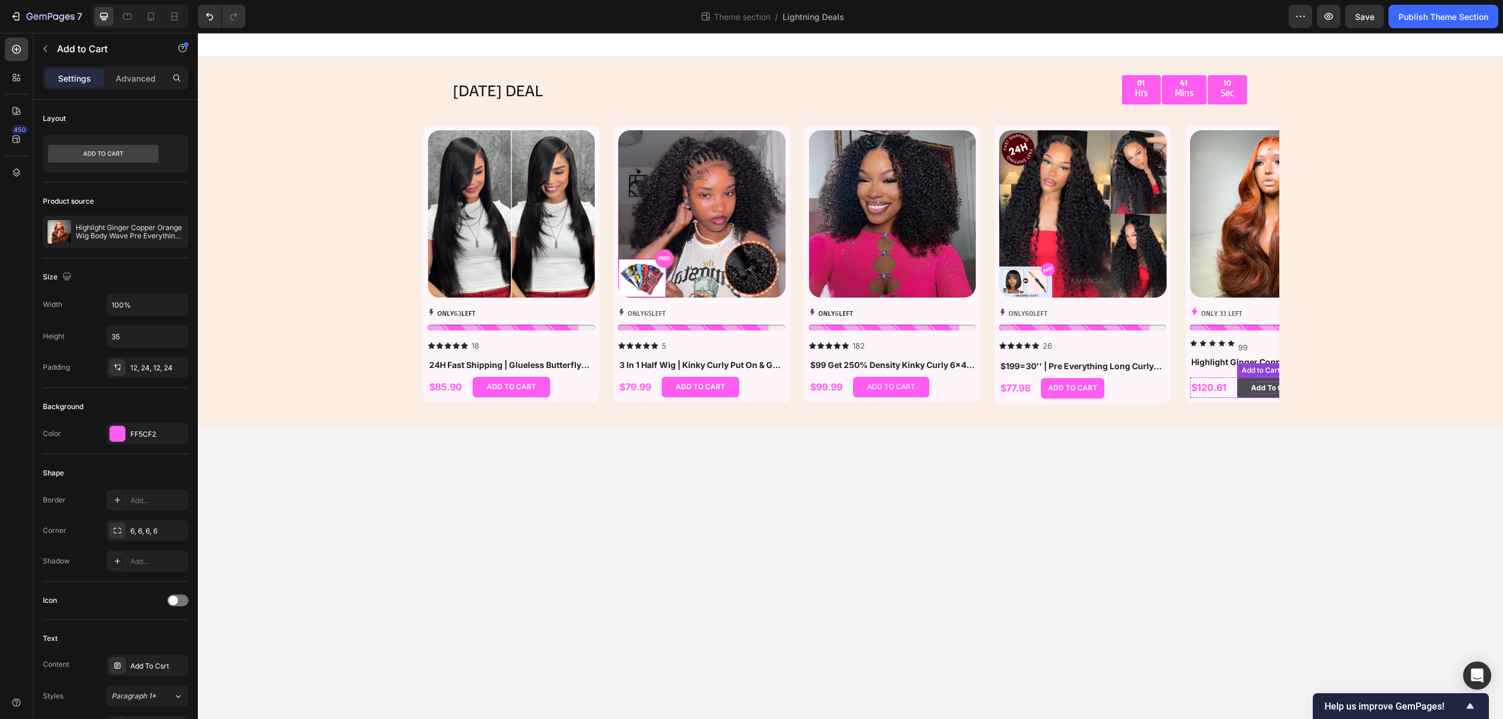
click at [1255, 383] on p "Add To Csrt" at bounding box center [1271, 388] width 41 height 13
click at [168, 663] on div "Add To Csrt" at bounding box center [157, 666] width 55 height 11
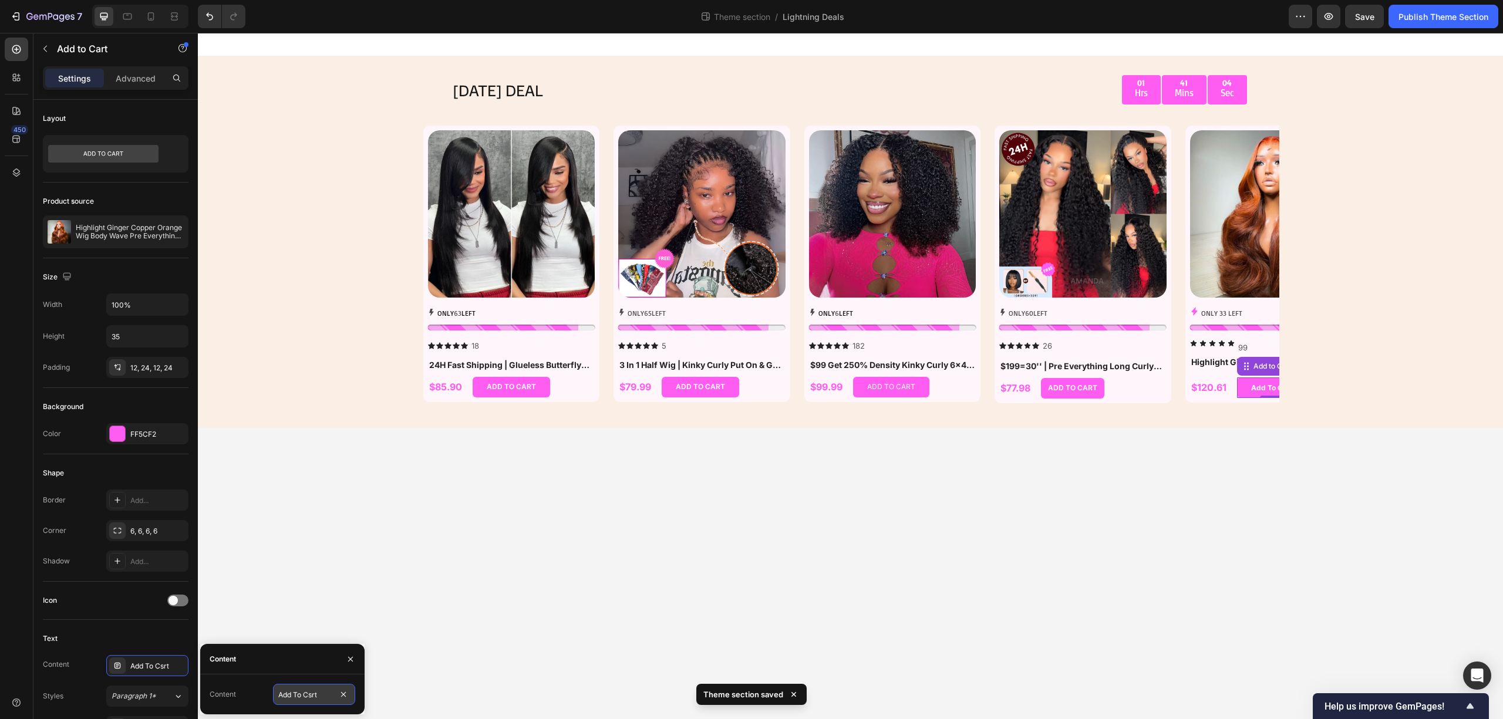
click at [316, 695] on input "Add To Csrt" at bounding box center [314, 694] width 82 height 21
click at [323, 698] on input "Add To Csrt" at bounding box center [314, 694] width 82 height 21
type input "Add To Cart"
click at [620, 557] on body "TODAY'S DEAL Text Block 01 Hrs 40 Mins 58 Sec Countdown Timer Row Row Product I…" at bounding box center [850, 376] width 1305 height 686
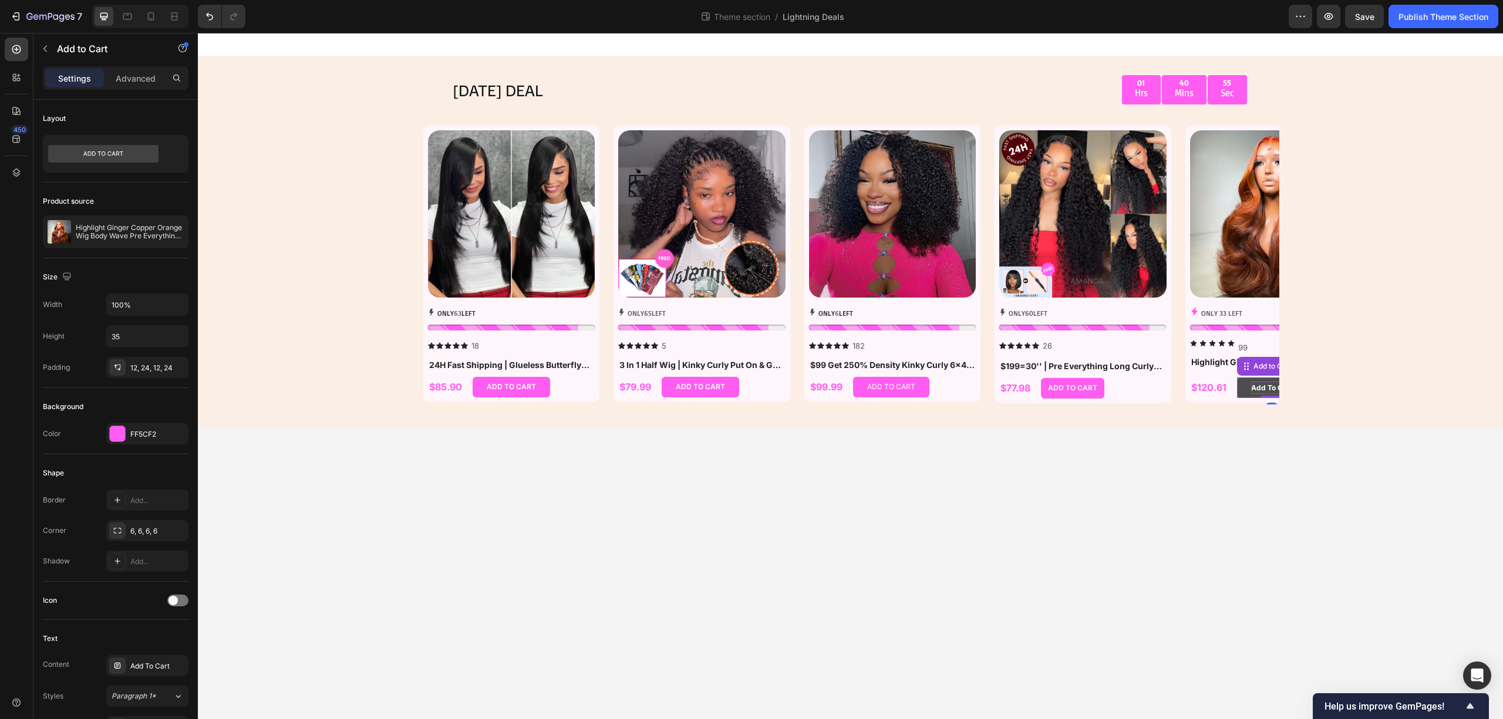
click at [1264, 388] on div "Add To Cart" at bounding box center [1271, 388] width 41 height 13
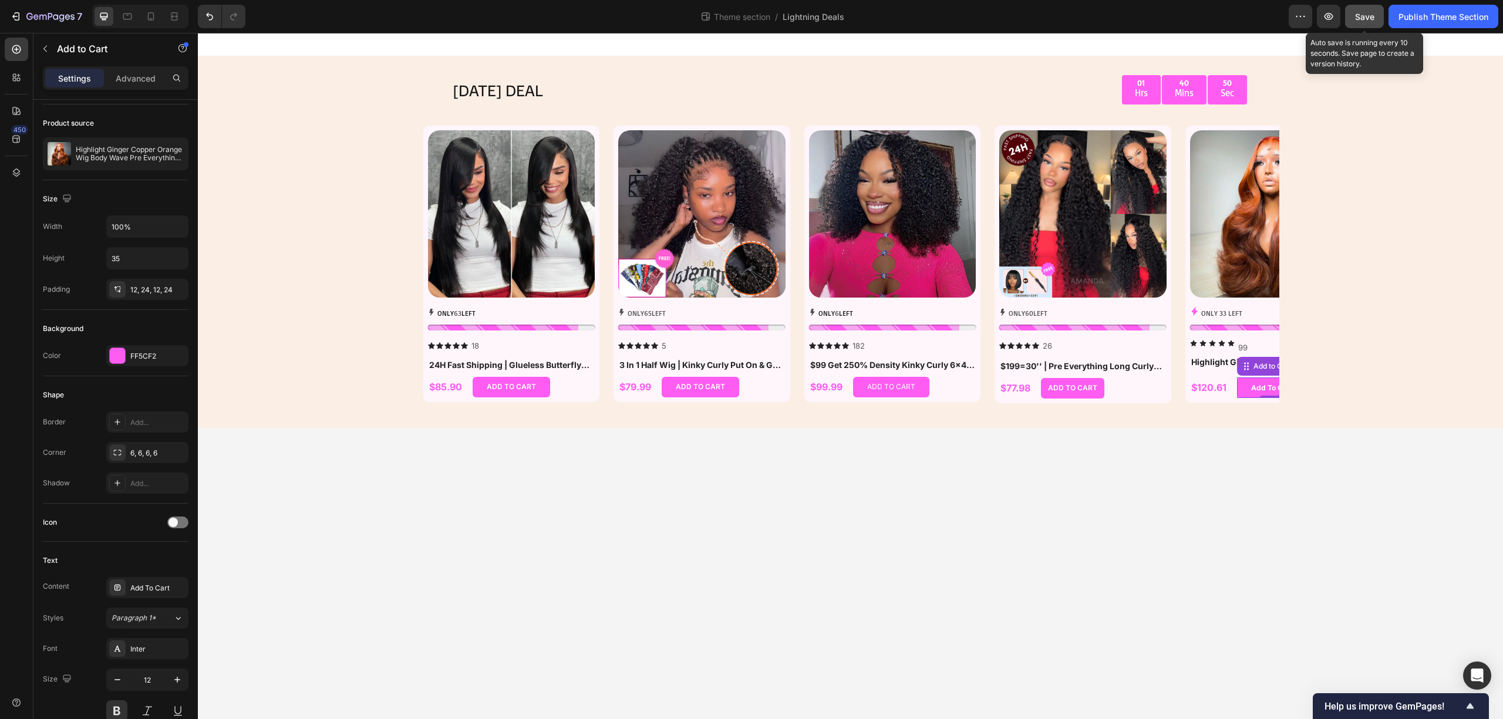
click at [1366, 26] on button "Save" at bounding box center [1364, 16] width 39 height 23
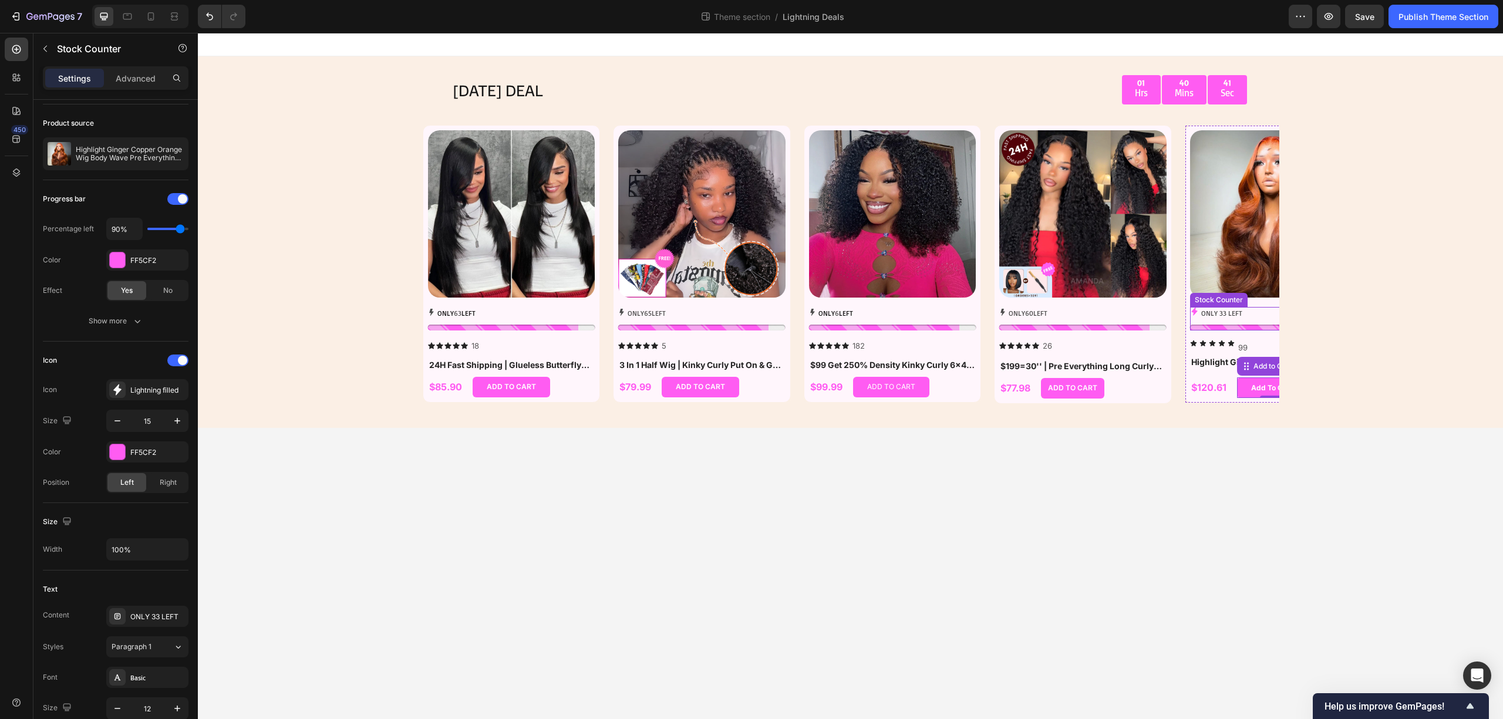
click at [1264, 317] on div "ONLY 33 LEFT" at bounding box center [1273, 313] width 167 height 13
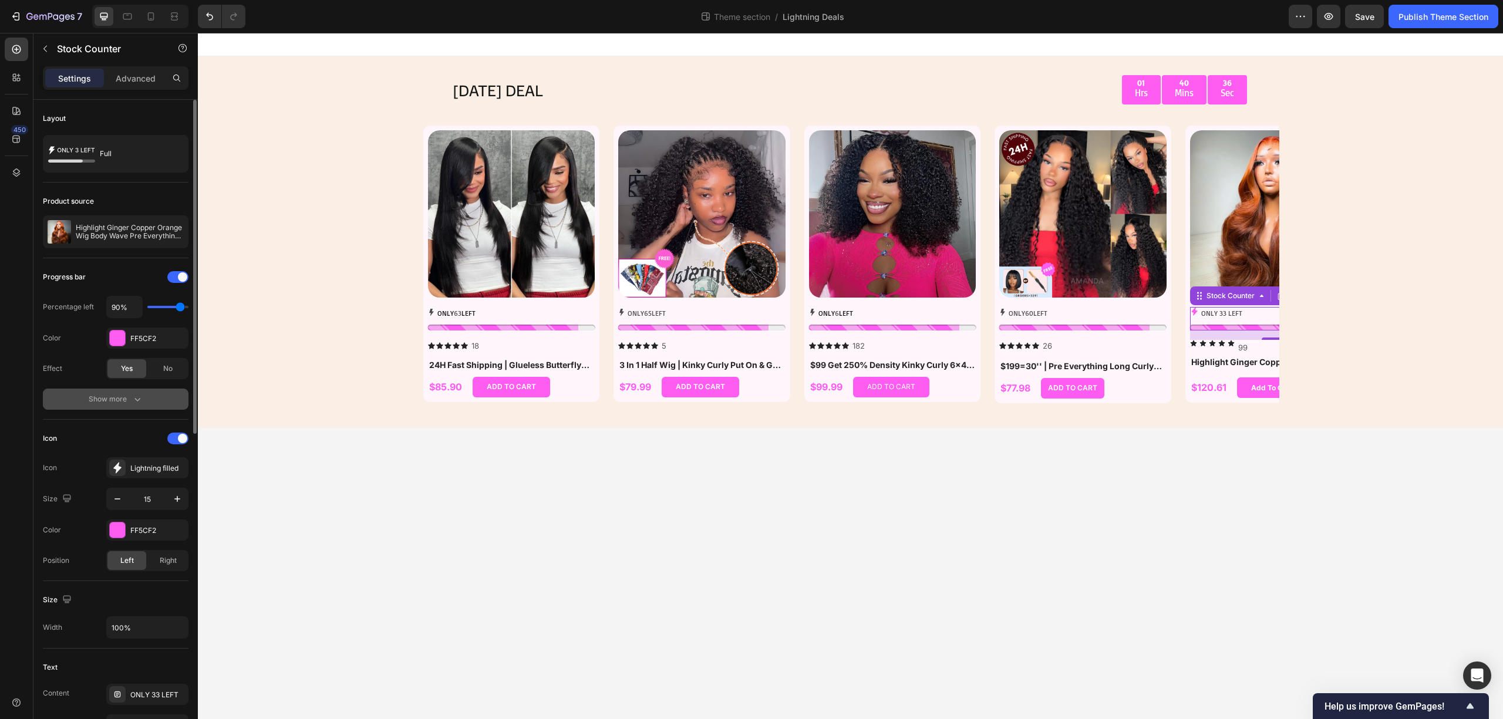
click at [123, 393] on button "Show more" at bounding box center [116, 399] width 146 height 21
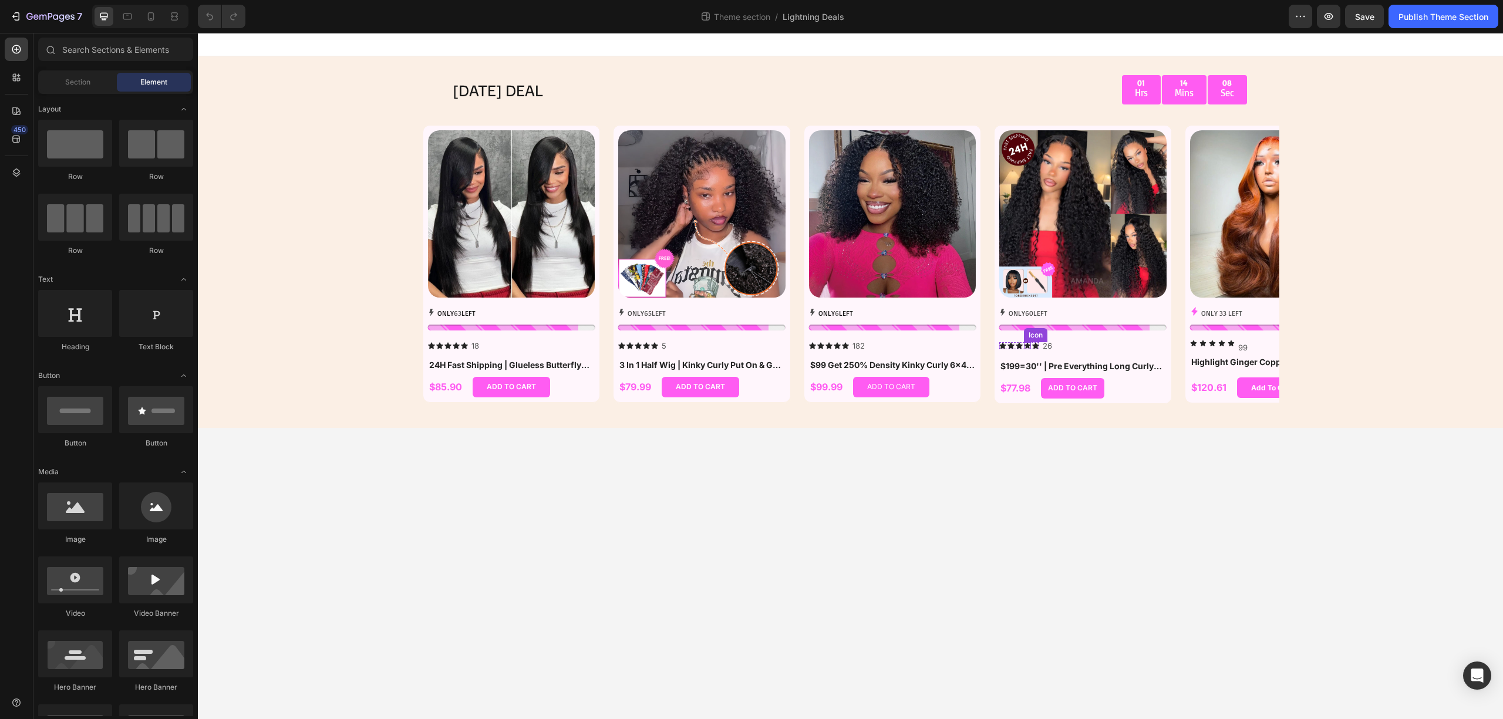
click at [1028, 345] on icon at bounding box center [1028, 346] width 6 height 6
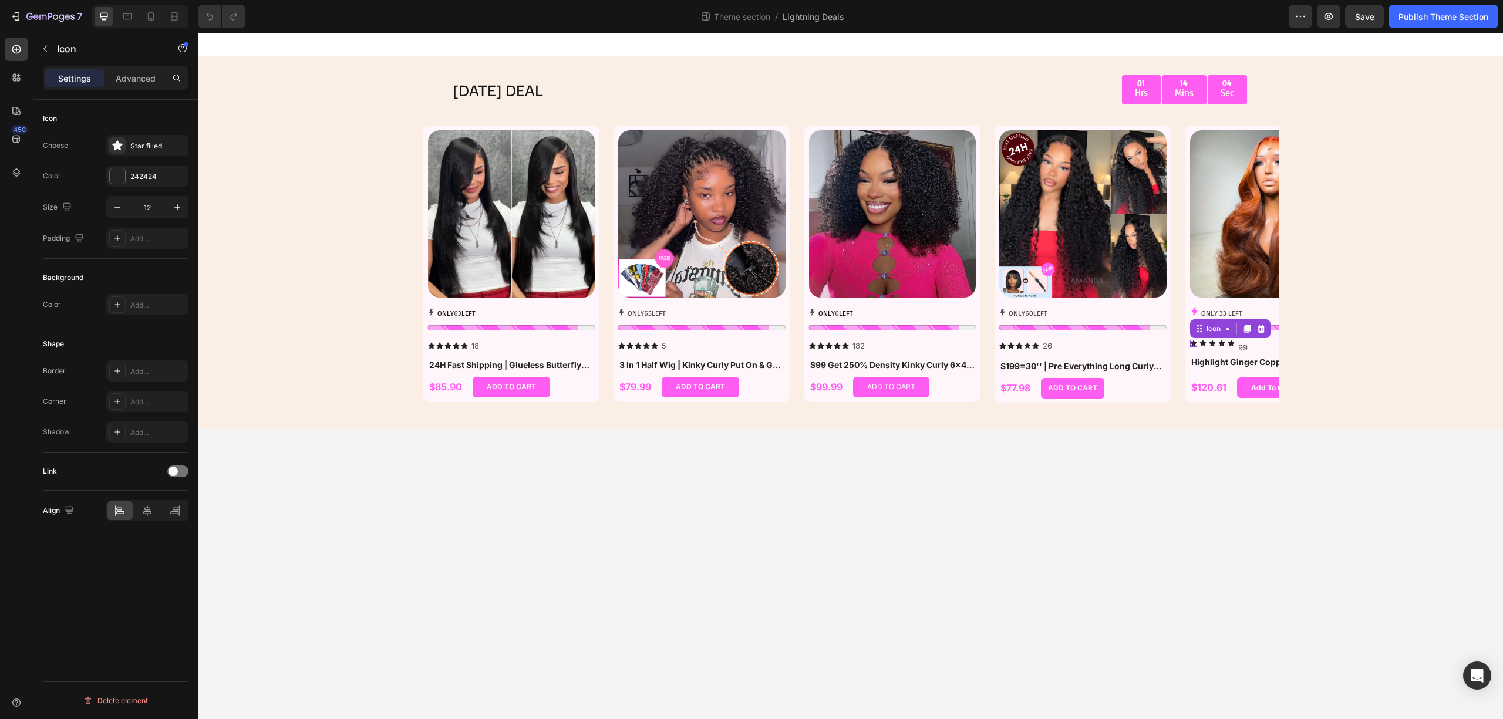
click at [1196, 343] on icon at bounding box center [1193, 343] width 6 height 6
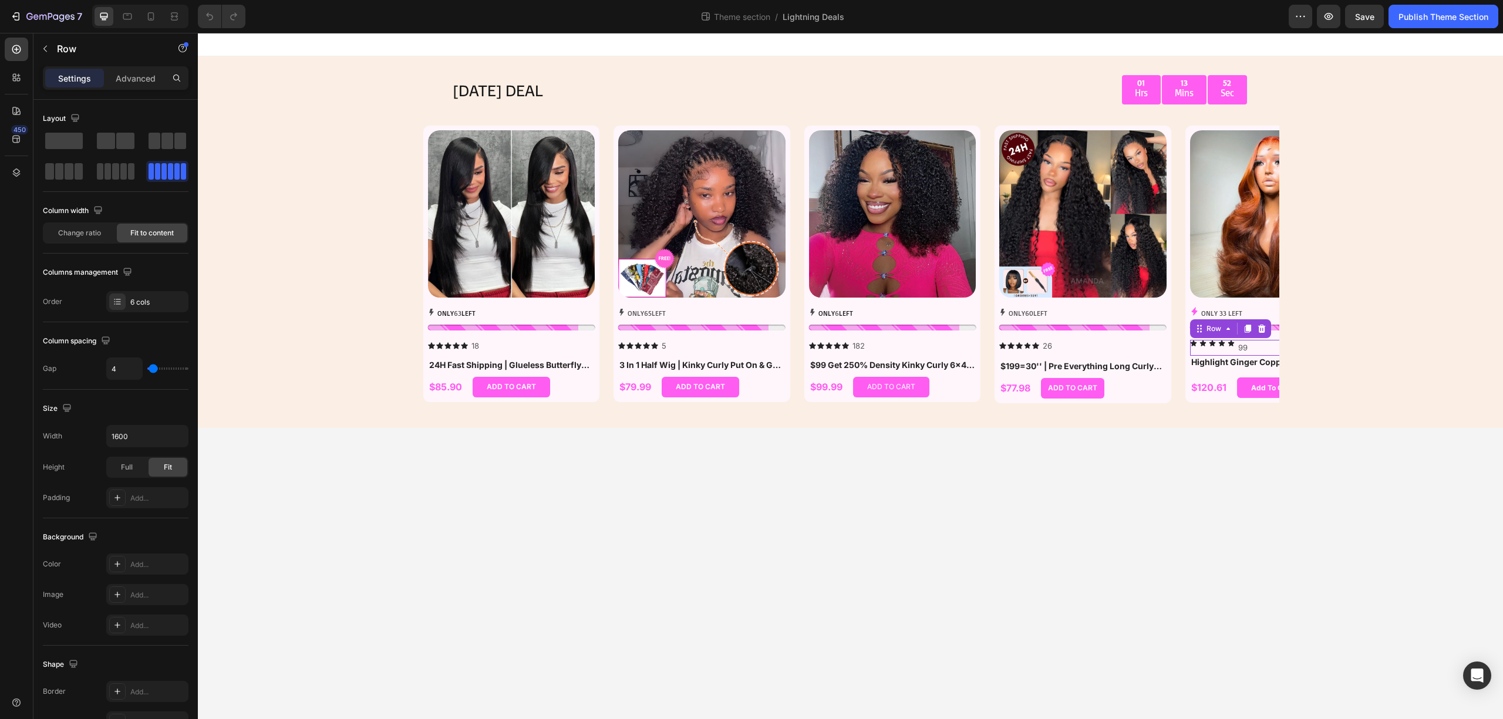
click at [1258, 344] on div "Icon Icon Icon Icon Icon 99 Text Block Row 0" at bounding box center [1273, 348] width 167 height 16
click at [1086, 348] on div "Icon Icon Icon Icon Icon Icon List 26 Text Block Row" at bounding box center [1082, 346] width 167 height 12
click at [1259, 348] on div "Icon Icon Icon Icon Icon 99 Text Block Row 0" at bounding box center [1273, 348] width 167 height 16
click at [1140, 349] on div "Icon Icon Icon Icon Icon Icon List 26 Text Block Row" at bounding box center [1082, 346] width 167 height 12
click at [1263, 348] on div "Icon Icon Icon Icon Icon 99 Text Block Row 0" at bounding box center [1273, 348] width 167 height 16
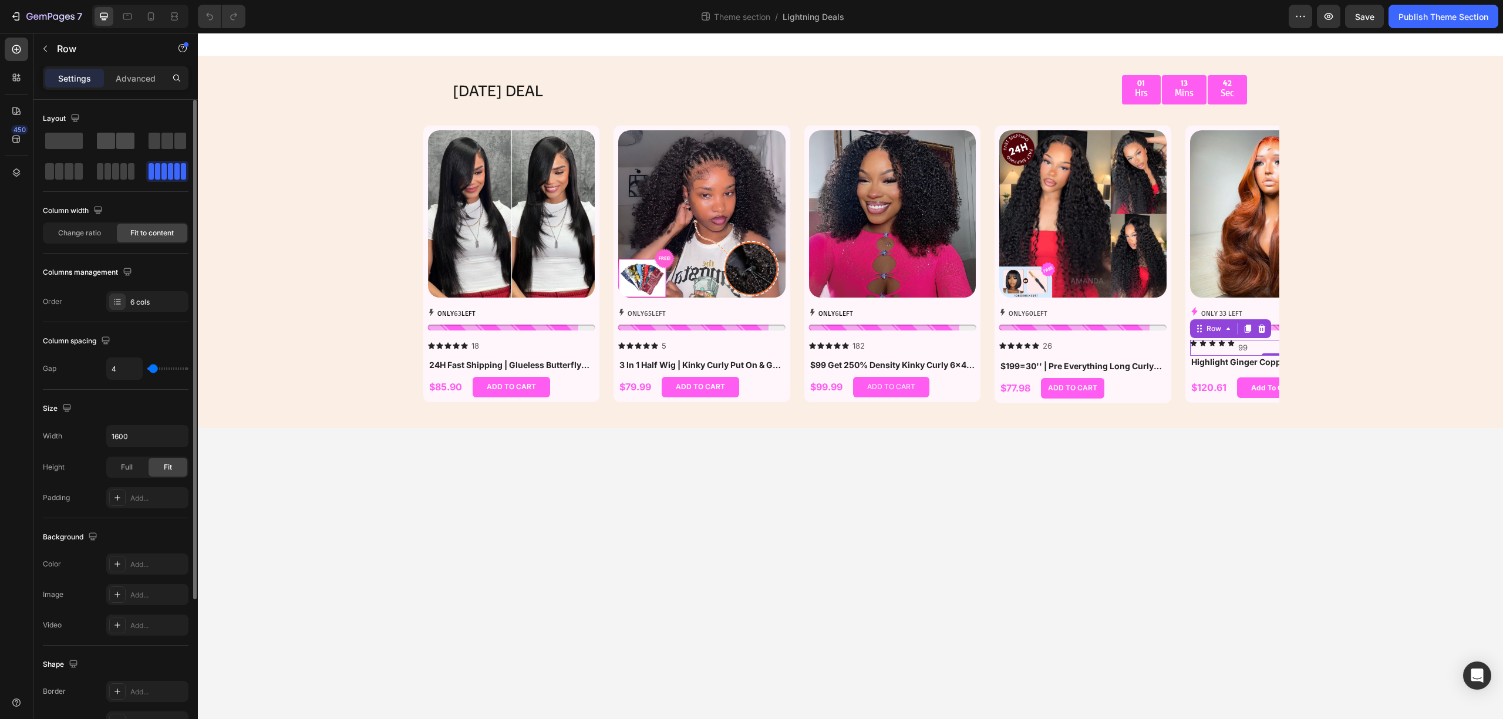
click at [127, 149] on span at bounding box center [125, 141] width 18 height 16
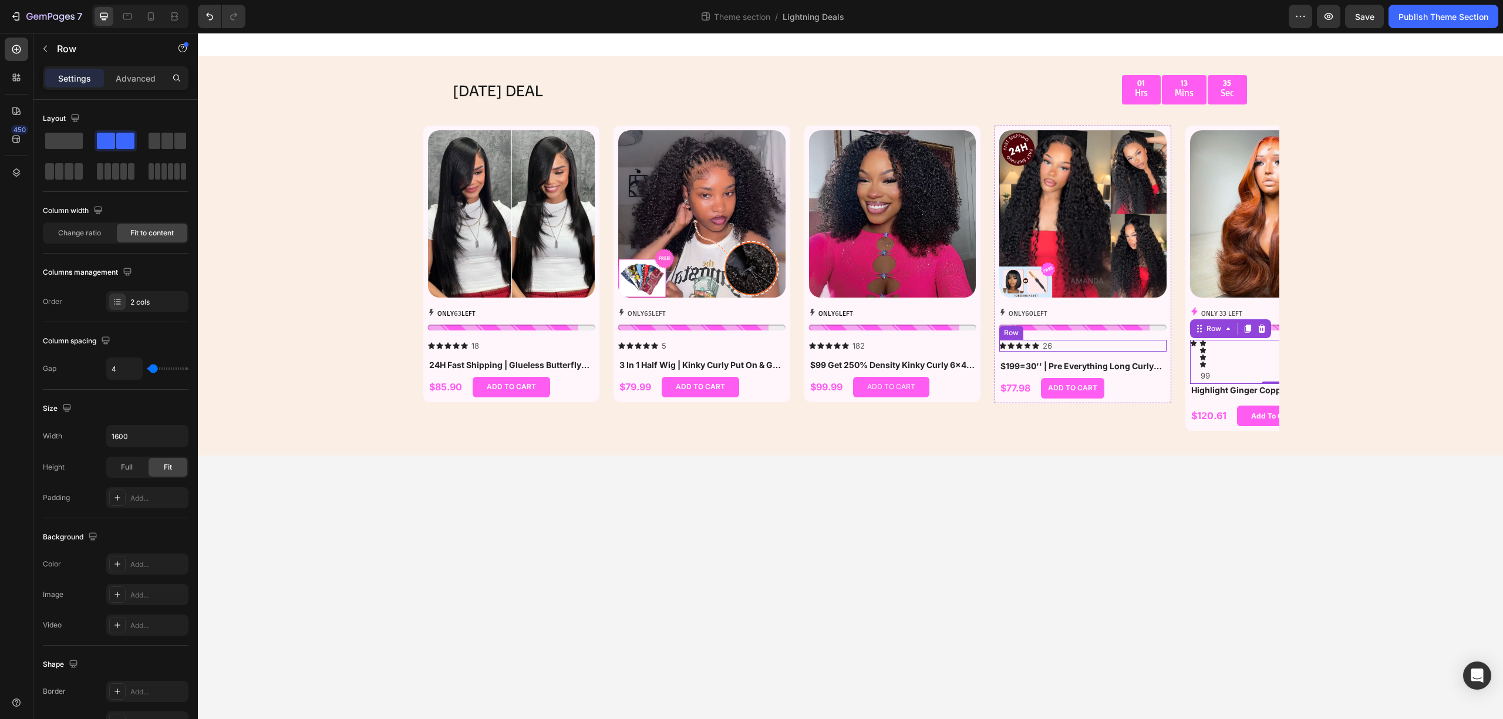
click at [1083, 345] on div "Icon Icon Icon Icon Icon Icon List 26 Text Block Row" at bounding box center [1082, 346] width 167 height 12
click at [1255, 357] on div "Icon Icon Icon Icon Icon 99 Text Block Row 0" at bounding box center [1273, 362] width 167 height 44
click at [1098, 346] on div "Icon Icon Icon Icon Icon Icon List 26 Text Block Row" at bounding box center [1082, 346] width 167 height 12
click at [1231, 349] on div "Icon Icon Icon Icon Icon 99 Text Block Row" at bounding box center [1273, 362] width 167 height 44
click at [55, 140] on span at bounding box center [64, 141] width 38 height 16
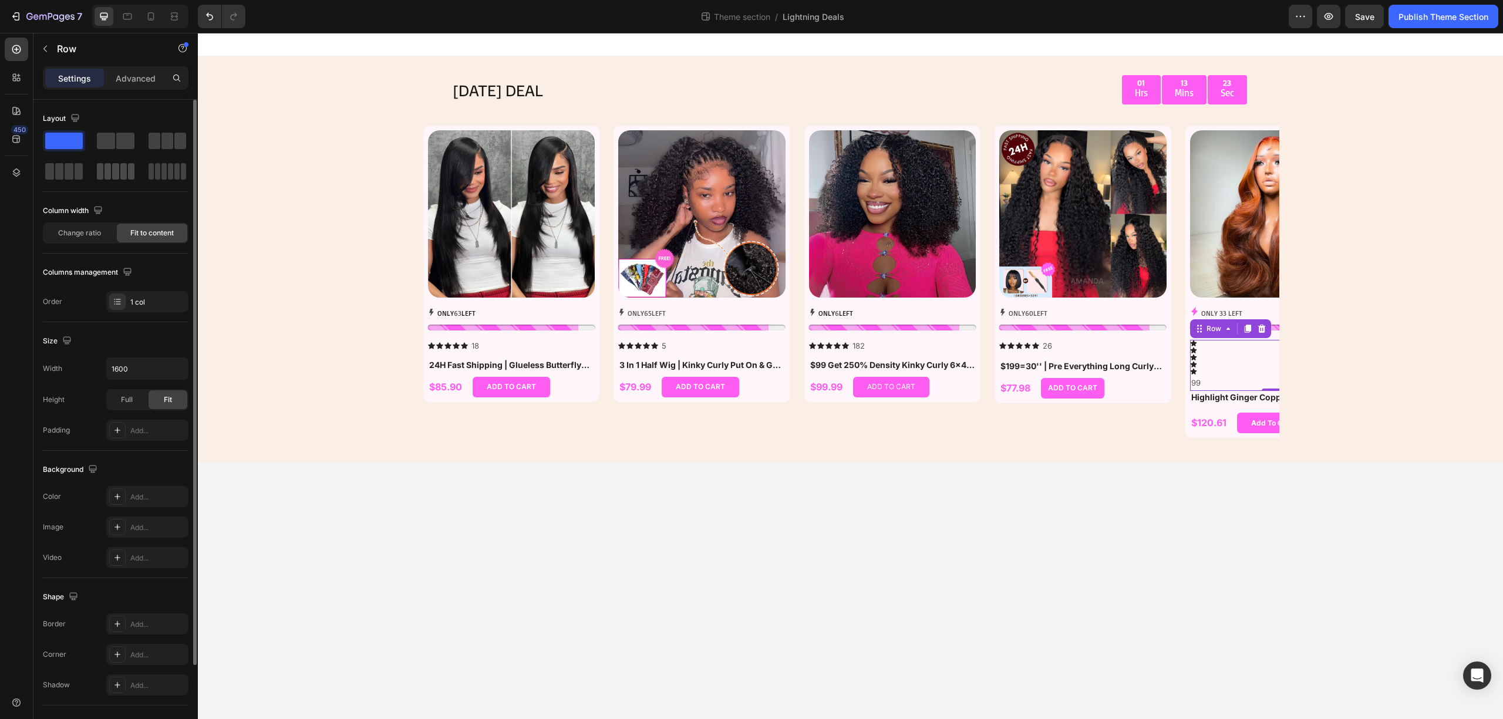
click at [132, 172] on span at bounding box center [131, 171] width 6 height 16
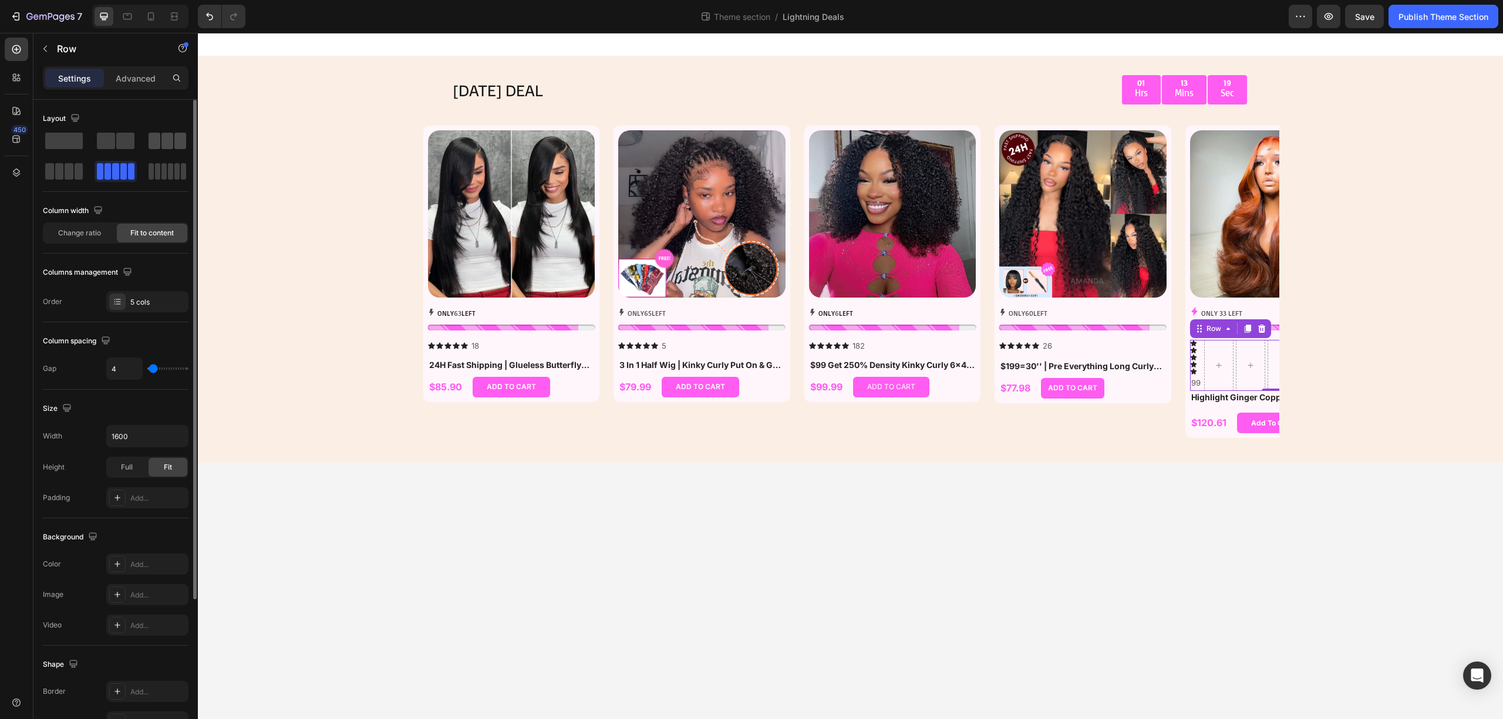
click at [167, 144] on span at bounding box center [167, 141] width 12 height 16
click at [206, 18] on icon "Undo/Redo" at bounding box center [210, 17] width 12 height 12
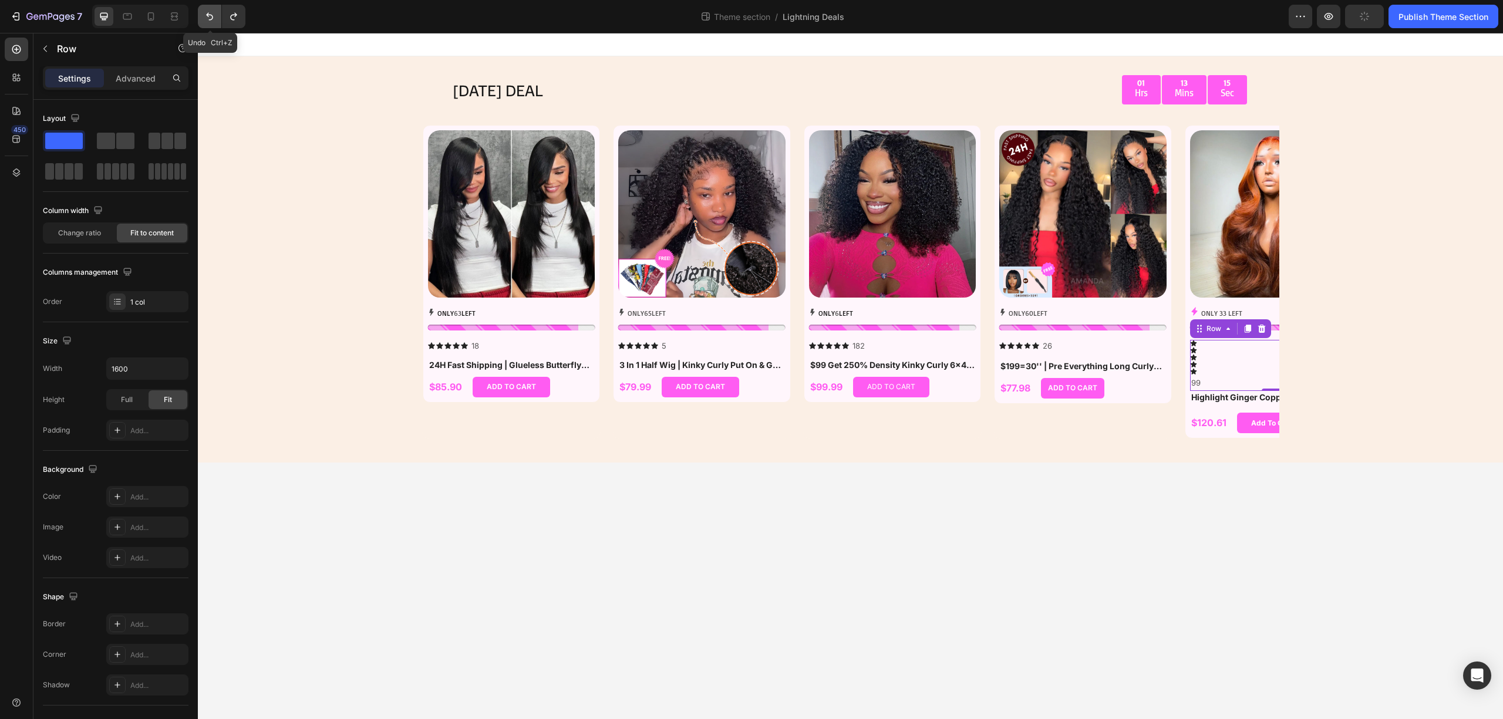
click at [206, 18] on icon "Undo/Redo" at bounding box center [210, 17] width 12 height 12
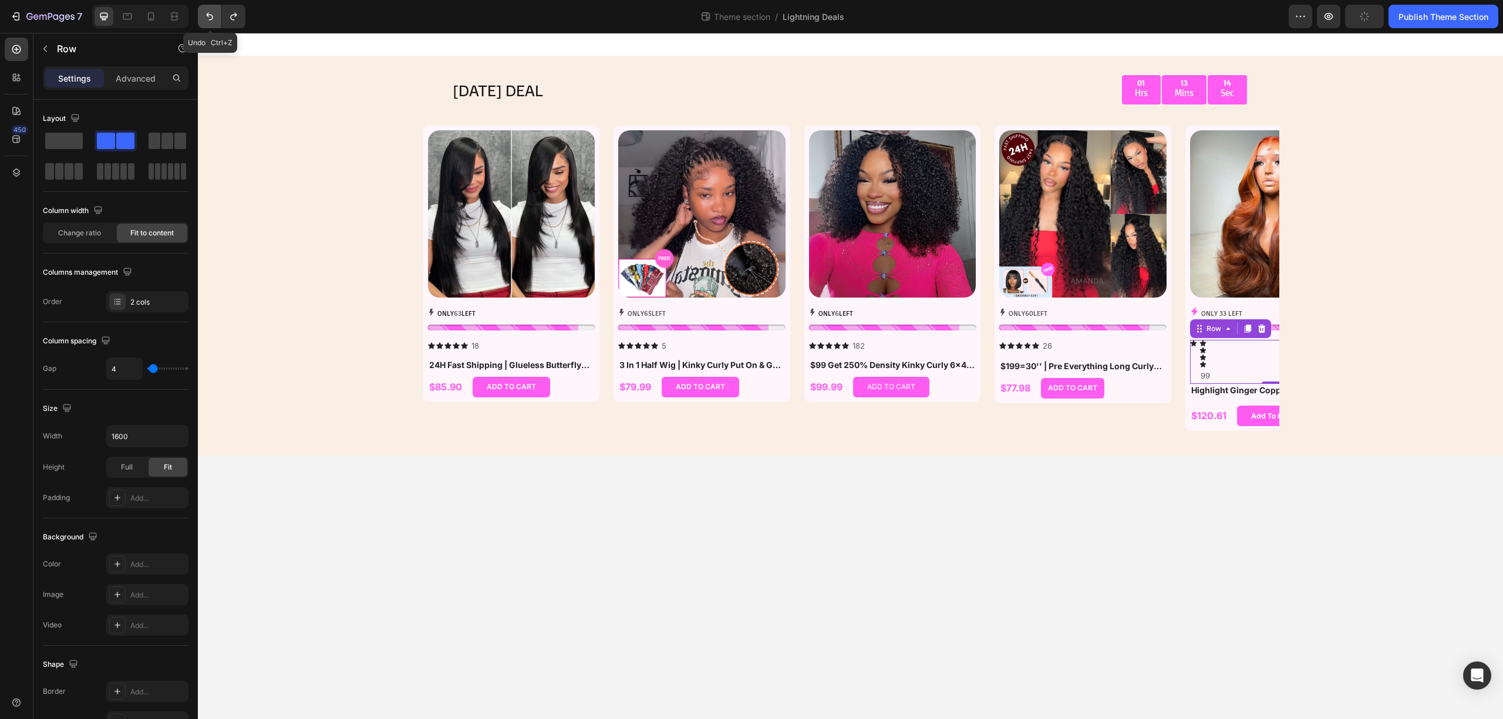
click at [206, 18] on icon "Undo/Redo" at bounding box center [210, 17] width 12 height 12
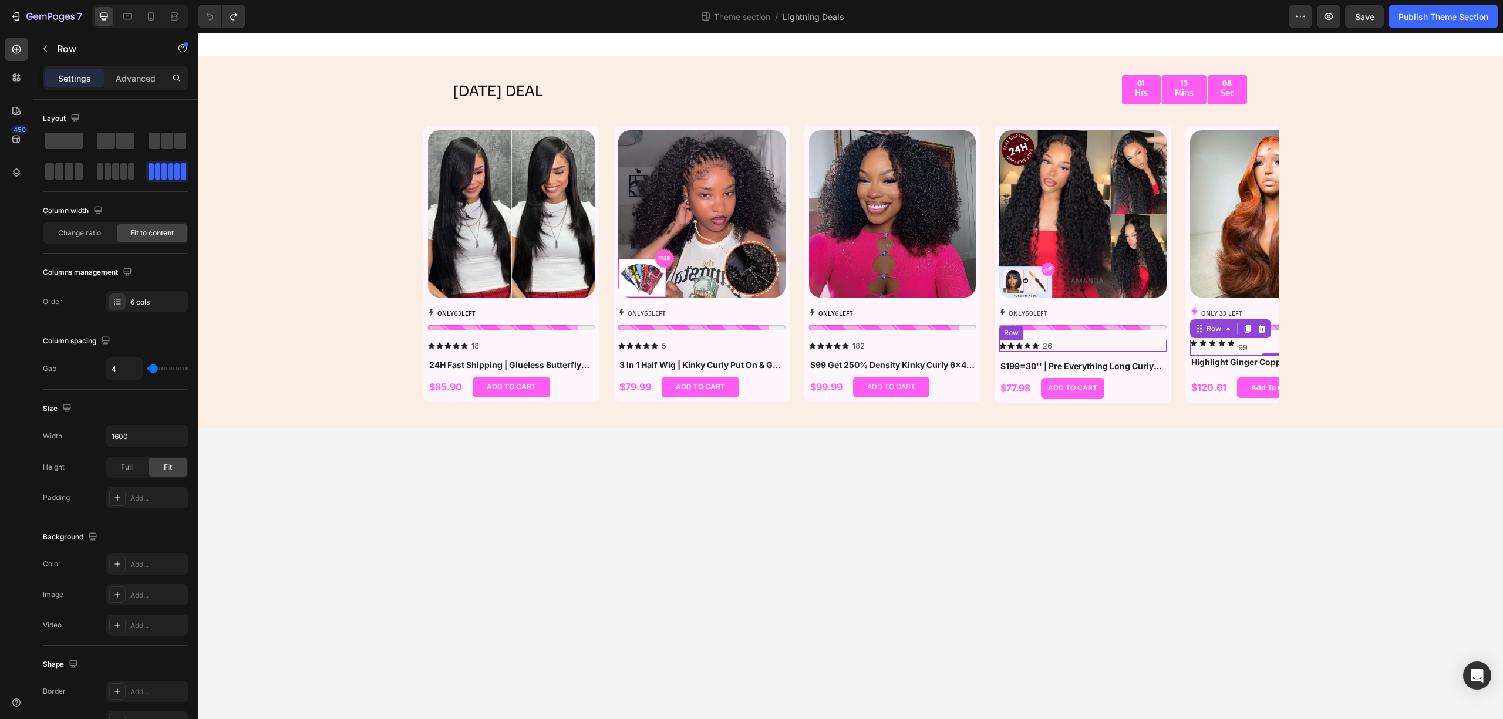
click at [1100, 344] on div "Icon Icon Icon Icon Icon Icon List 26 Text Block Row" at bounding box center [1082, 346] width 167 height 12
click at [1268, 342] on div "Icon Icon Icon Icon Icon 99 Text Block Row" at bounding box center [1273, 348] width 167 height 16
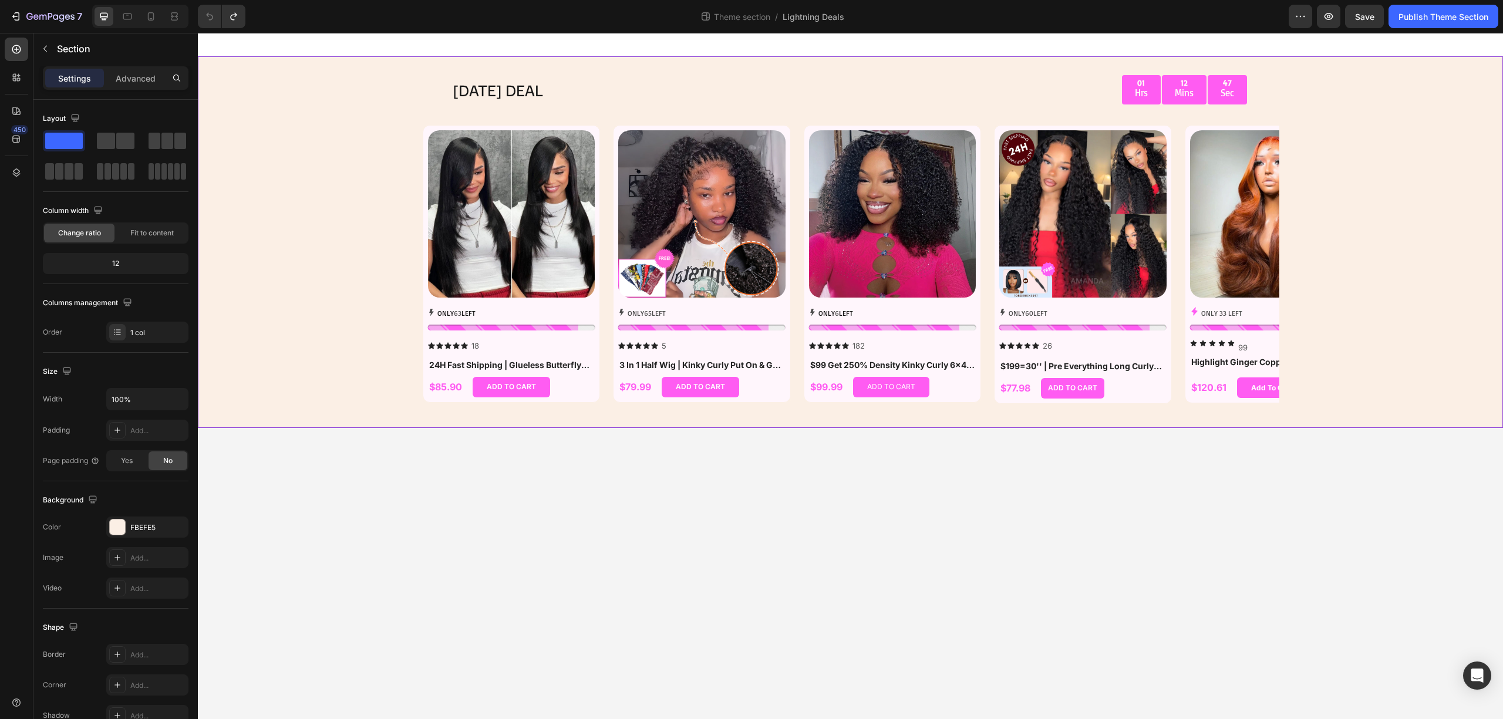
click at [319, 291] on div "[DATE] DEAL Text Block 01 Hrs 12 Mins 47 Sec Countdown Timer Row Row Product Im…" at bounding box center [850, 242] width 1305 height 372
click at [1402, 327] on div "[DATE] DEAL Text Block 01 Hrs 12 Mins 45 Sec Countdown Timer Row Row Product Im…" at bounding box center [850, 242] width 1305 height 372
click at [336, 148] on div "[DATE] DEAL Text Block 01 Hrs 12 Mins 32 Sec Countdown Timer Row Row Product Im…" at bounding box center [850, 242] width 1305 height 372
click at [1241, 349] on p "99" at bounding box center [1243, 348] width 9 height 14
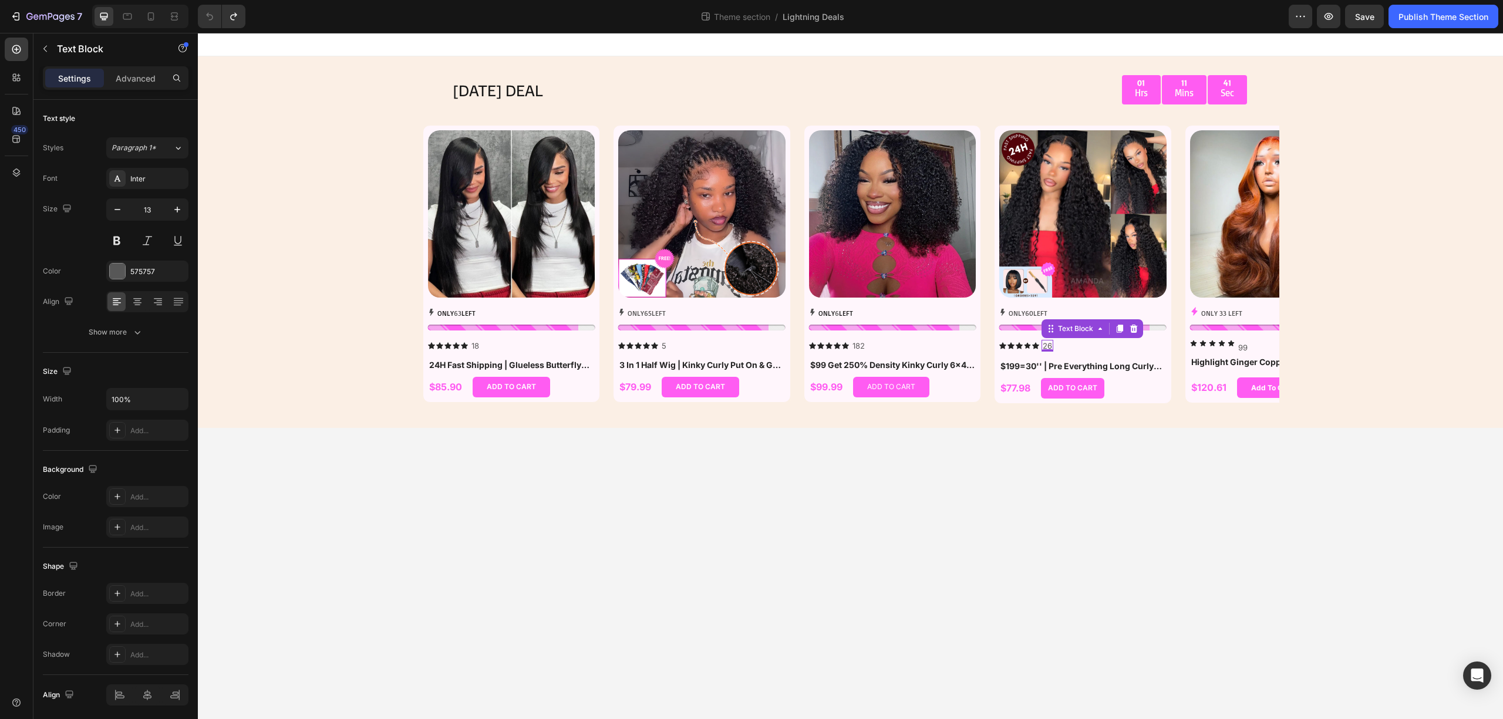
click at [1048, 344] on p "26" at bounding box center [1047, 346] width 9 height 10
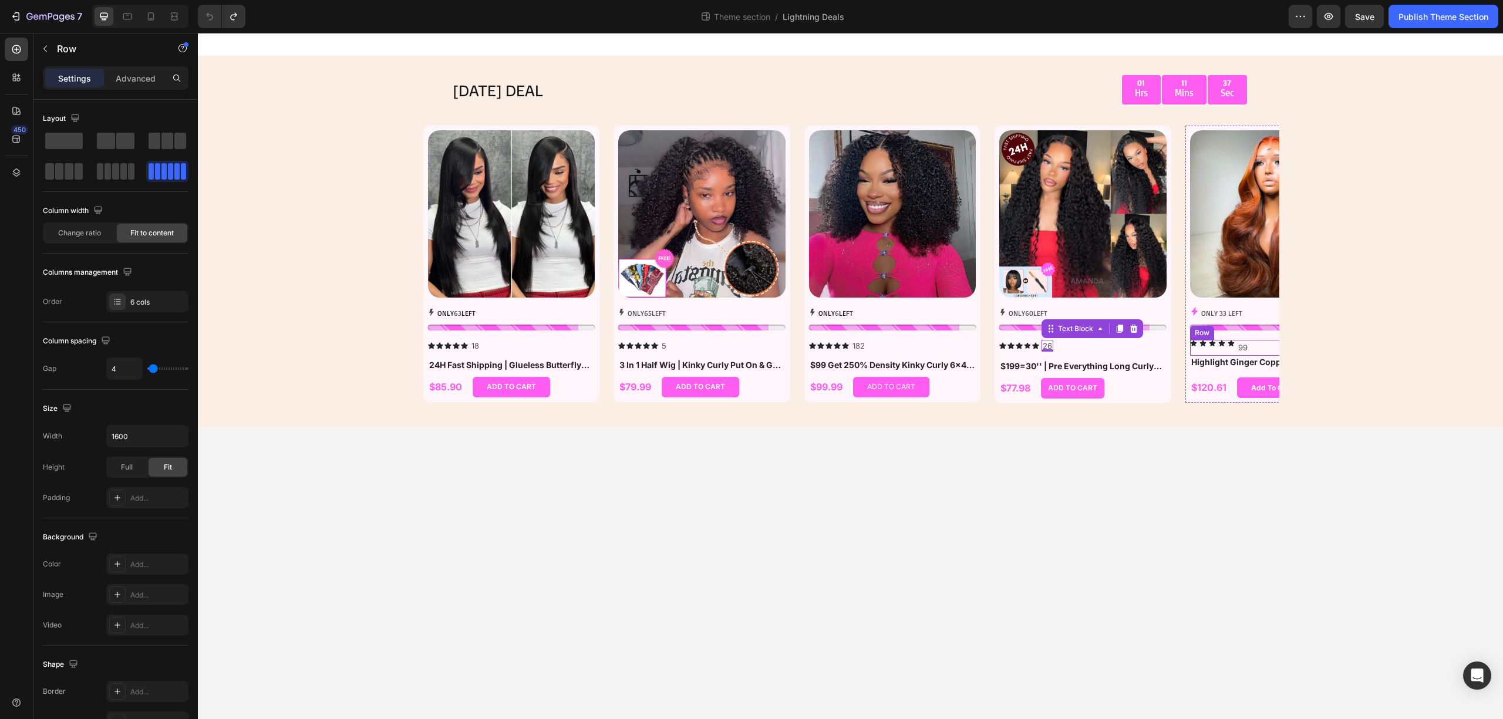
click at [1262, 346] on div "Icon Icon Icon Icon Icon 99 Text Block Row" at bounding box center [1273, 348] width 167 height 16
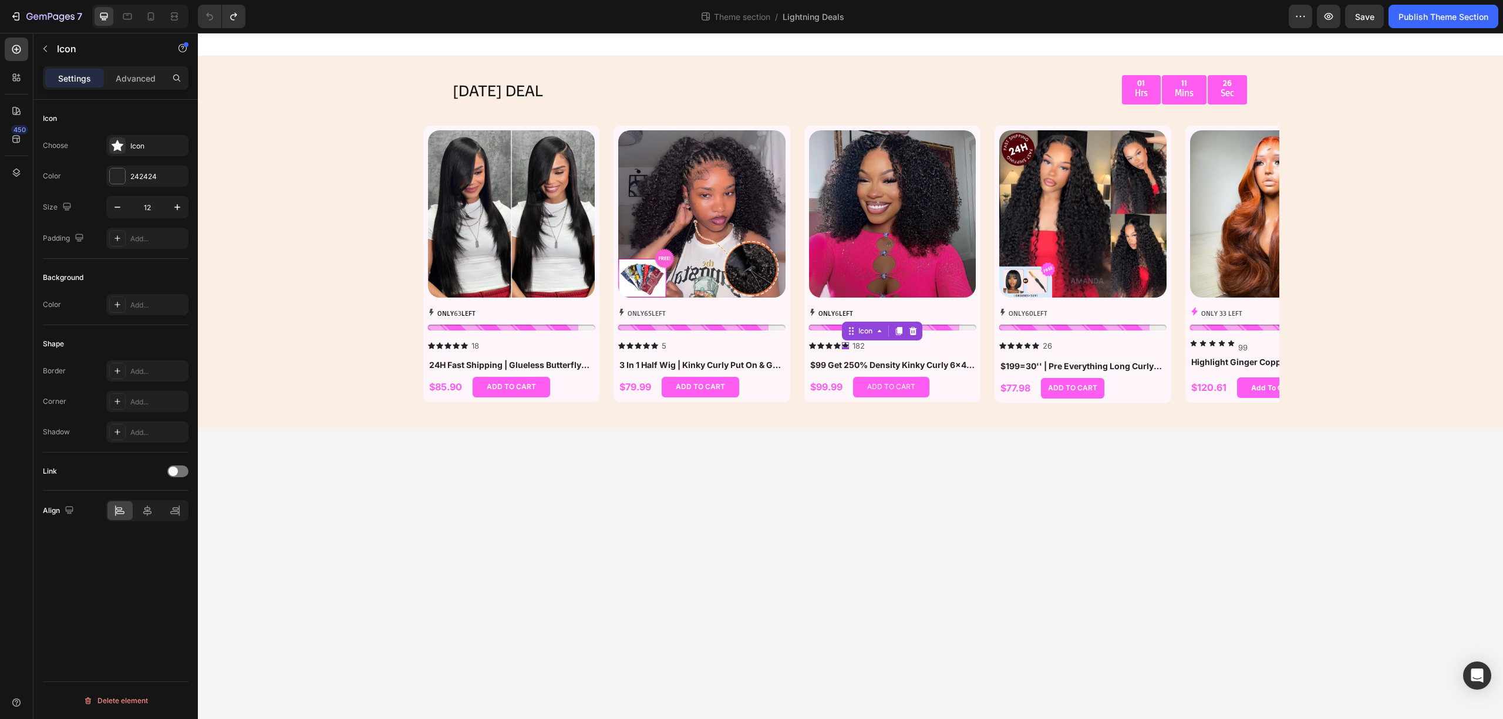
click at [844, 348] on div "Icon 0" at bounding box center [845, 345] width 7 height 7
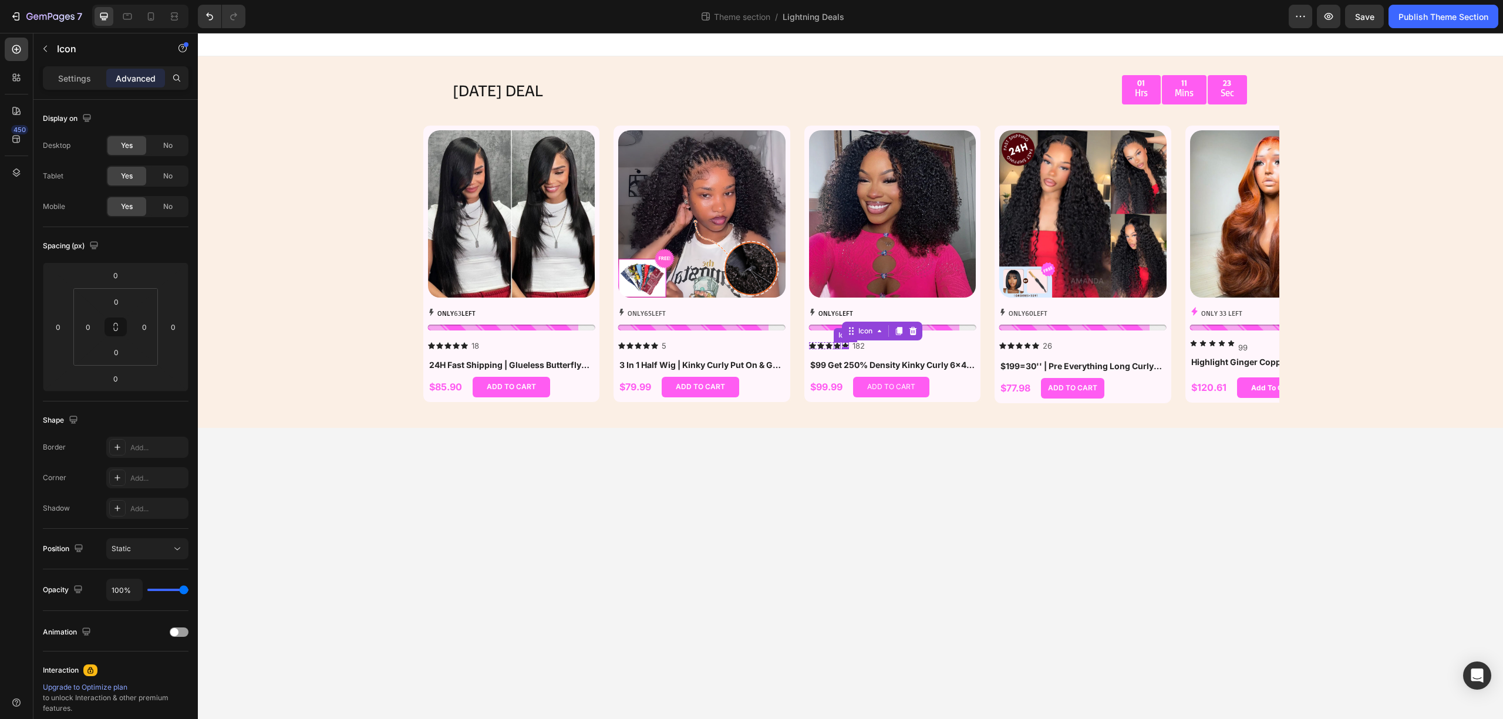
click at [835, 346] on div "Icon" at bounding box center [837, 345] width 7 height 7
click at [66, 75] on p "Settings" at bounding box center [74, 78] width 33 height 12
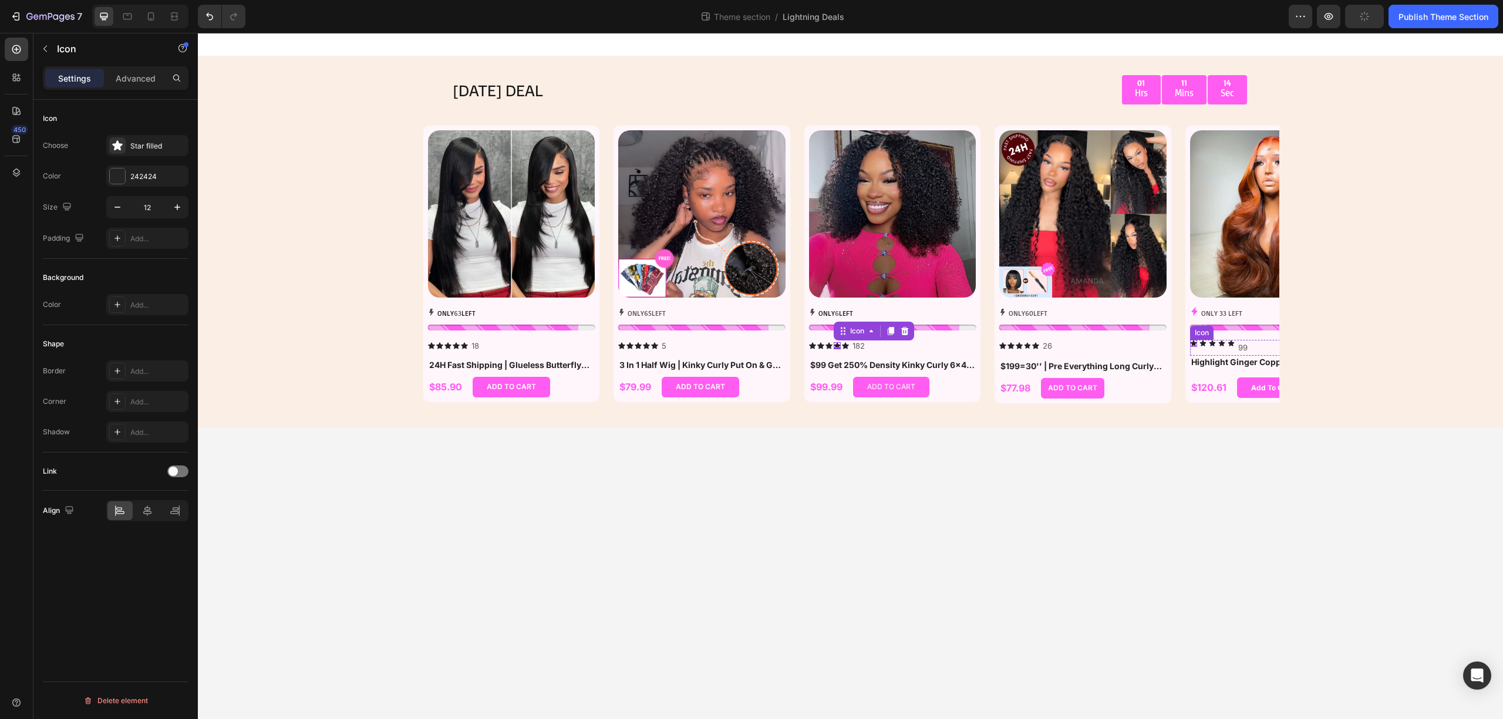
click at [1197, 344] on icon at bounding box center [1193, 343] width 7 height 7
click at [1205, 344] on div "Icon" at bounding box center [1203, 343] width 7 height 7
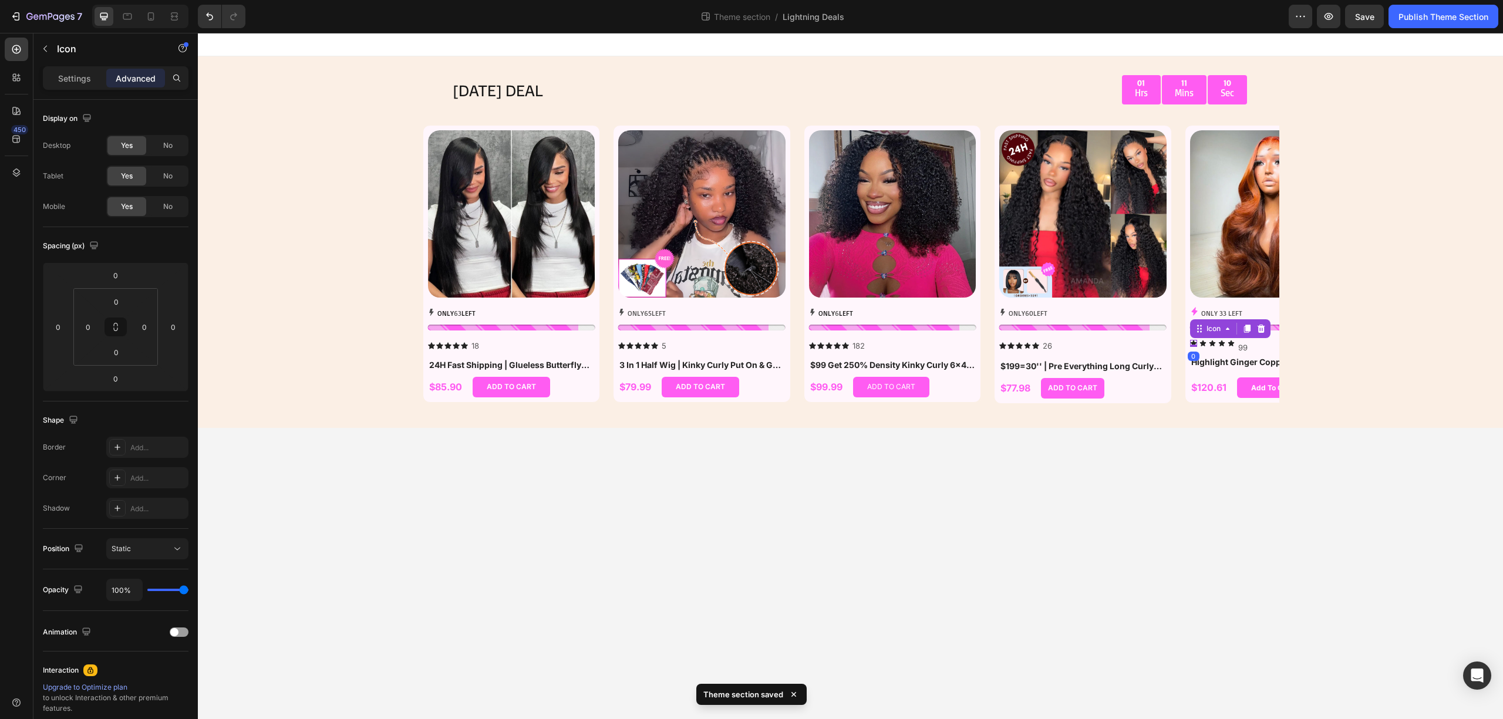
click at [1194, 344] on div "Icon 0" at bounding box center [1193, 343] width 7 height 7
click at [1008, 345] on div "Icon 0" at bounding box center [1011, 345] width 7 height 7
click at [55, 80] on div "Settings" at bounding box center [74, 78] width 59 height 19
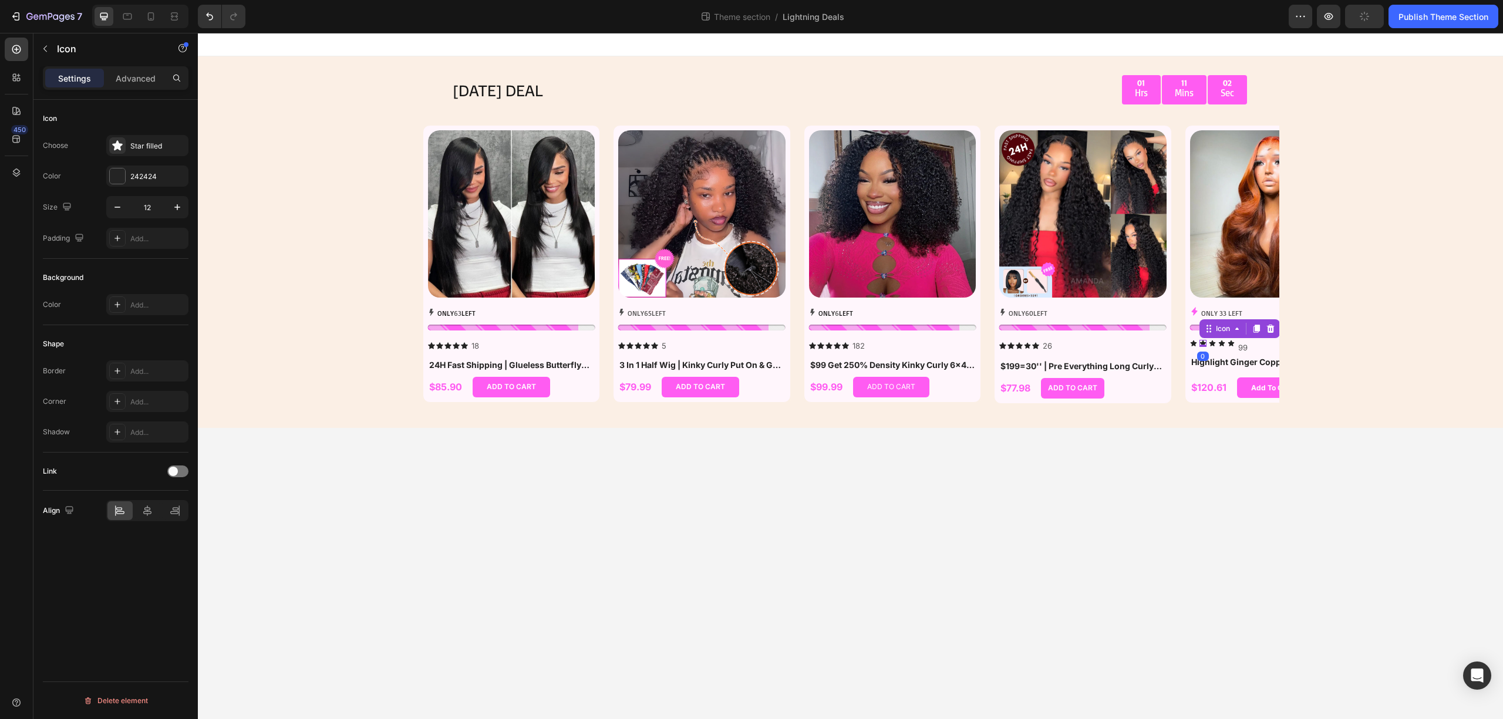
click at [1205, 341] on icon at bounding box center [1203, 343] width 7 height 7
click at [163, 139] on div "Star filled" at bounding box center [147, 145] width 82 height 21
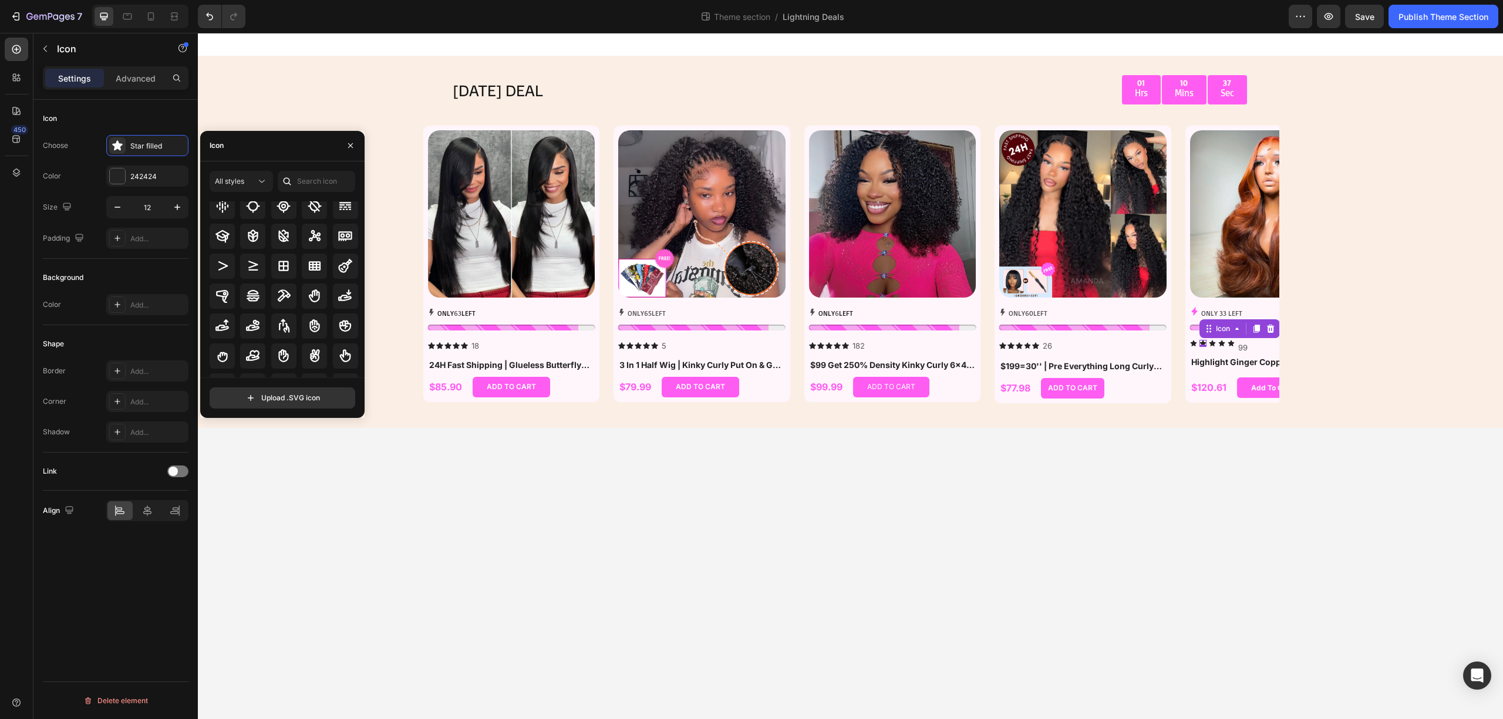
scroll to position [3664, 0]
click at [304, 189] on input "text" at bounding box center [317, 181] width 78 height 21
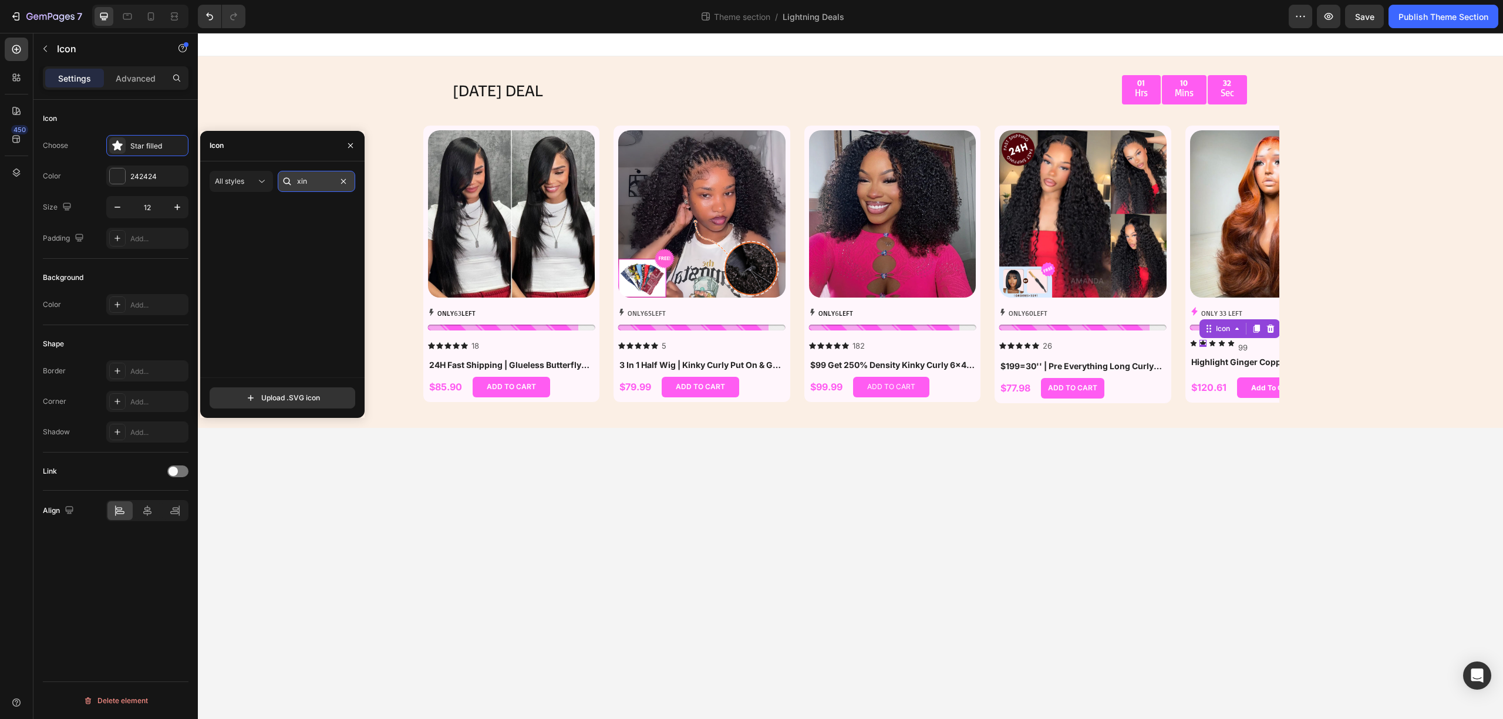
scroll to position [0, 0]
type input "x"
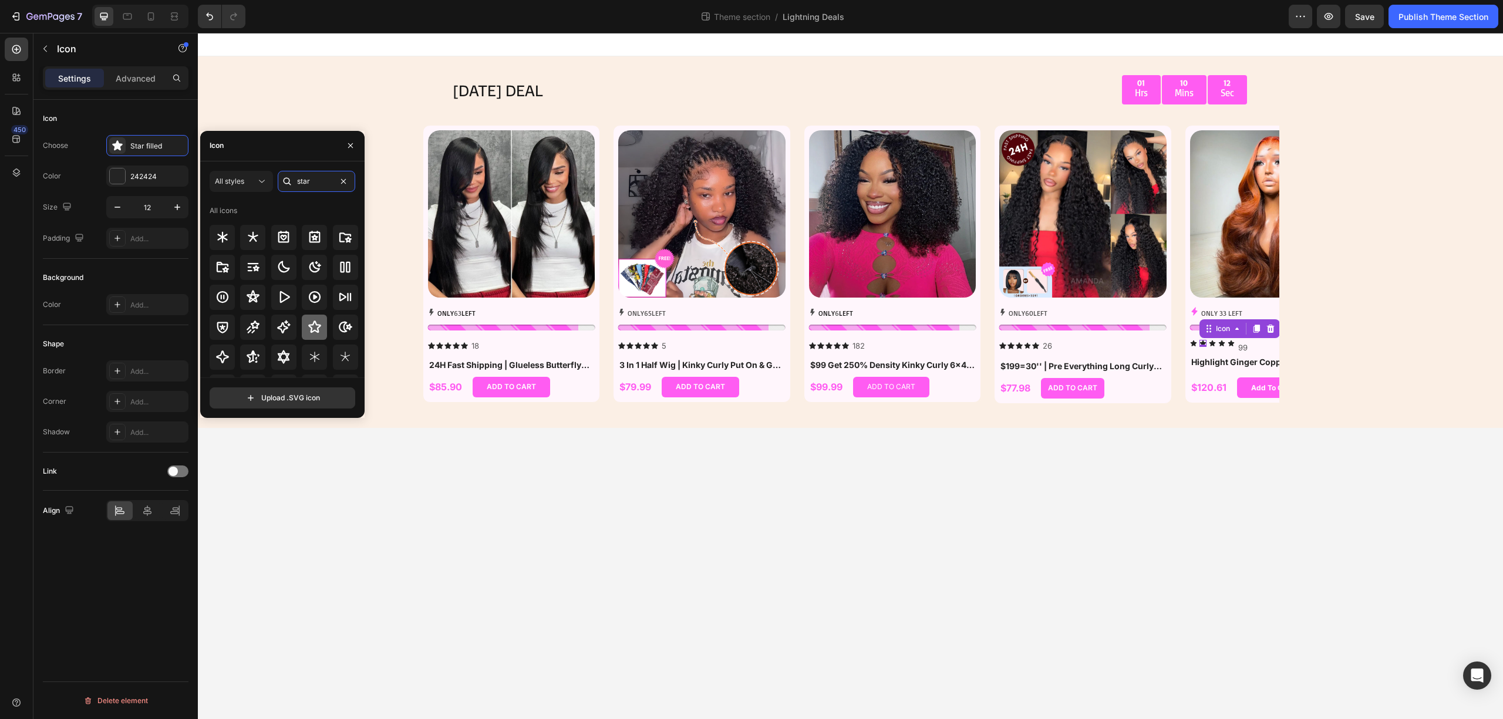
type input "star"
click at [309, 330] on icon at bounding box center [314, 327] width 13 height 12
click at [245, 177] on div "All styles" at bounding box center [235, 181] width 41 height 11
click at [226, 292] on div "Filled" at bounding box center [220, 299] width 96 height 22
click at [309, 316] on icon at bounding box center [315, 319] width 14 height 14
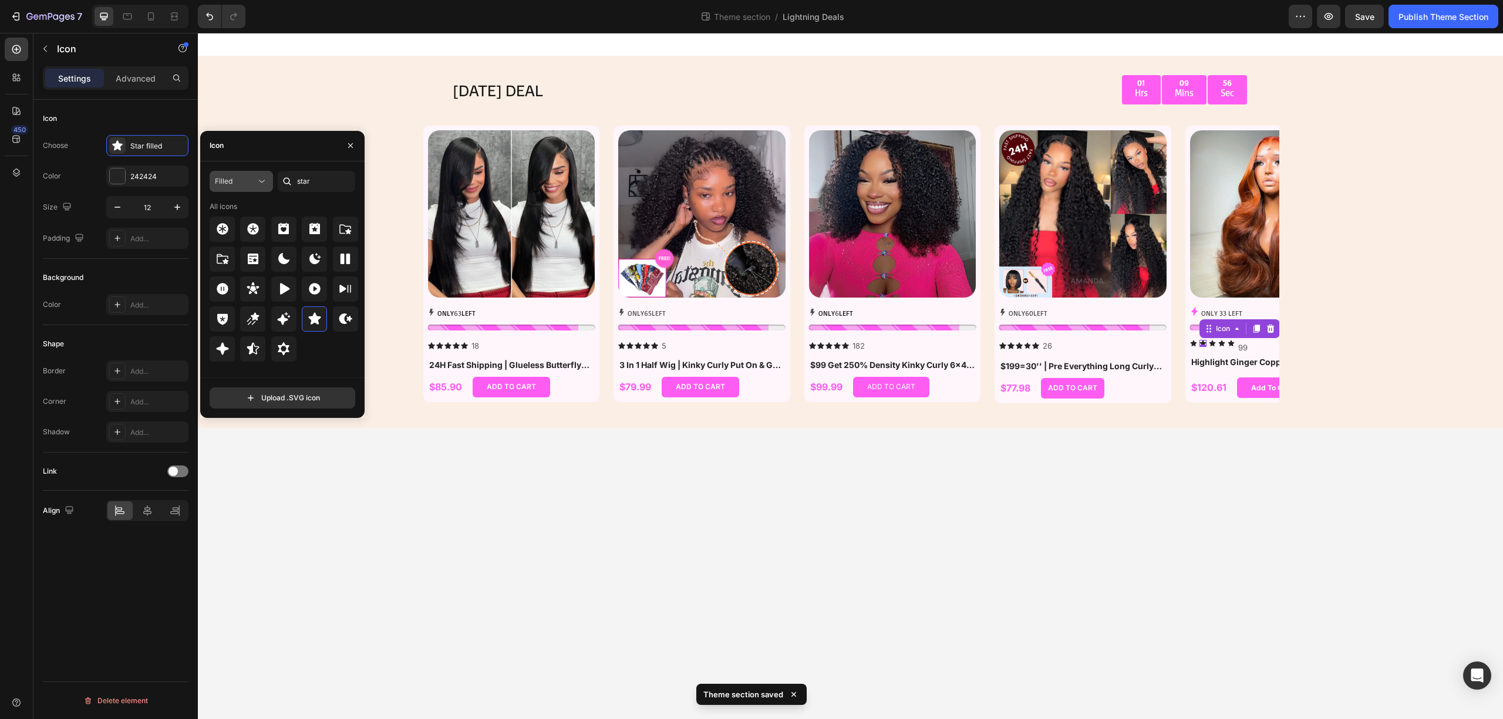
click at [229, 179] on span "Filled" at bounding box center [224, 181] width 18 height 9
click at [242, 203] on div "All styles" at bounding box center [220, 210] width 96 height 22
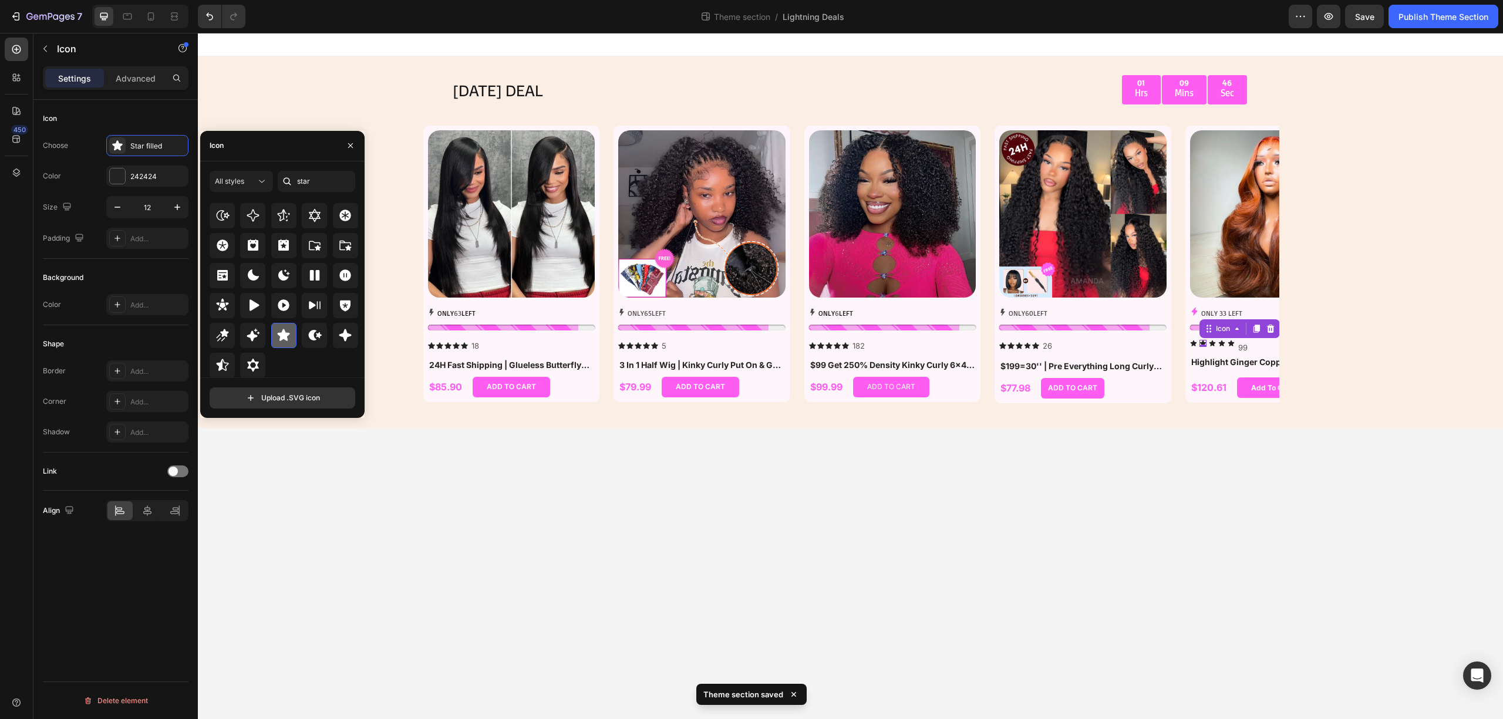
click at [282, 337] on icon at bounding box center [284, 335] width 12 height 12
click at [277, 336] on icon at bounding box center [284, 335] width 14 height 14
click at [1029, 571] on body "[DATE] DEAL Text Block 01 Hrs 09 Mins 40 Sec Countdown Timer Row Row Product Im…" at bounding box center [850, 376] width 1305 height 686
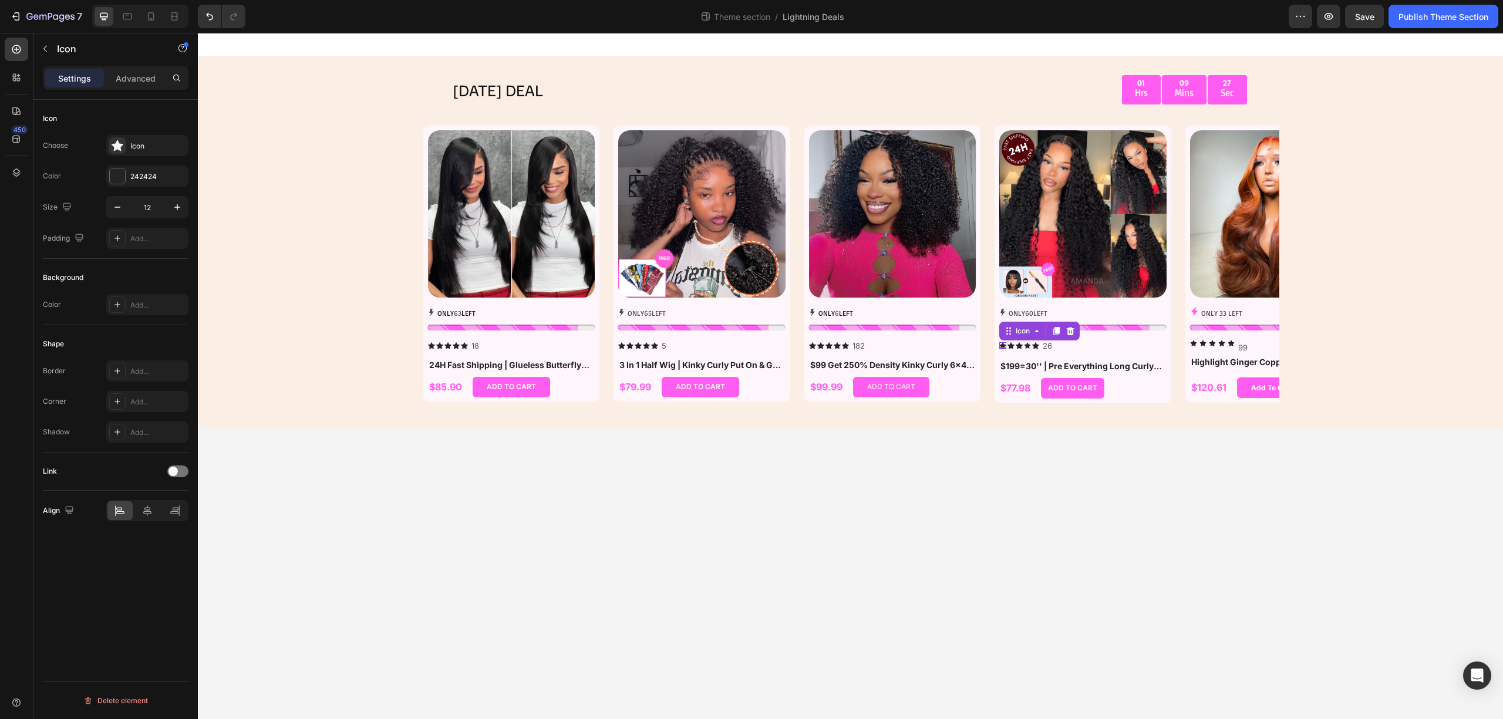
click at [1002, 344] on div "Icon 0" at bounding box center [1002, 345] width 7 height 7
click at [1036, 348] on div "Icon 0" at bounding box center [1035, 345] width 7 height 7
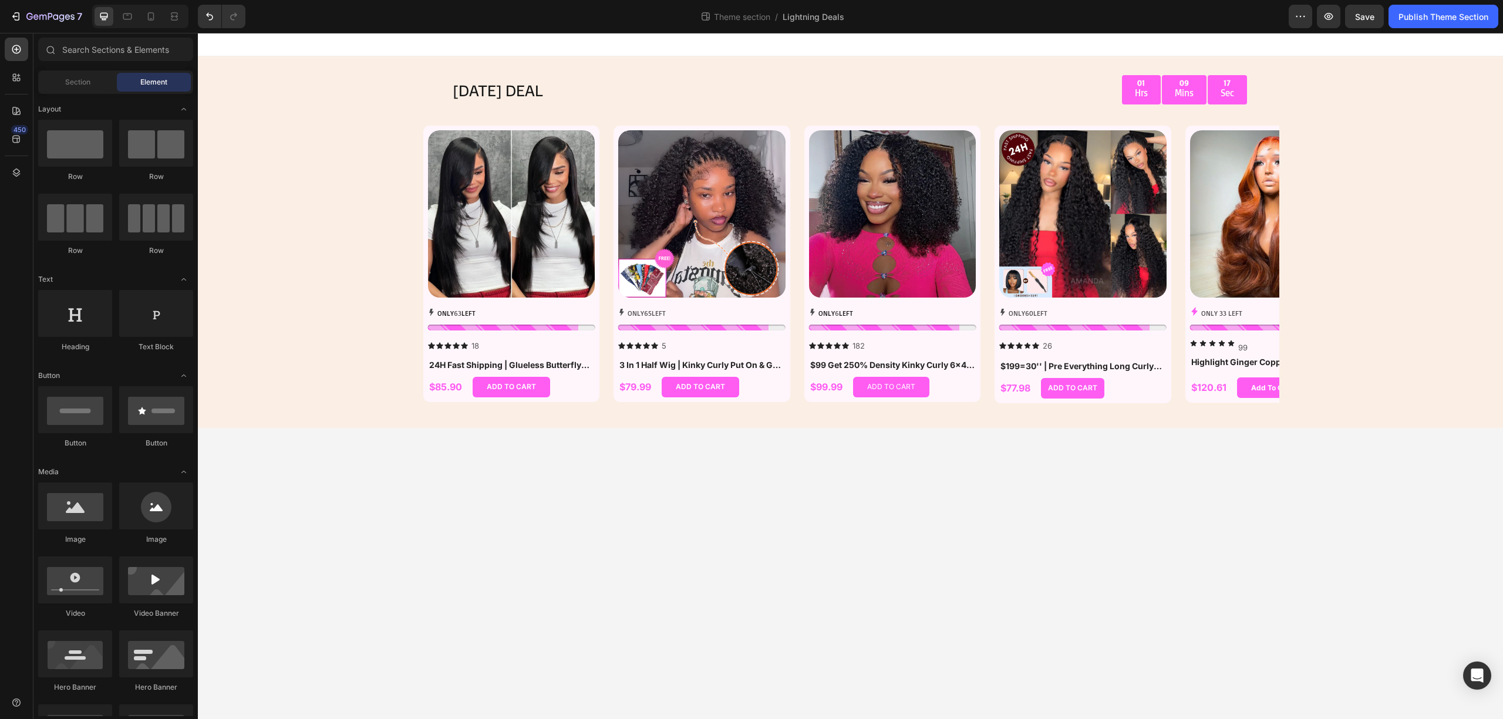
click at [1038, 553] on body "[DATE] DEAL Text Block 01 Hrs 09 Mins 17 Sec Countdown Timer Row Row Product Im…" at bounding box center [850, 376] width 1305 height 686
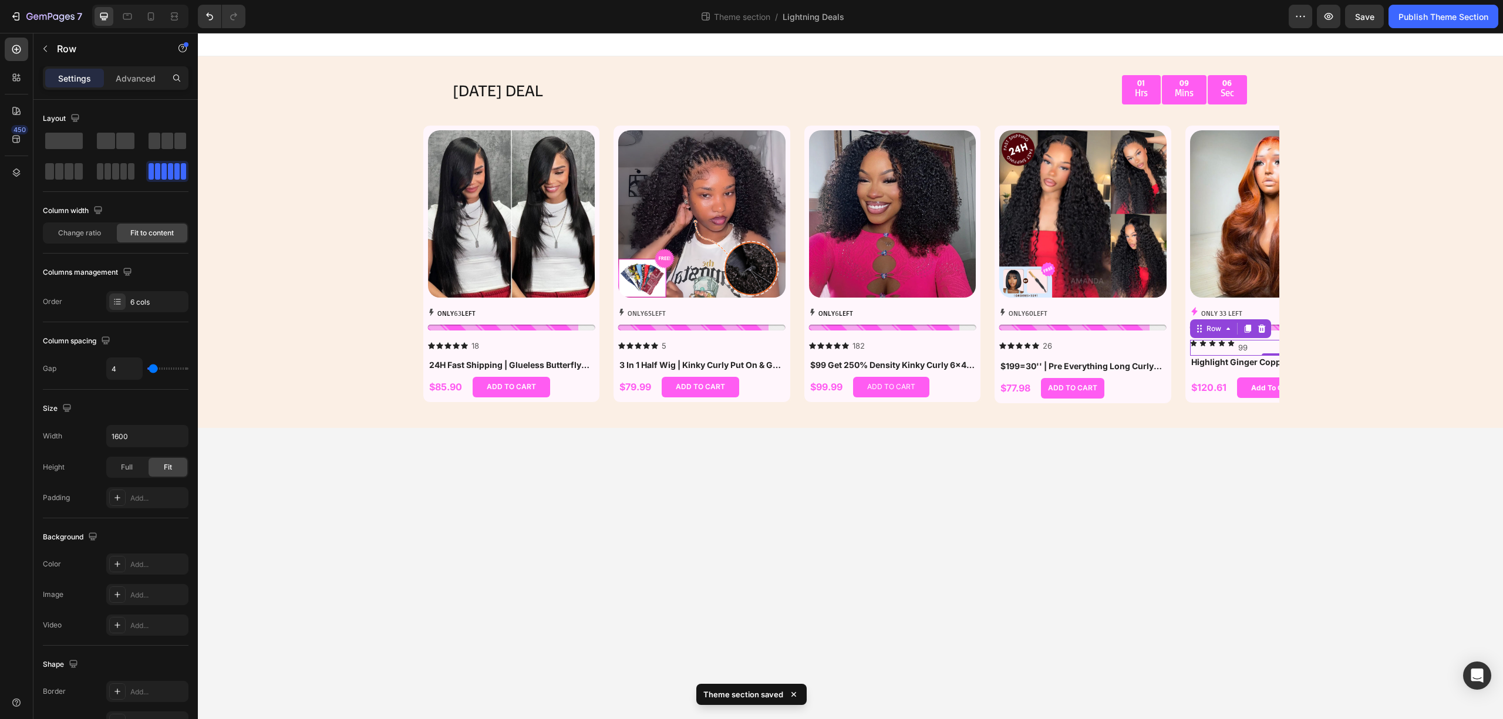
click at [1236, 343] on div "Icon Icon Icon Icon Icon 99 Text Block Row 0" at bounding box center [1273, 348] width 167 height 16
click at [1062, 348] on div "Icon Icon Icon Icon Icon Icon List 26 Text Block Row" at bounding box center [1082, 346] width 167 height 12
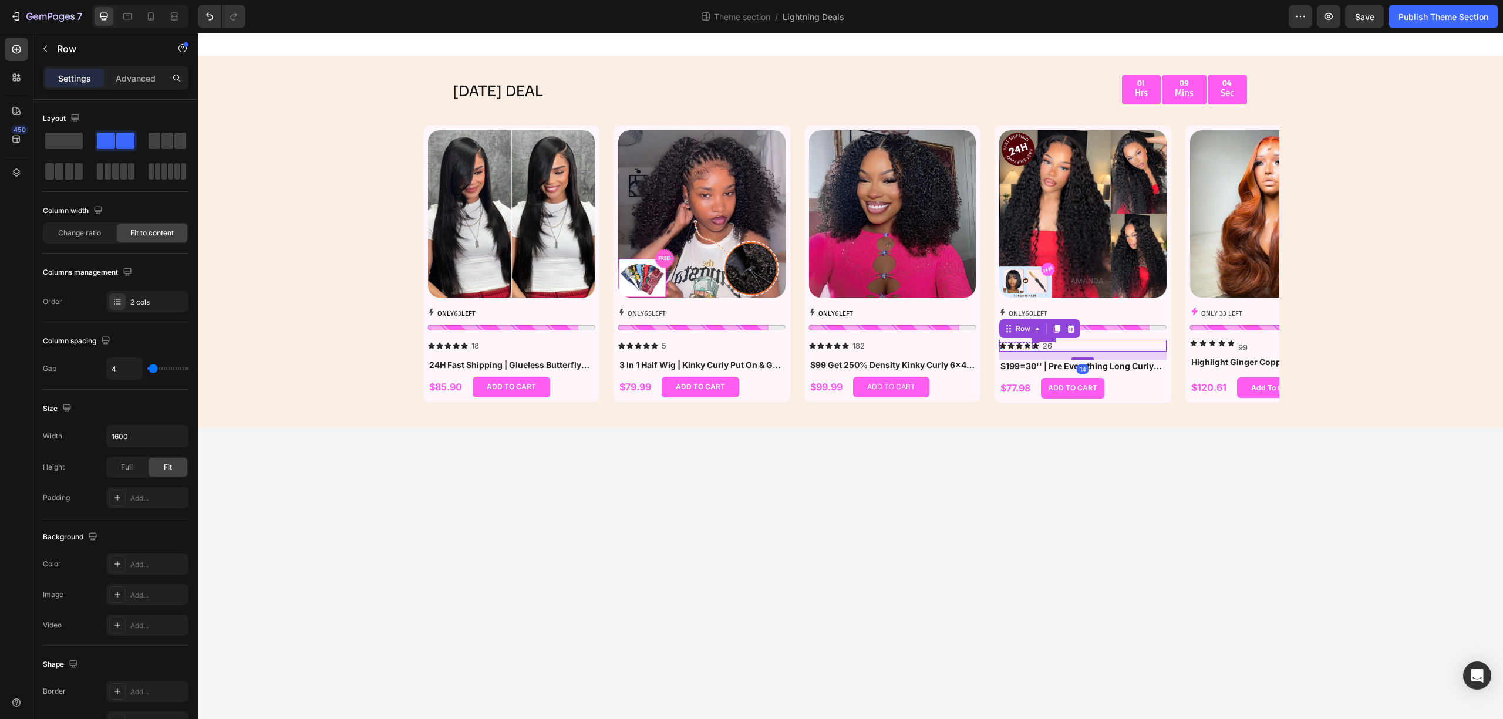
click at [1034, 344] on icon at bounding box center [1035, 345] width 7 height 6
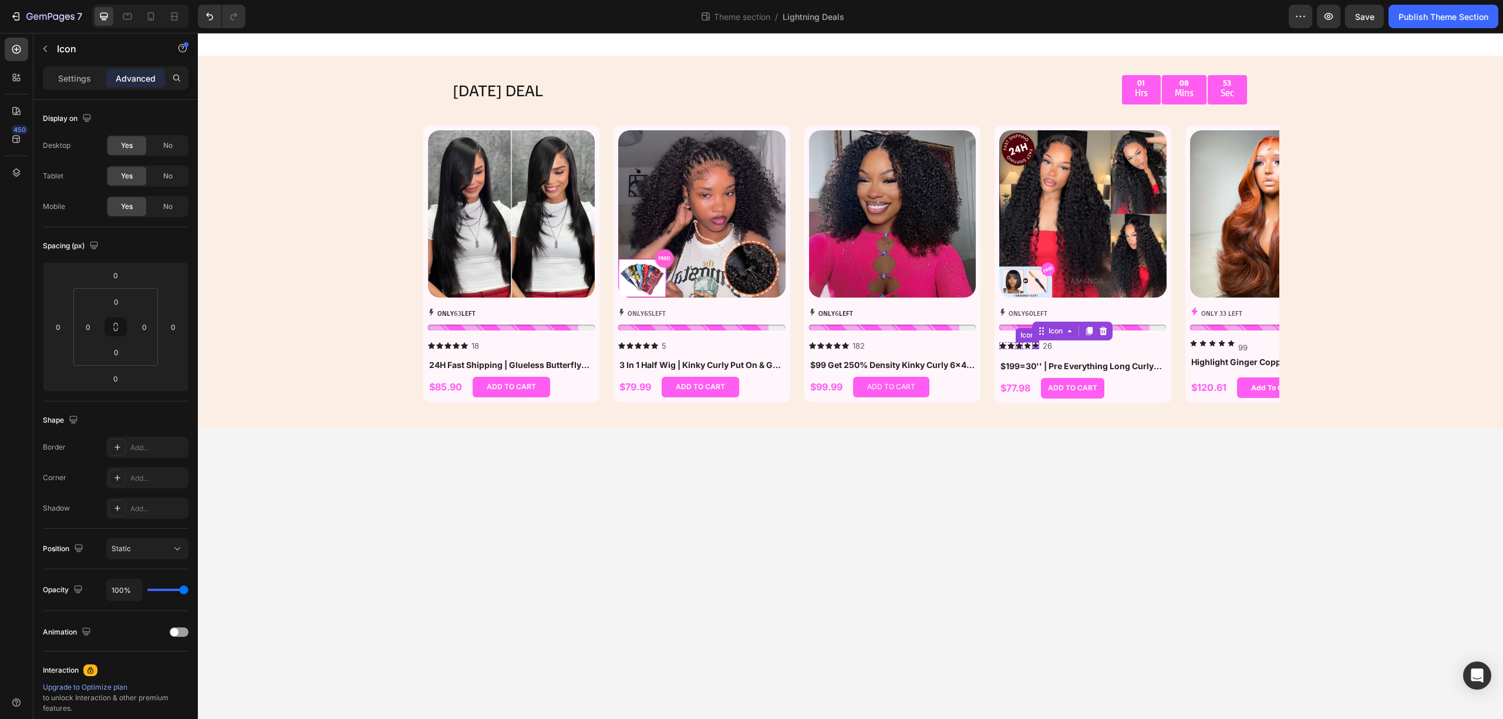
click at [1022, 342] on div "Icon" at bounding box center [1019, 345] width 7 height 7
click at [1008, 344] on div "Icon" at bounding box center [1011, 345] width 7 height 7
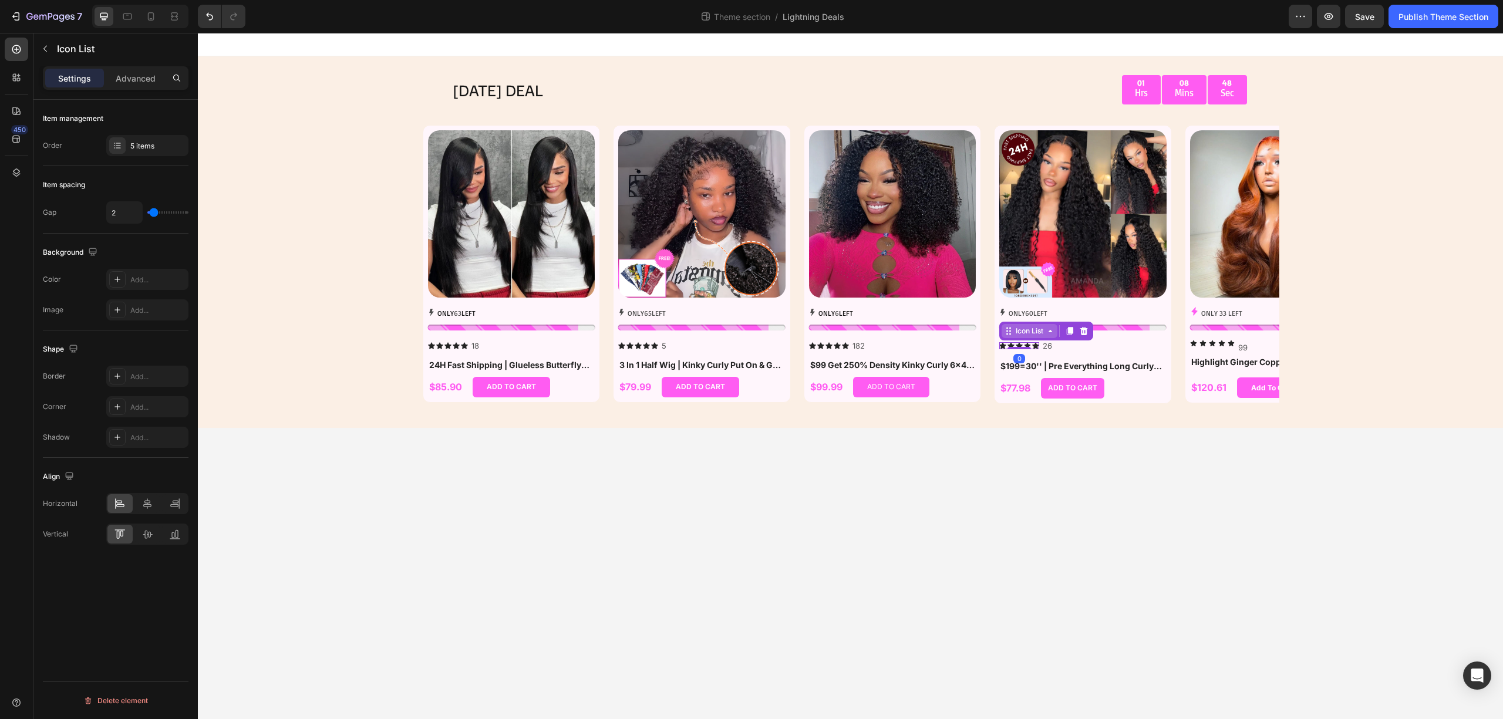
click at [1007, 339] on div "Icon List" at bounding box center [1046, 331] width 94 height 19
click at [141, 148] on div "5 items" at bounding box center [157, 146] width 55 height 11
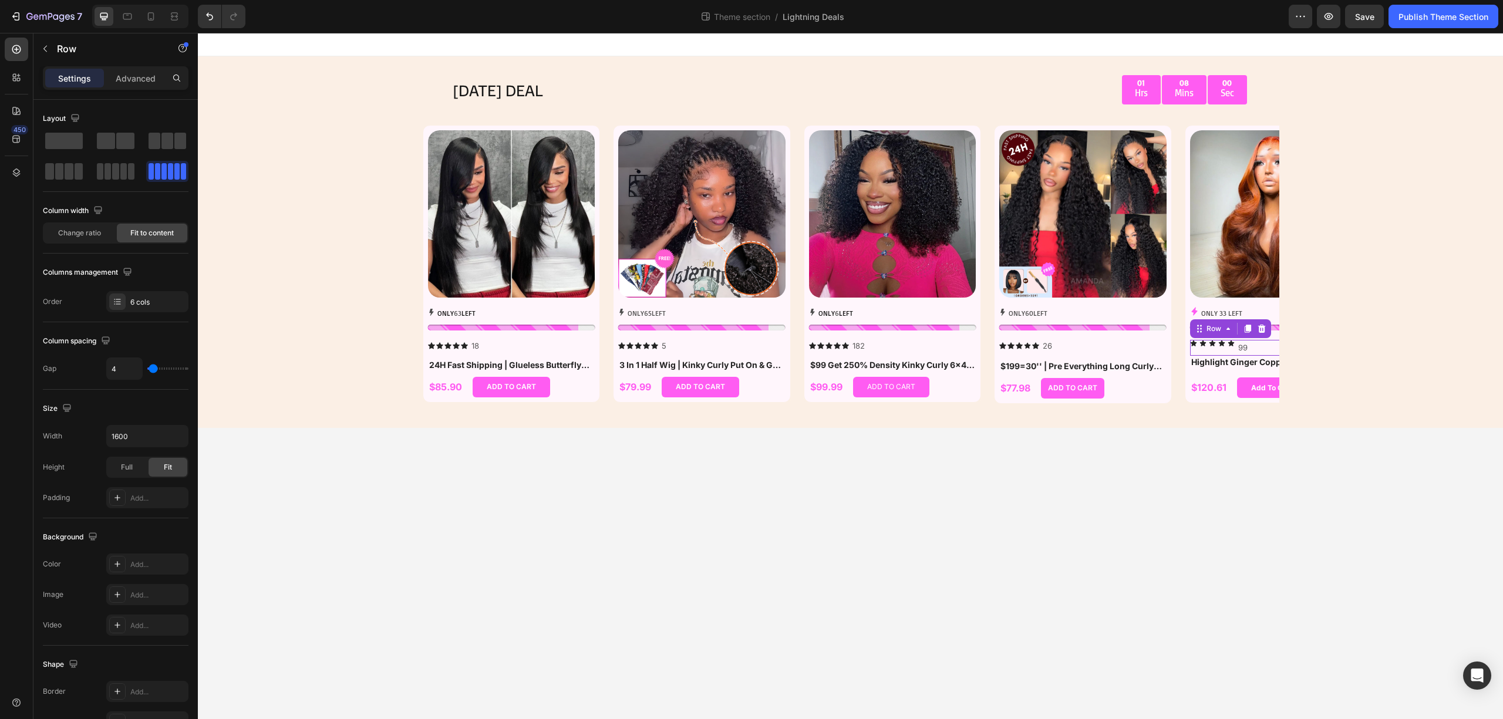
click at [1264, 344] on div "Icon Icon Icon Icon Icon 99 Text Block Row 0" at bounding box center [1273, 348] width 167 height 16
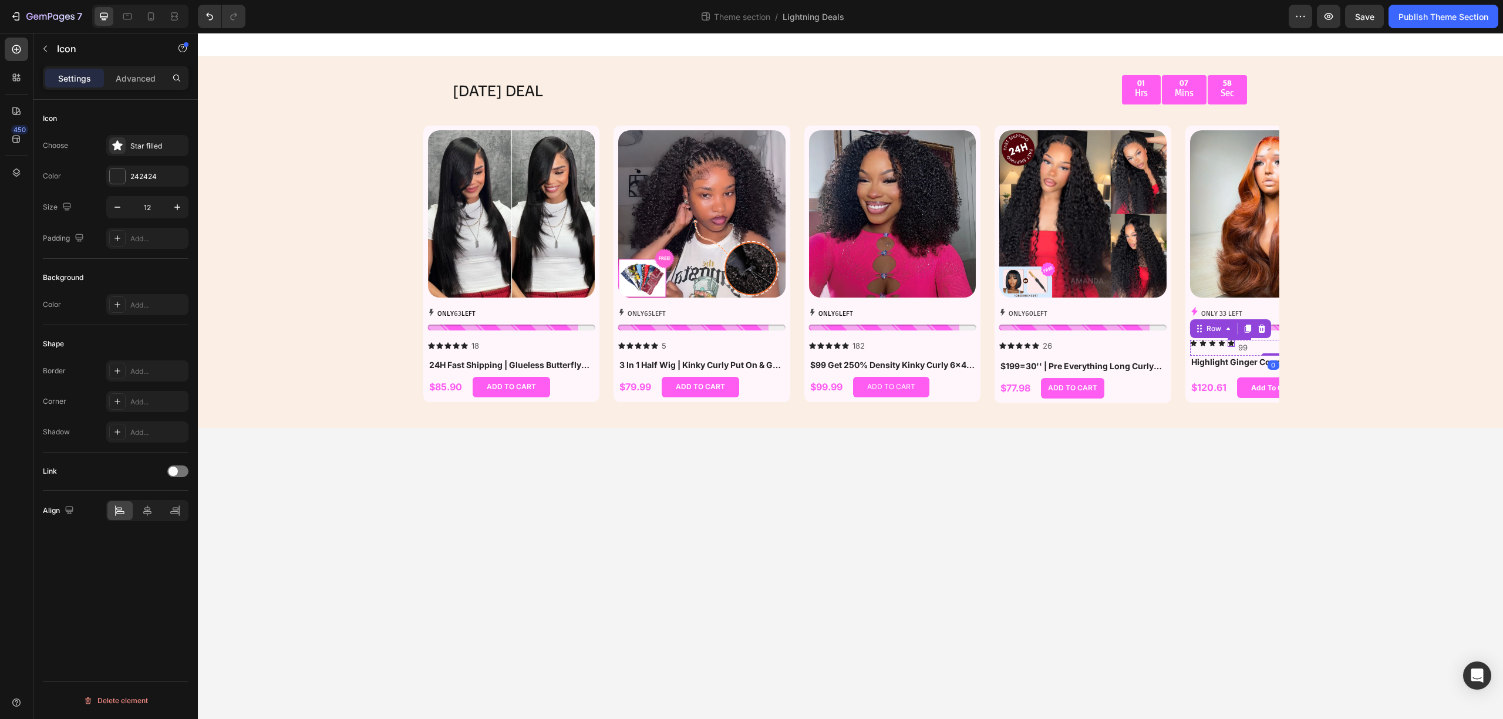
click at [1230, 343] on icon at bounding box center [1231, 343] width 6 height 6
click at [1263, 330] on icon at bounding box center [1265, 328] width 9 height 9
click at [1261, 308] on div "Row 6 cols" at bounding box center [1253, 307] width 41 height 7
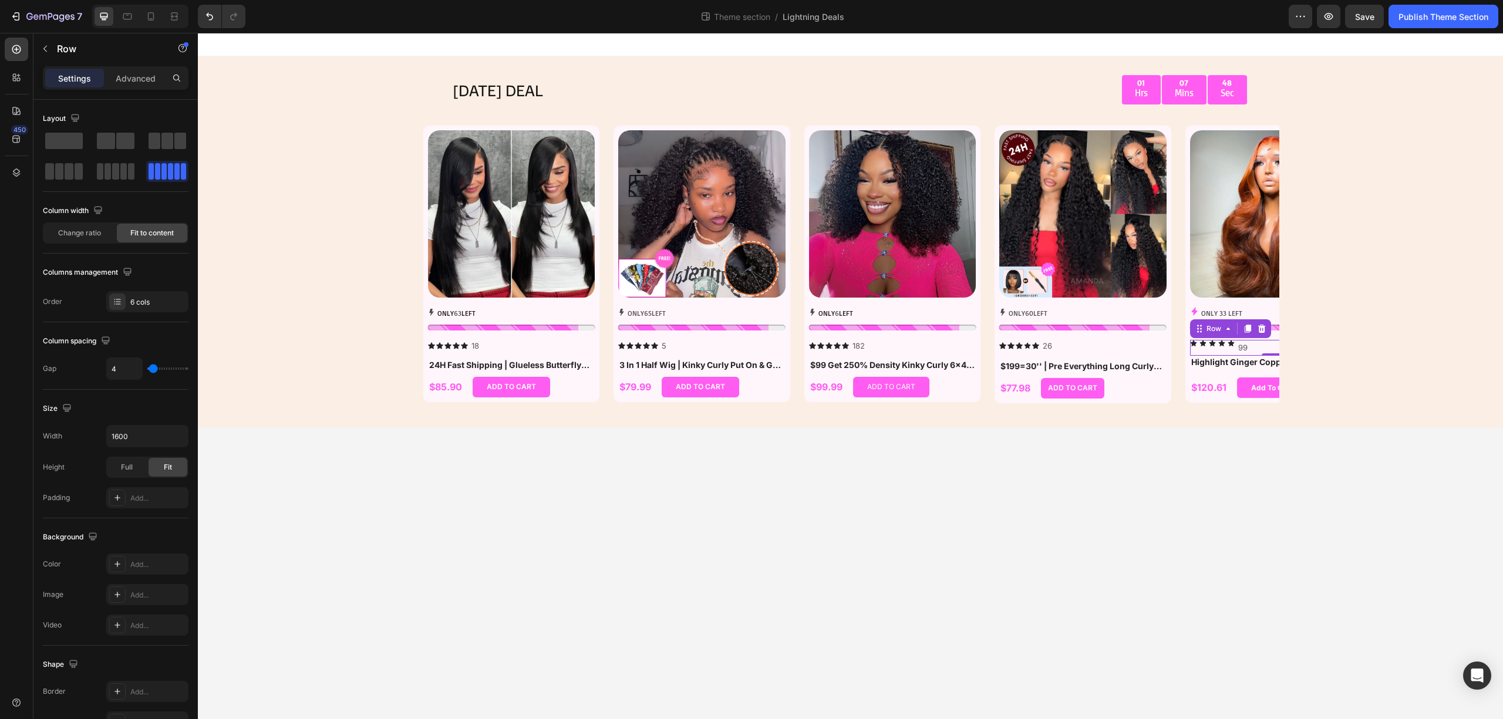
click at [1260, 343] on div "Icon Icon Icon Icon Icon 99 Text Block Row 0" at bounding box center [1273, 348] width 167 height 16
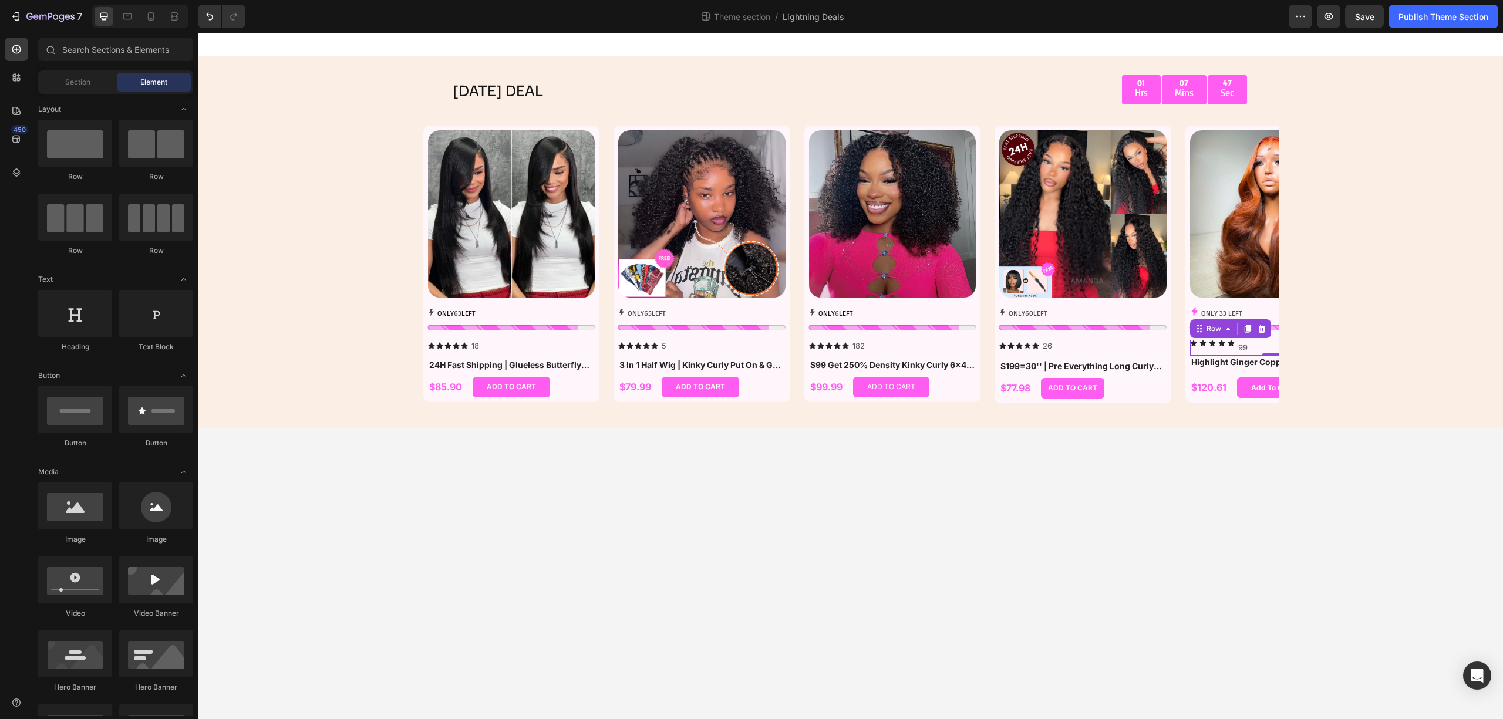
click at [1361, 455] on body "[DATE] DEAL Text Block 01 Hrs 07 Mins 47 Sec Countdown Timer Row Row Product Im…" at bounding box center [850, 376] width 1305 height 686
click at [1227, 341] on div "Icon Icon Icon Icon Icon 99 Text Block Row" at bounding box center [1273, 348] width 167 height 16
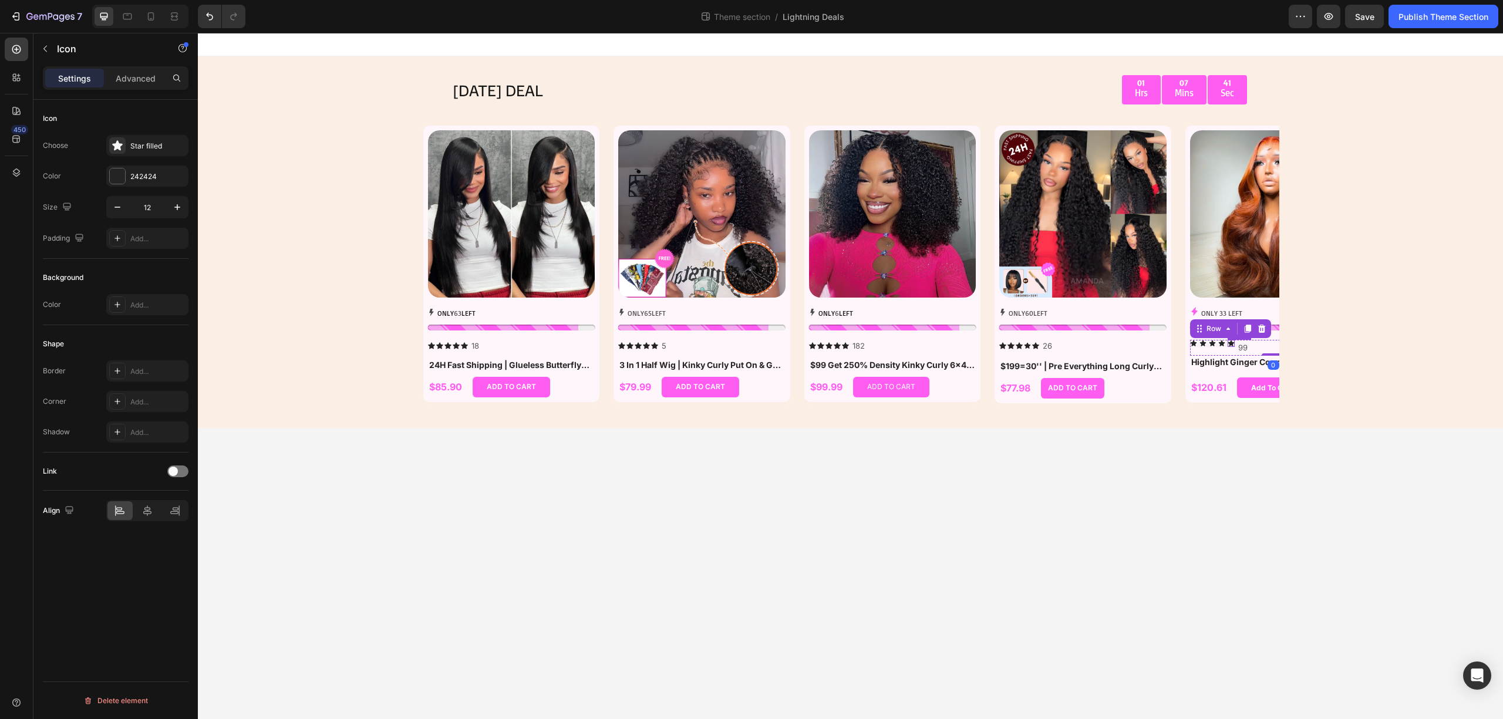
click at [1231, 344] on div "Icon" at bounding box center [1231, 343] width 7 height 7
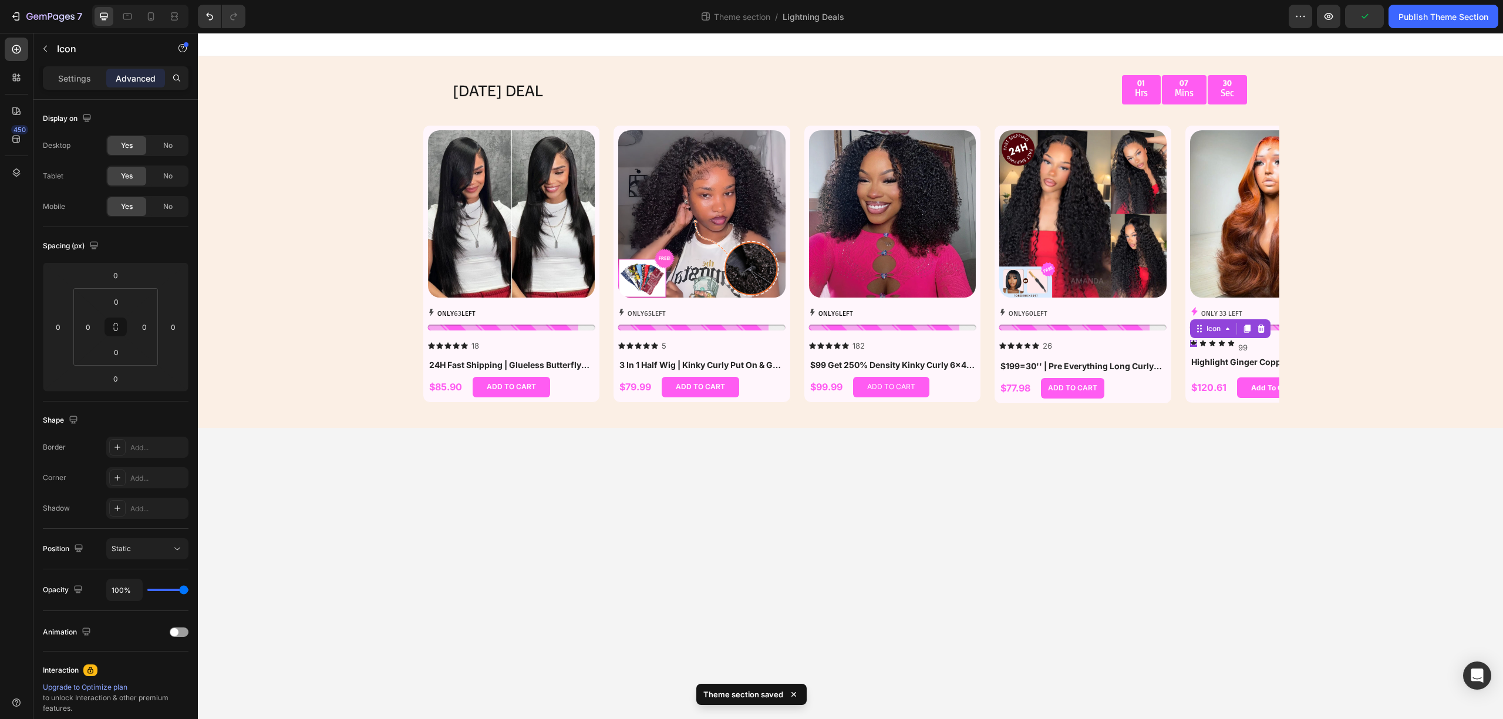
click at [1192, 343] on icon at bounding box center [1193, 343] width 6 height 6
click at [1202, 344] on div "Icon 0" at bounding box center [1203, 343] width 7 height 7
click at [1018, 344] on icon at bounding box center [1019, 345] width 7 height 6
click at [999, 341] on div "Icon 0 Icon Icon Icon Icon Icon List" at bounding box center [1019, 346] width 40 height 12
click at [1024, 341] on div "Icon Icon Icon Icon 0 Icon Icon List" at bounding box center [1019, 346] width 40 height 12
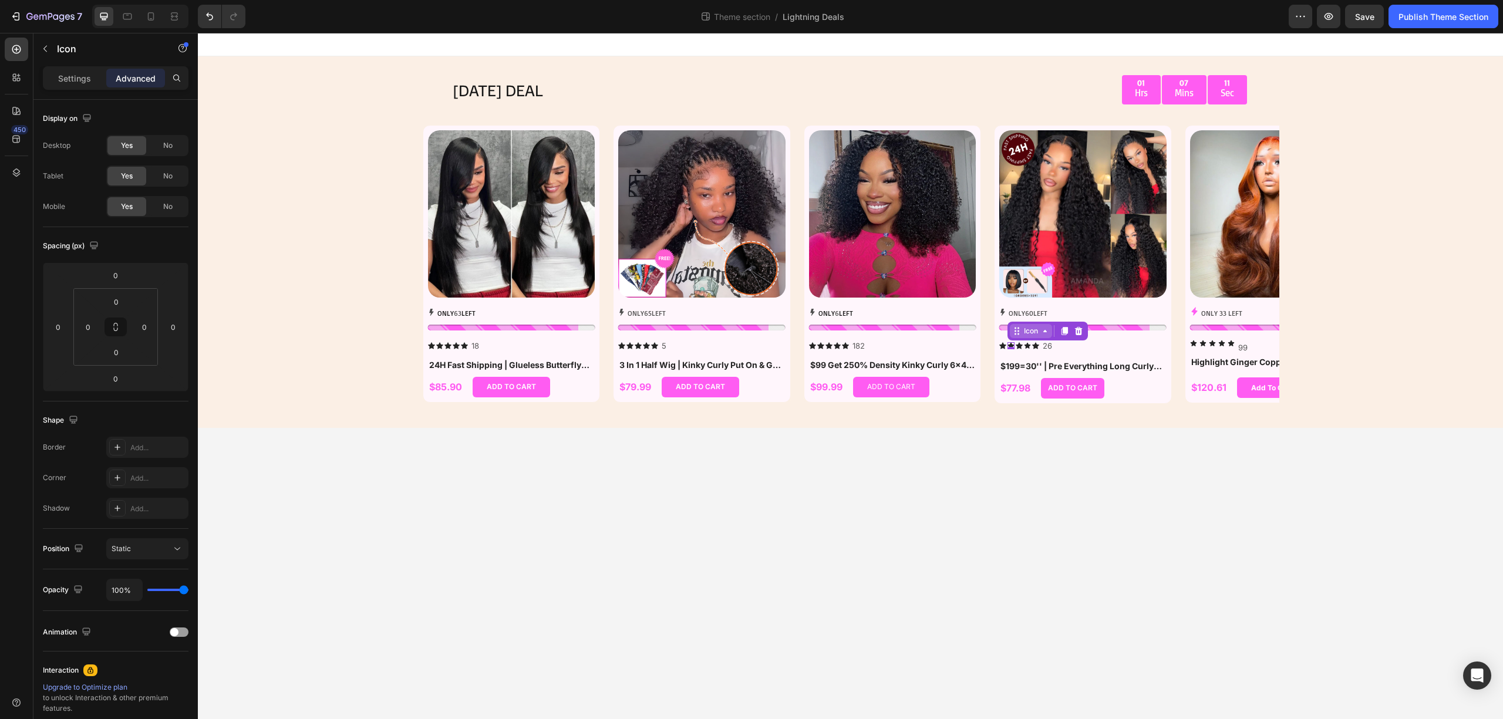
click at [1014, 336] on div "Icon" at bounding box center [1031, 331] width 42 height 14
click at [1205, 341] on icon at bounding box center [1203, 343] width 7 height 7
click at [1210, 329] on div "Icon" at bounding box center [1213, 329] width 19 height 0
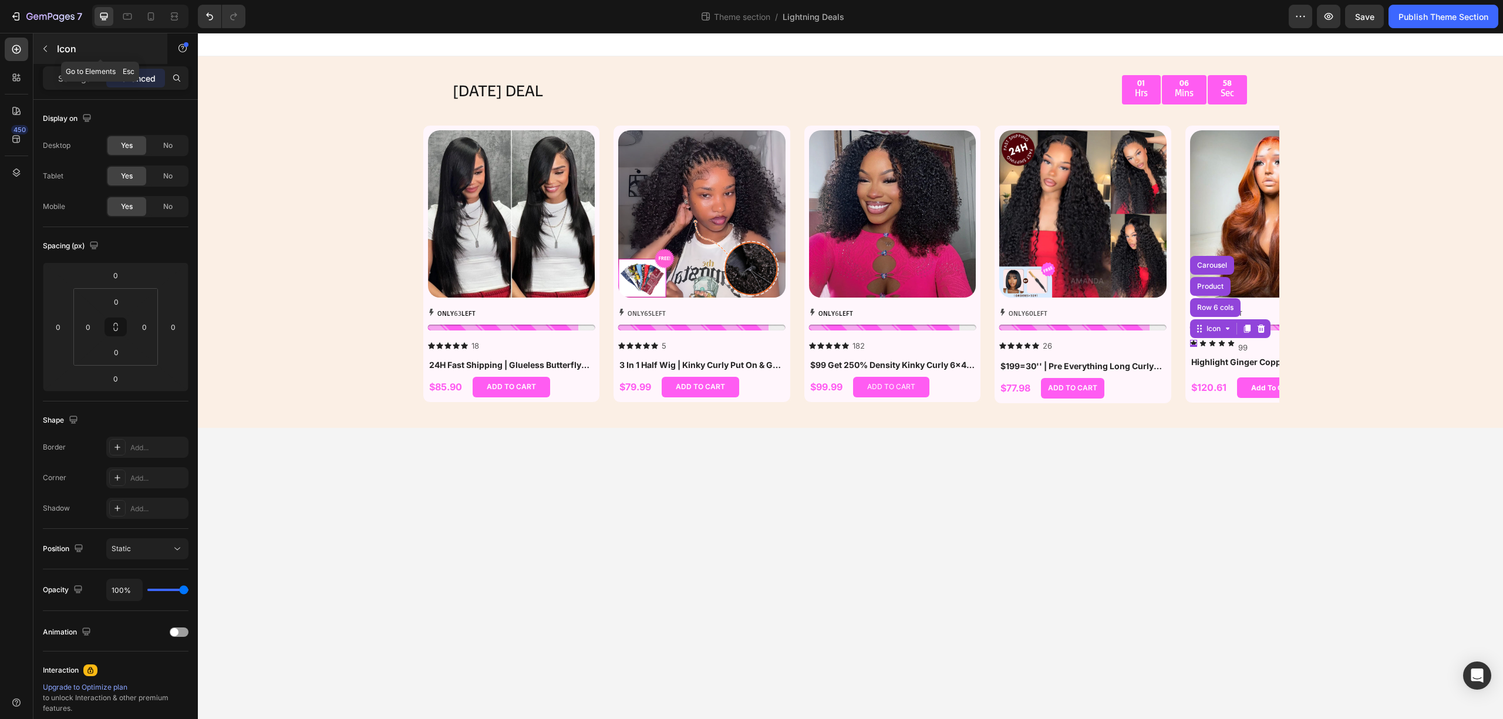
click at [38, 48] on button "button" at bounding box center [45, 48] width 19 height 19
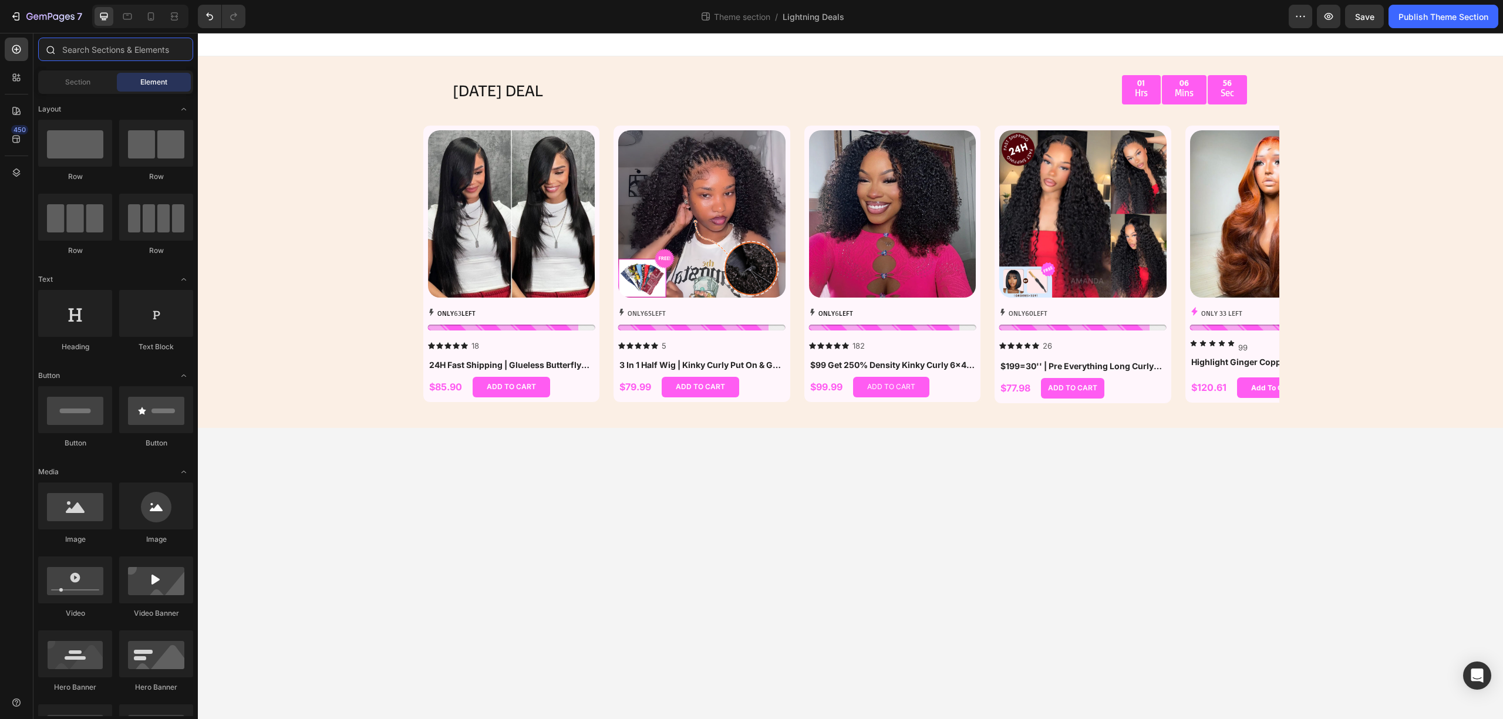
click at [121, 55] on input "text" at bounding box center [115, 49] width 155 height 23
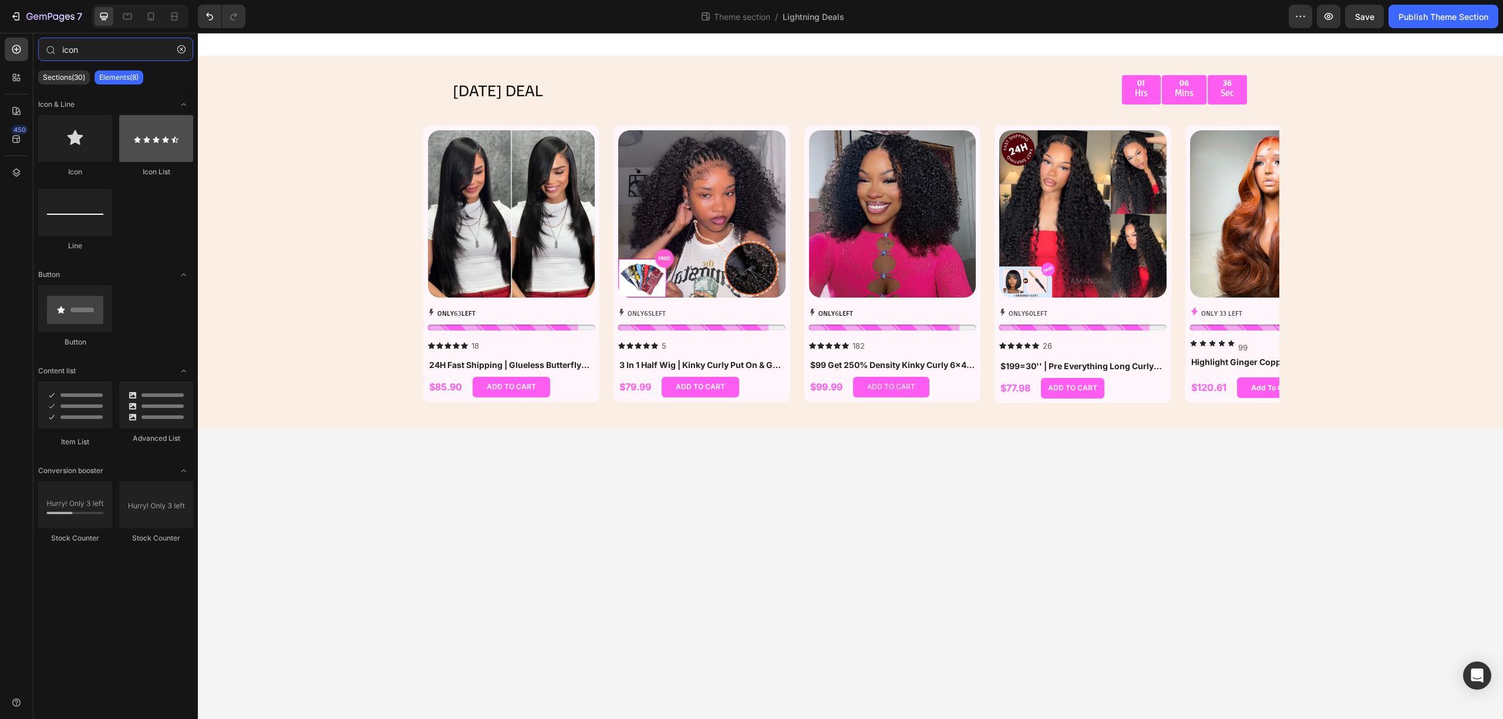
type input "icon"
drag, startPoint x: 356, startPoint y: 181, endPoint x: 1207, endPoint y: 335, distance: 865.3
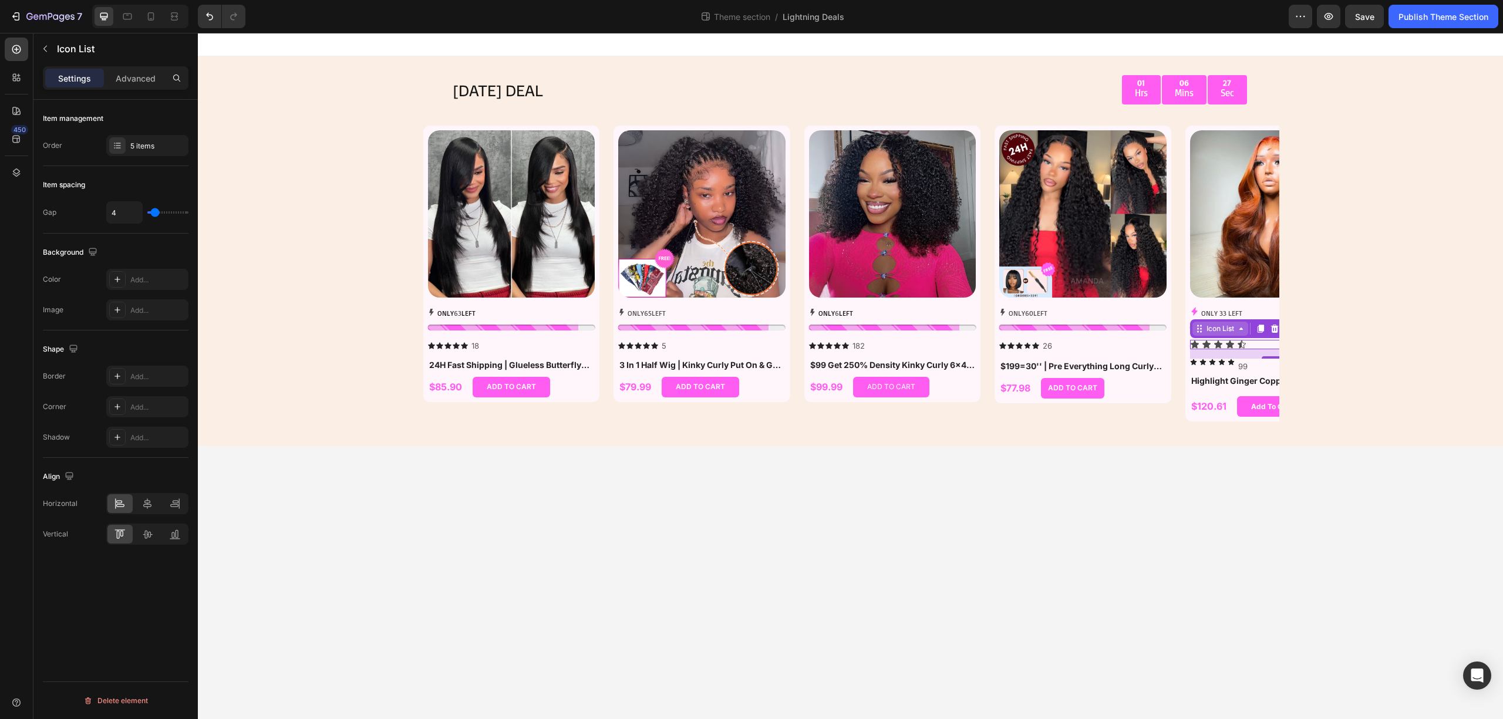
click at [1221, 327] on div "Icon List" at bounding box center [1220, 329] width 32 height 11
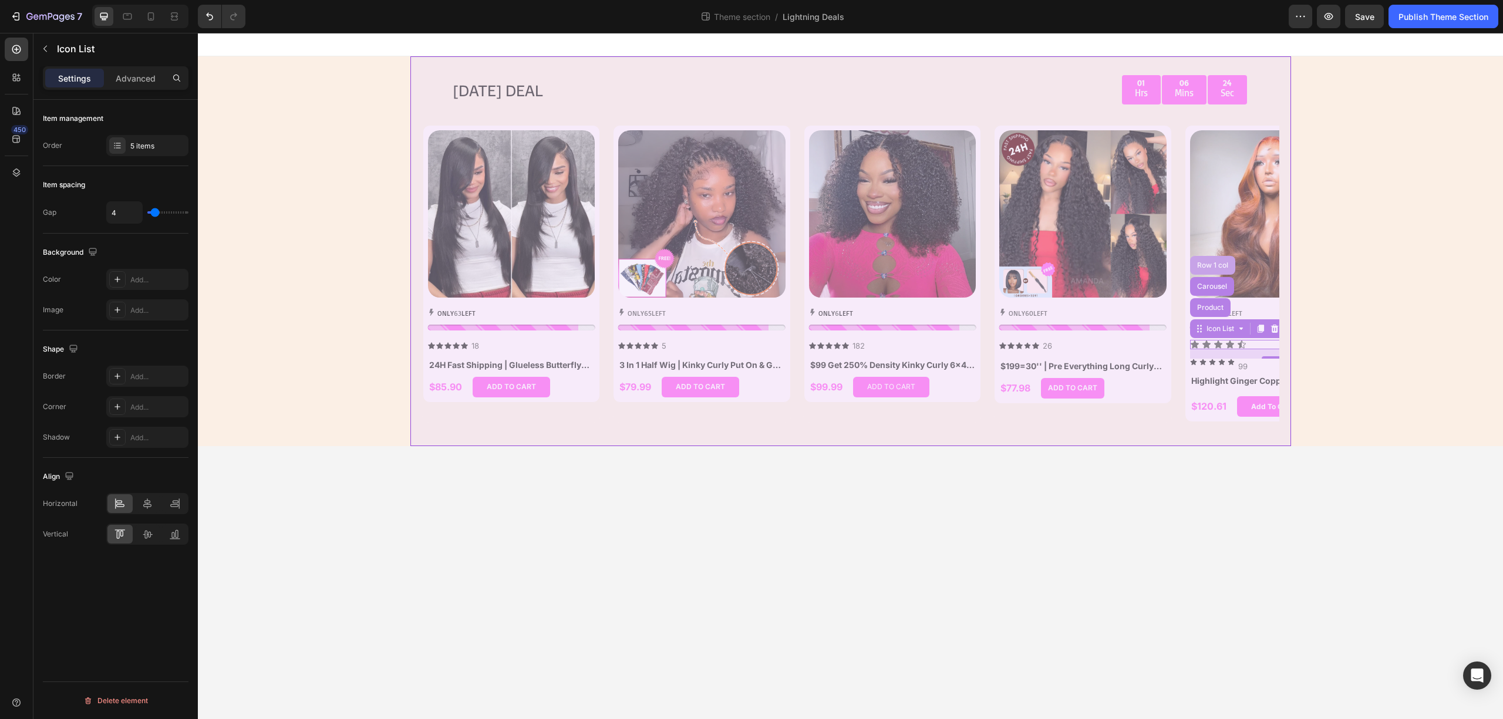
click at [1219, 264] on div "Row 1 col" at bounding box center [1213, 265] width 36 height 7
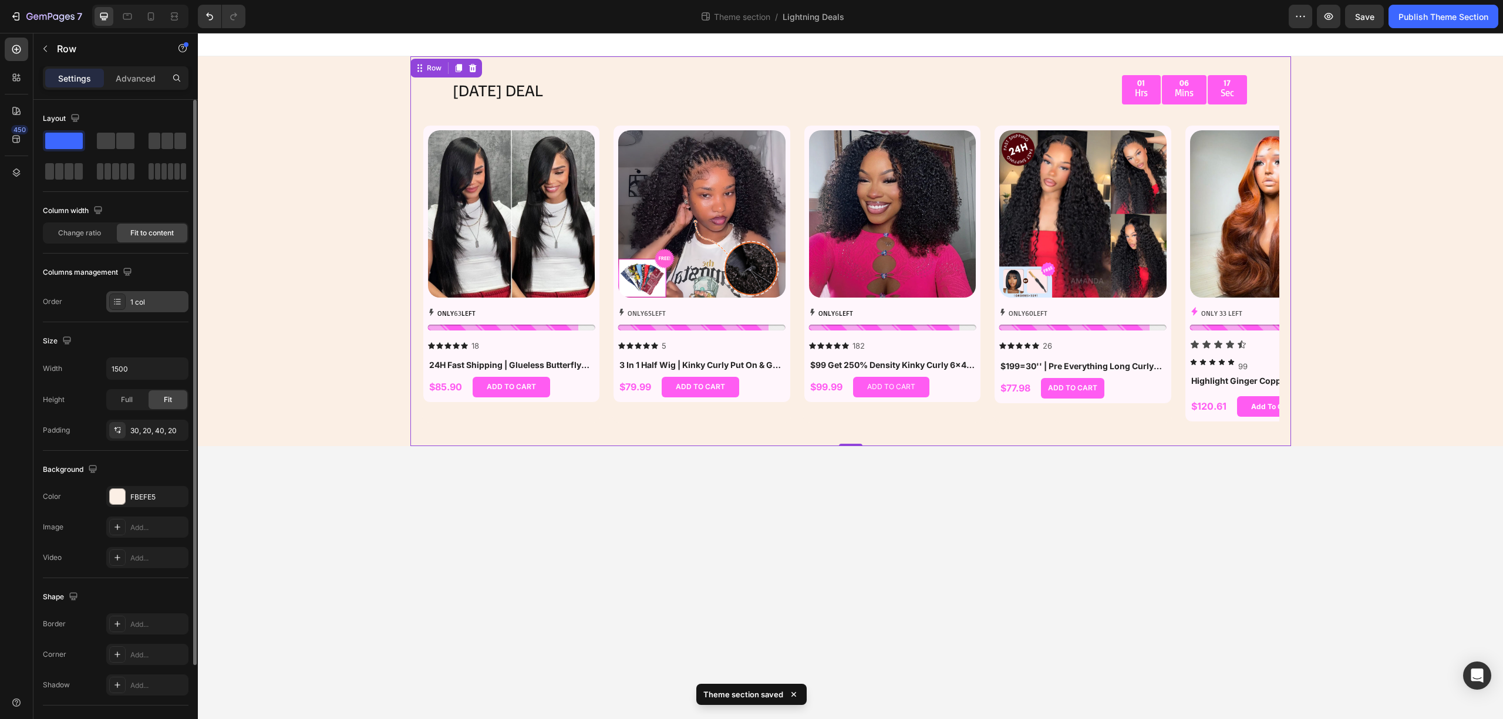
click at [157, 301] on div "1 col" at bounding box center [157, 302] width 55 height 11
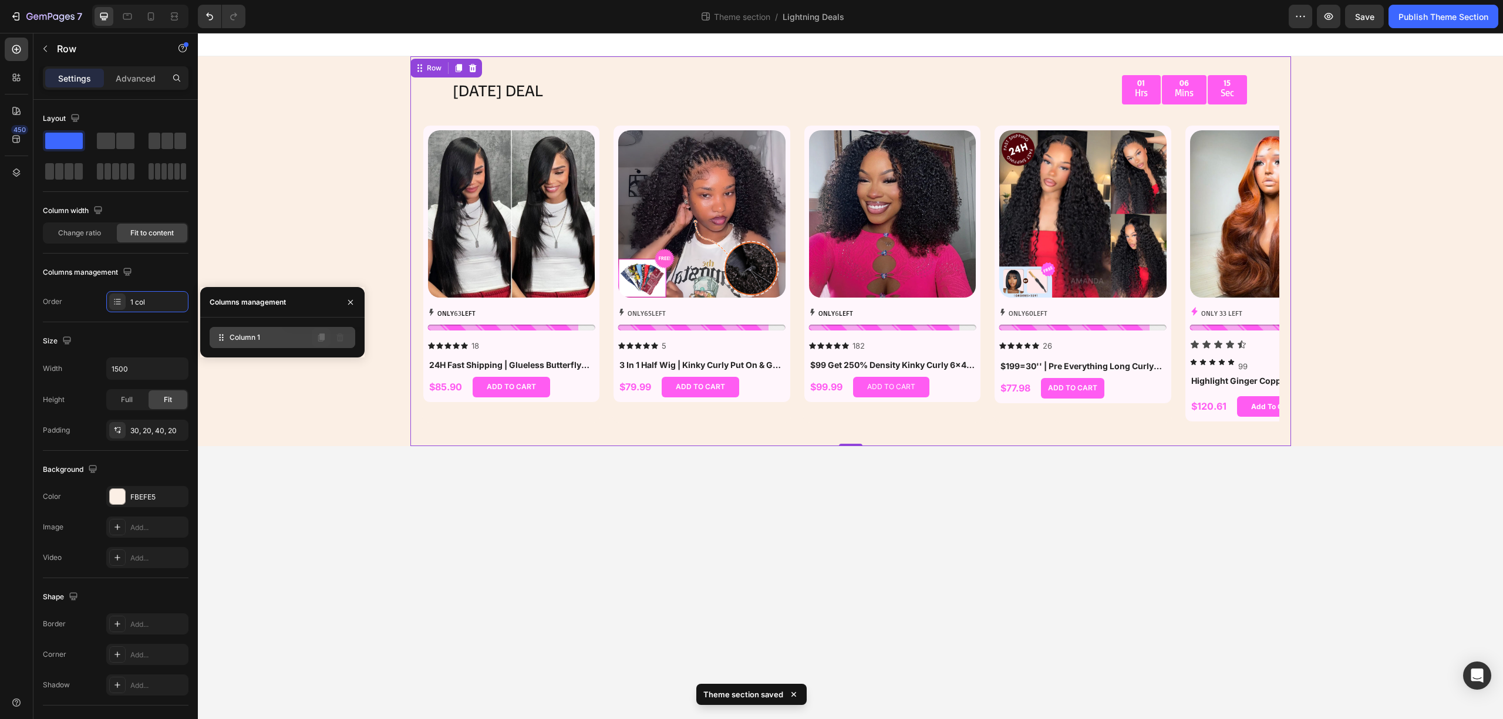
click at [323, 341] on icon at bounding box center [321, 337] width 9 height 9
click at [318, 341] on icon at bounding box center [321, 338] width 6 height 8
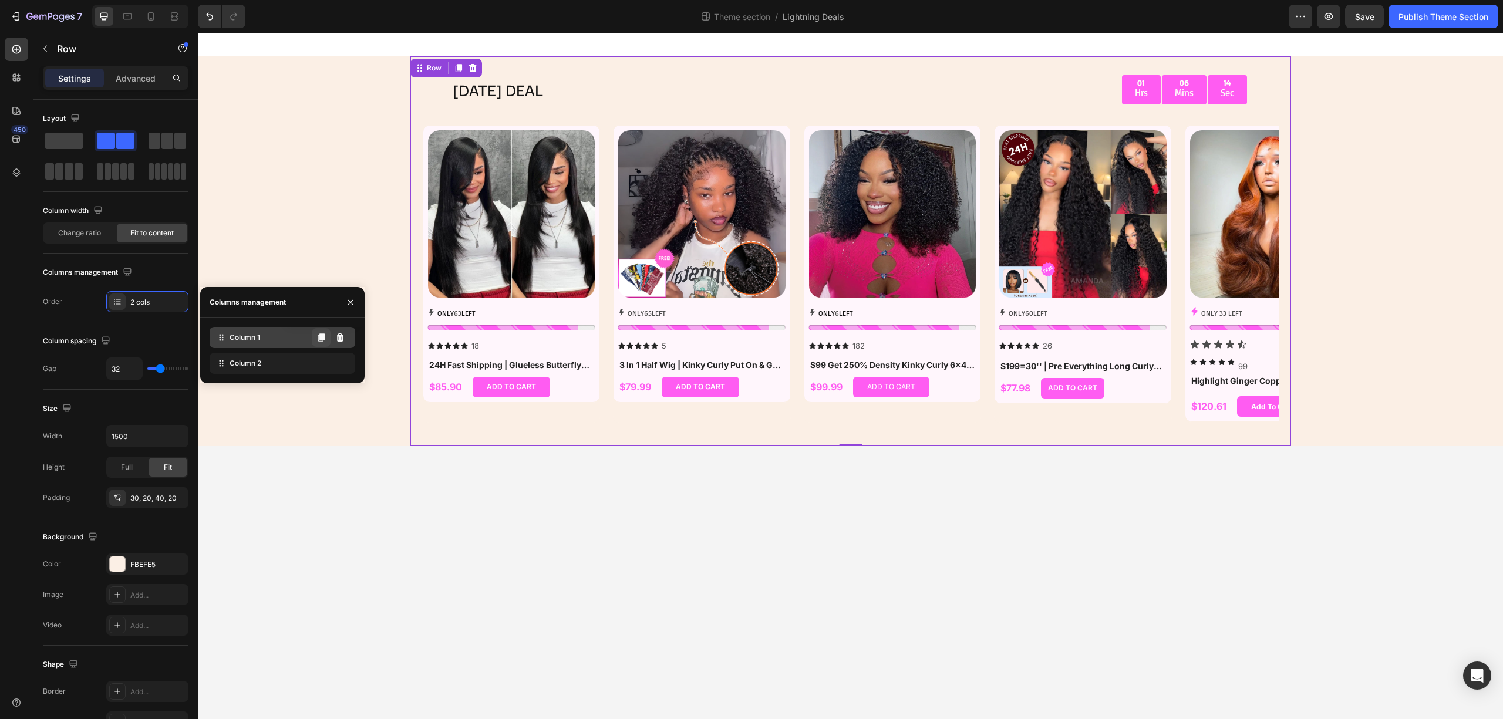
drag, startPoint x: 316, startPoint y: 339, endPoint x: 210, endPoint y: 346, distance: 106.6
click at [317, 338] on icon at bounding box center [321, 337] width 9 height 9
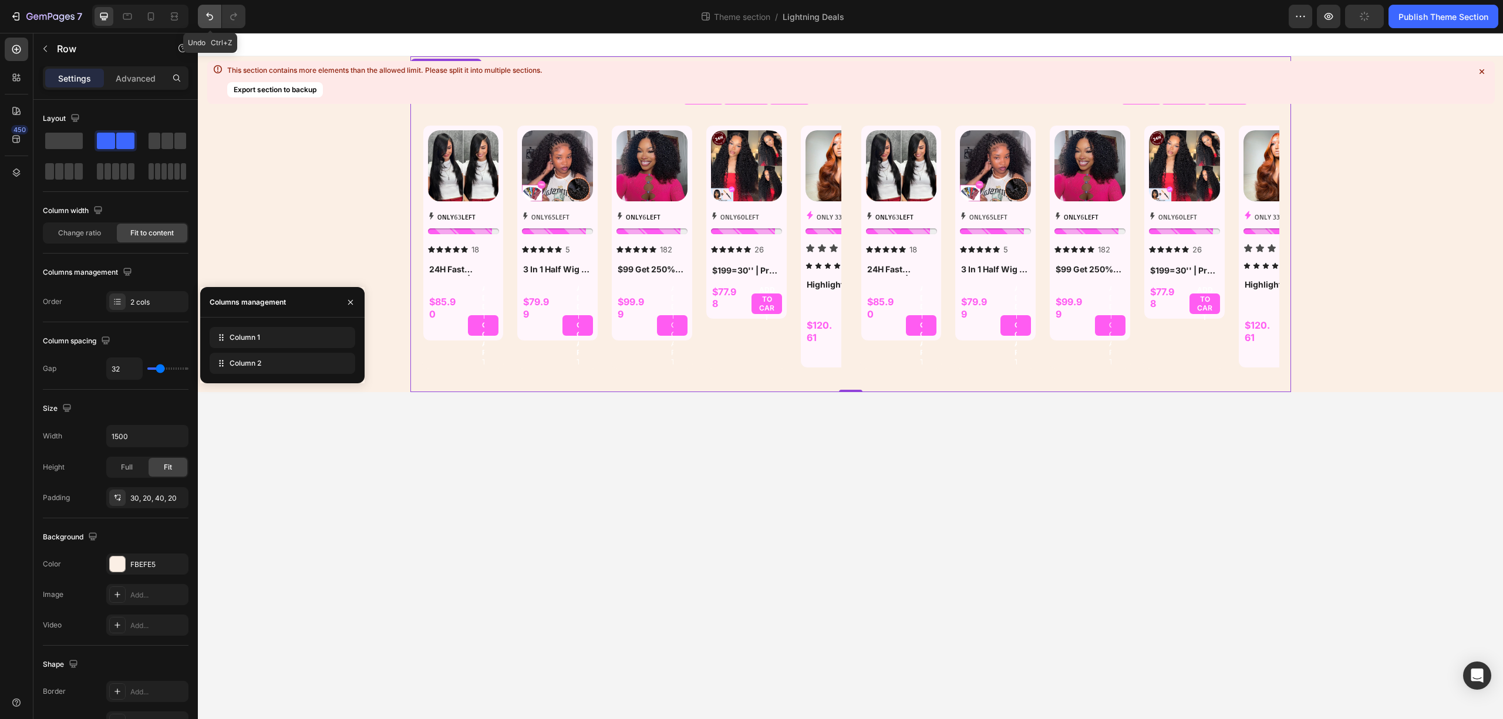
click at [208, 13] on icon "Undo/Redo" at bounding box center [210, 17] width 12 height 12
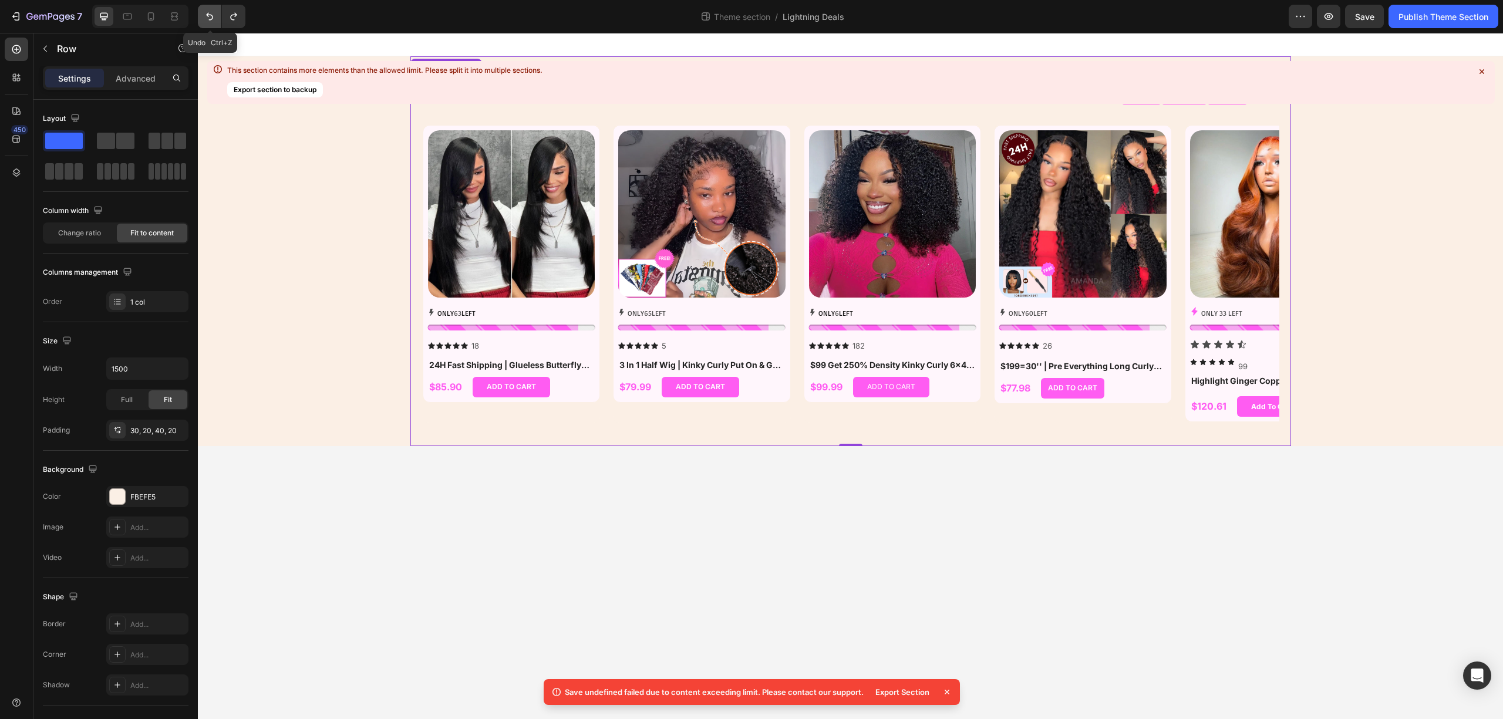
click at [207, 15] on icon "Undo/Redo" at bounding box center [210, 17] width 12 height 12
